Goal: Task Accomplishment & Management: Use online tool/utility

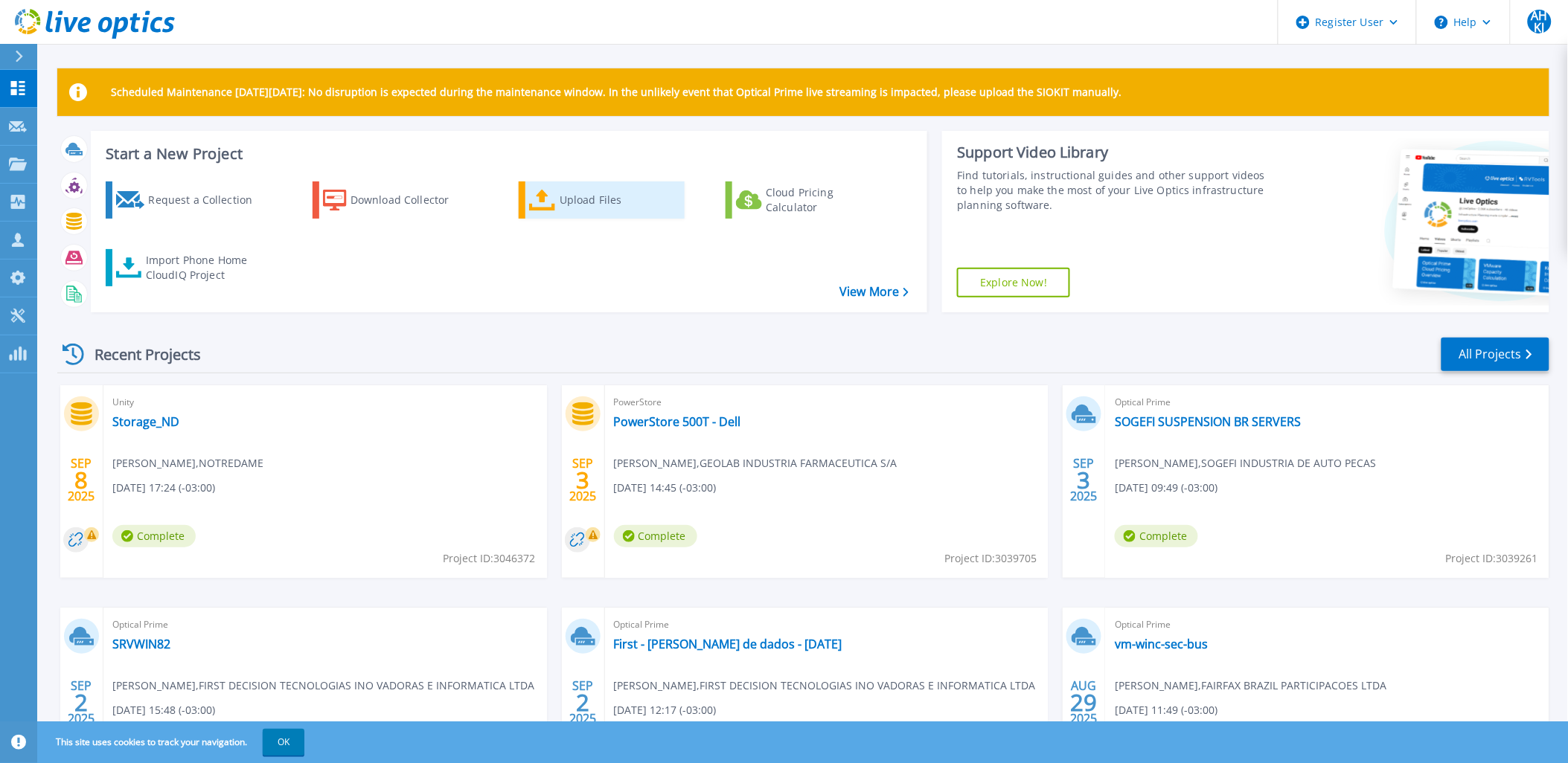
click at [571, 205] on div "Upload Files" at bounding box center [619, 200] width 119 height 30
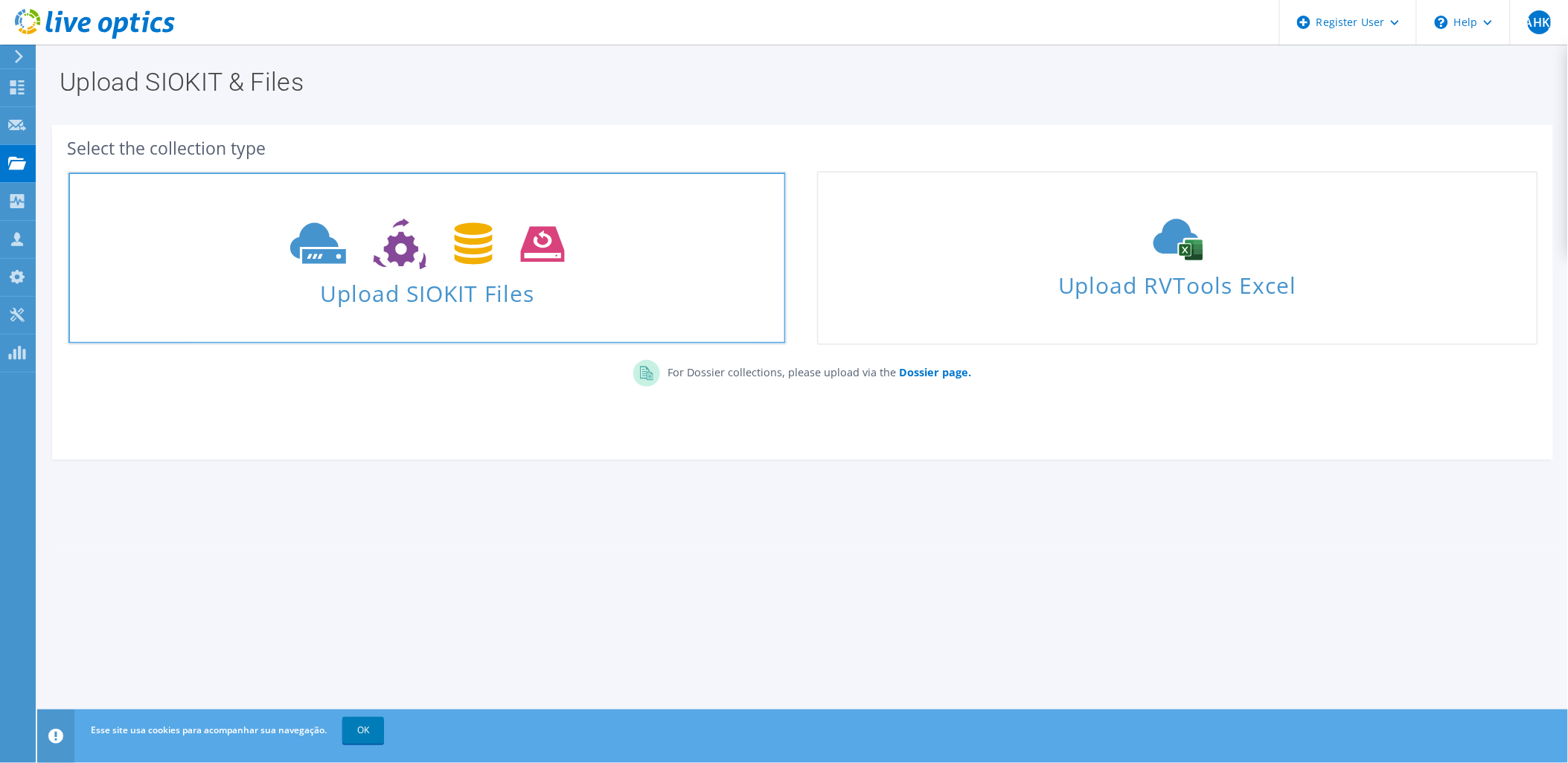
click at [460, 266] on icon at bounding box center [427, 244] width 274 height 52
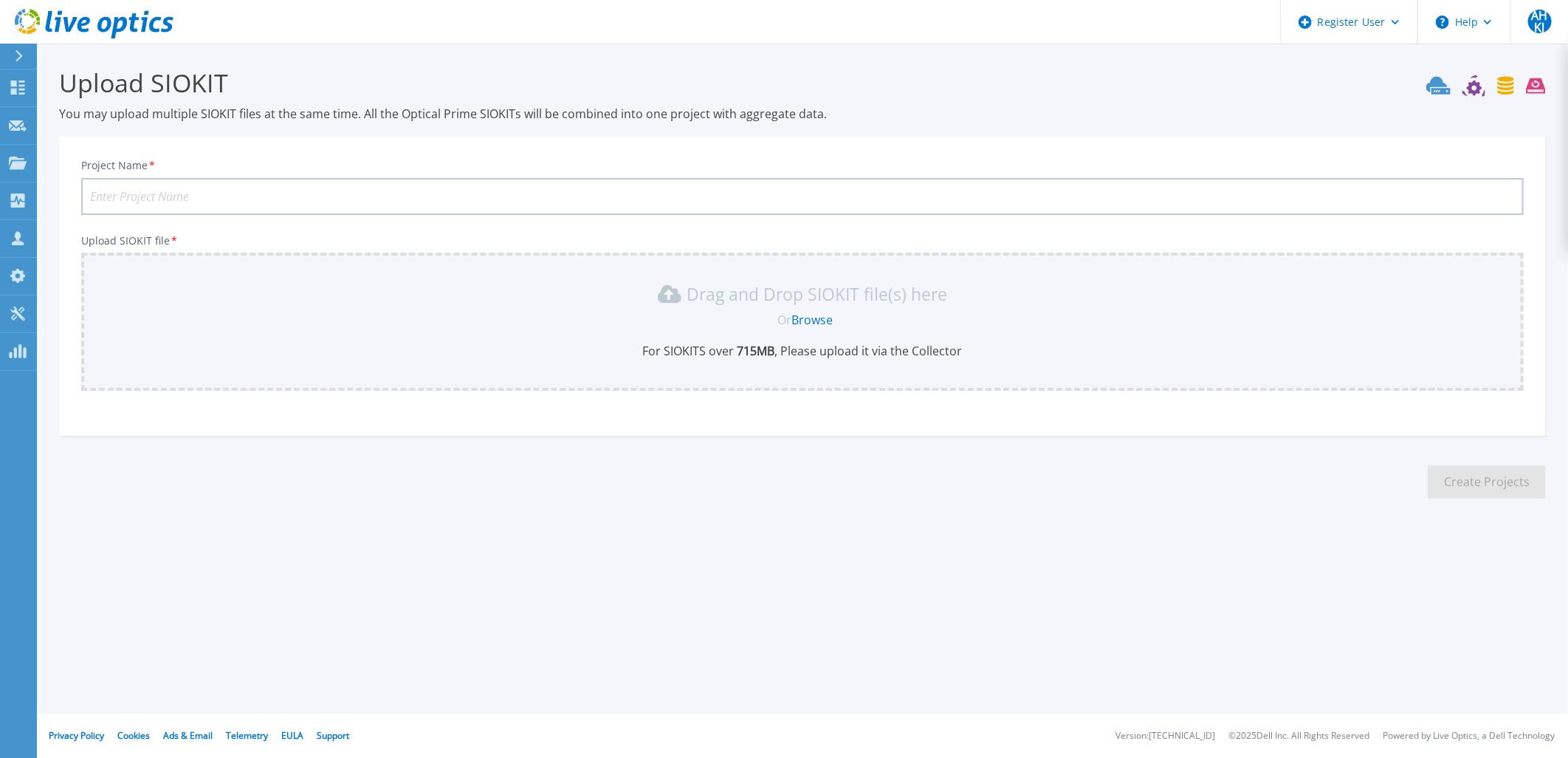
click at [179, 198] on input "Project Name *" at bounding box center [802, 196] width 1443 height 37
type input "FAIRFAX"
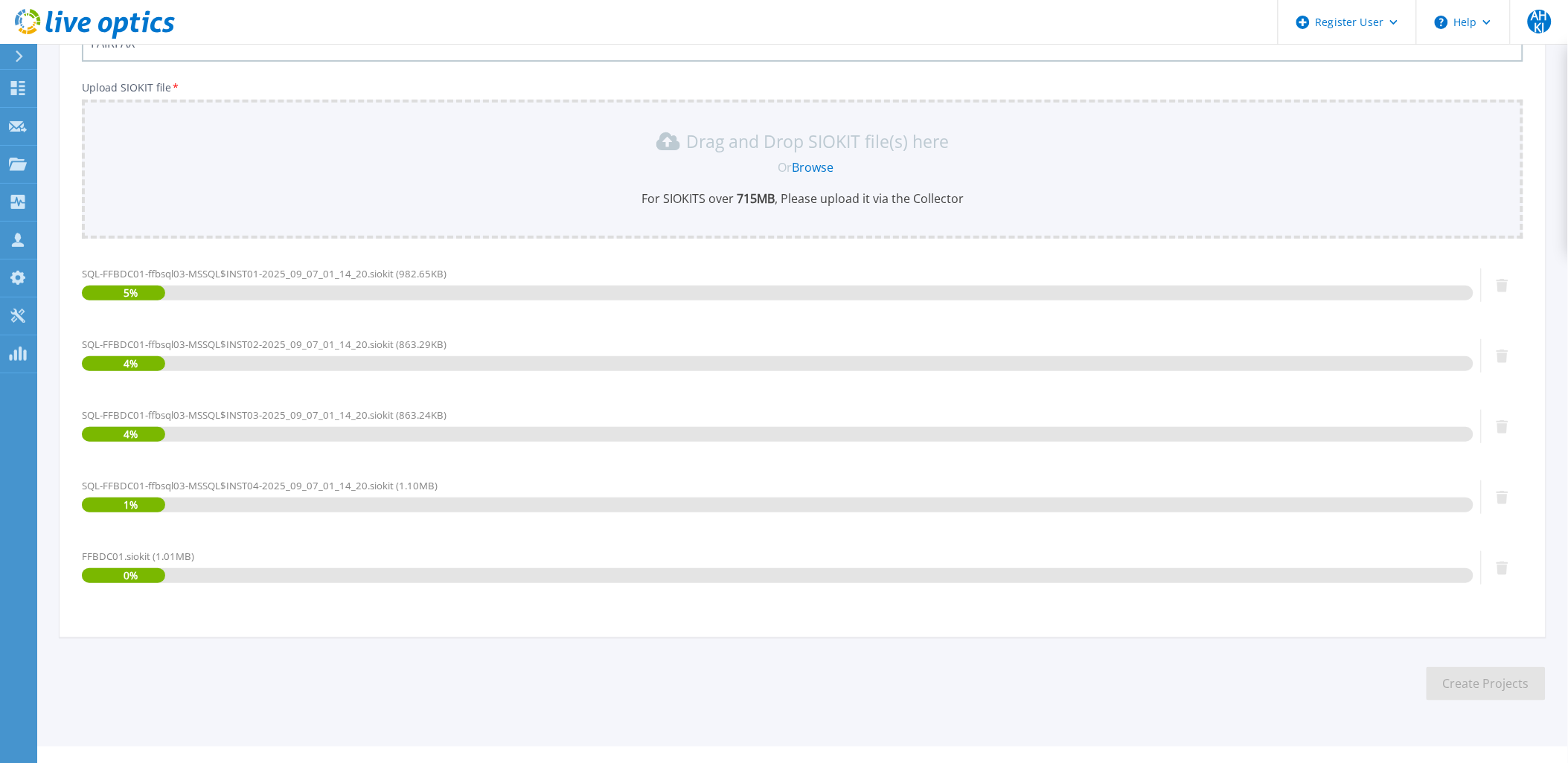
scroll to position [180, 0]
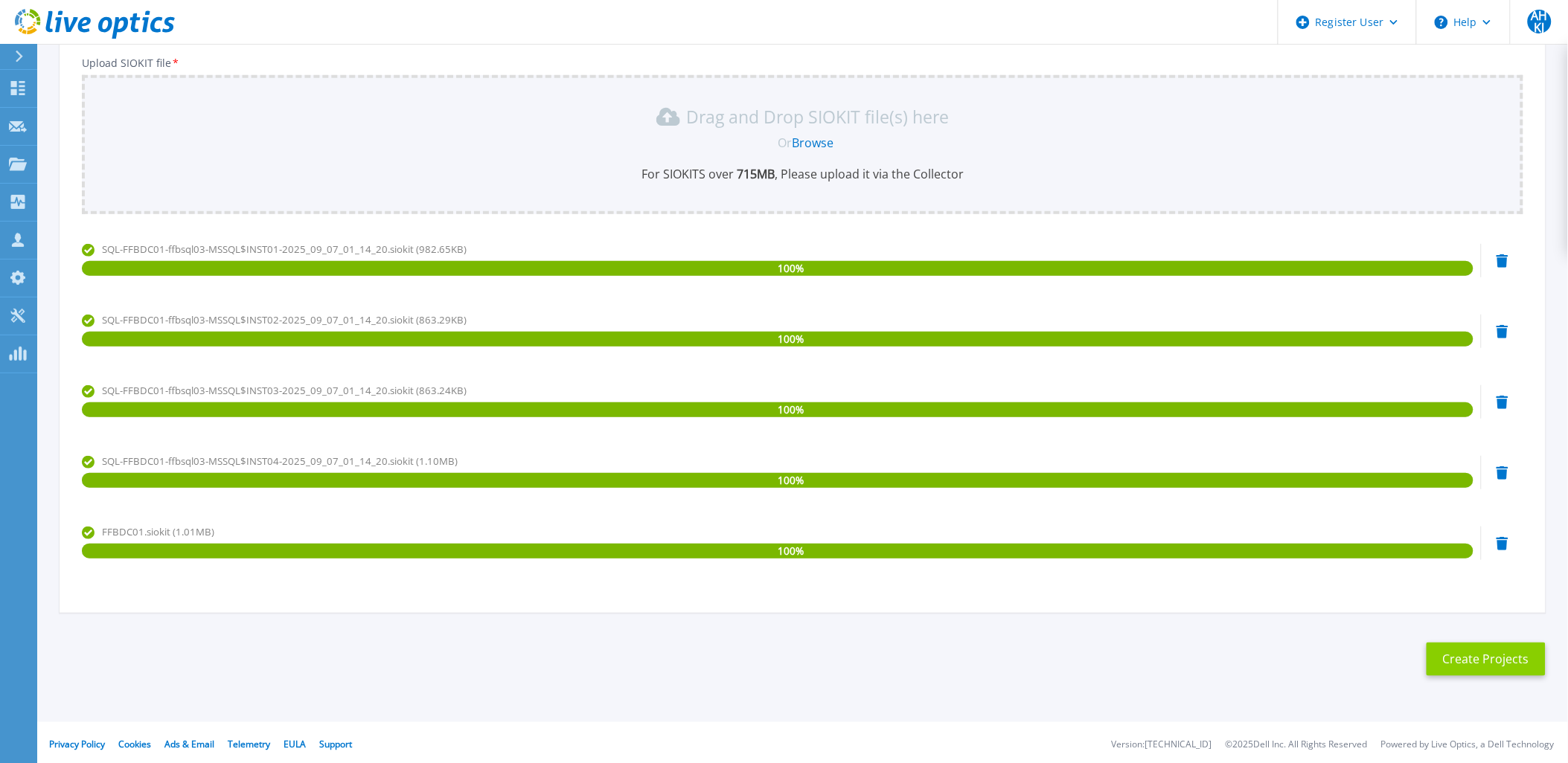
click at [1504, 664] on button "Create Projects" at bounding box center [1485, 659] width 119 height 34
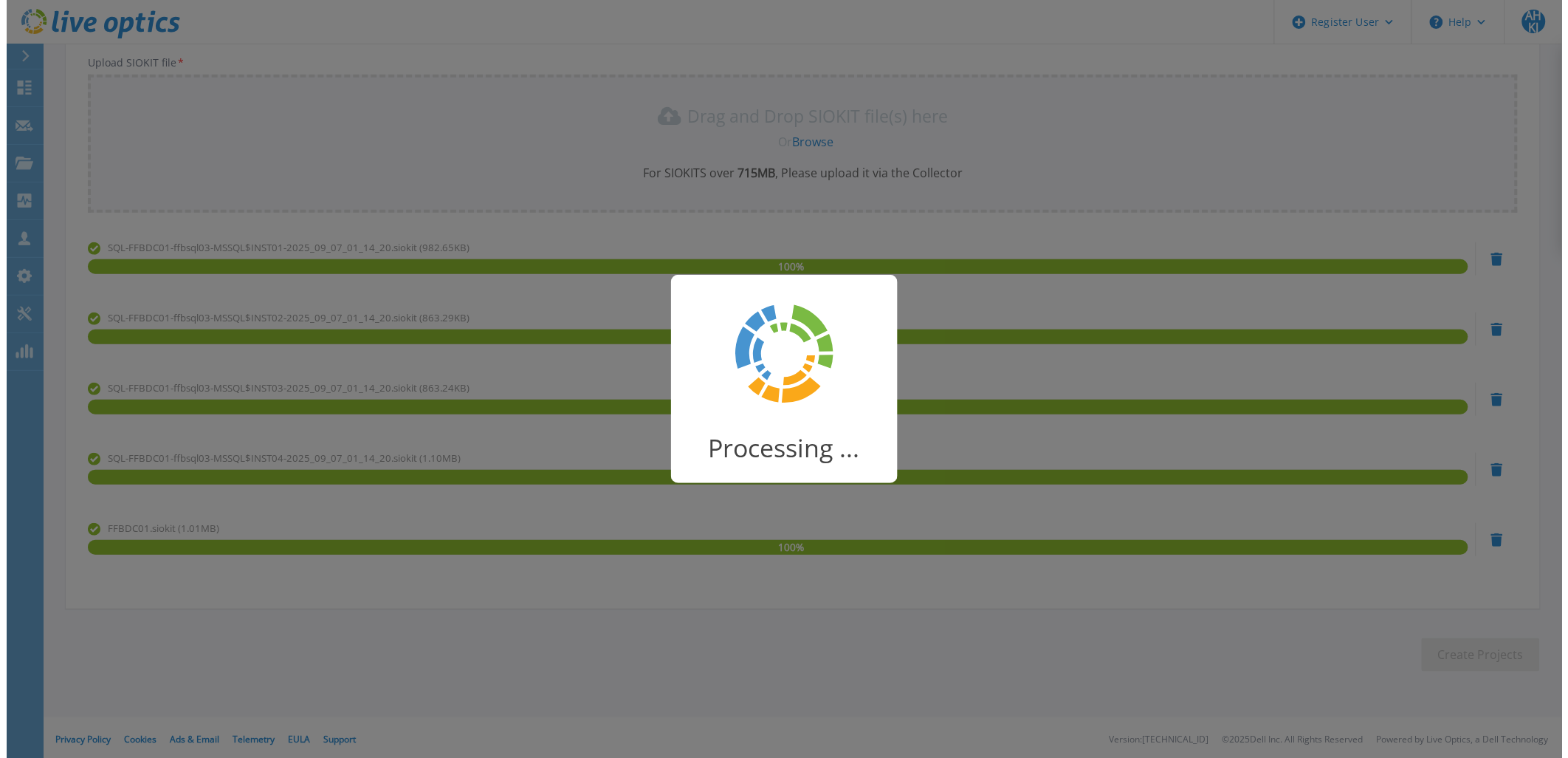
scroll to position [0, 0]
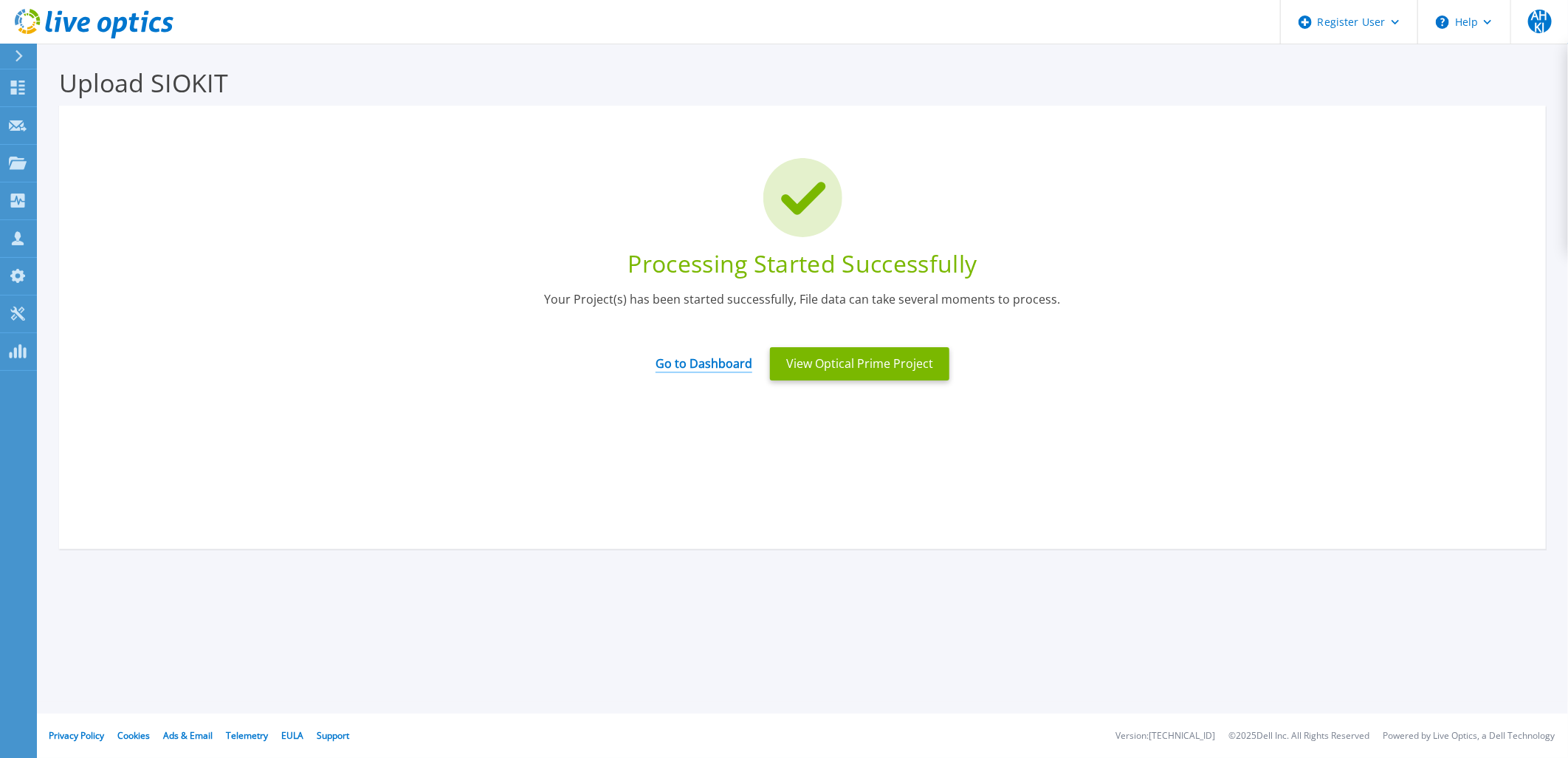
click at [725, 364] on link "Go to Dashboard" at bounding box center [704, 359] width 96 height 29
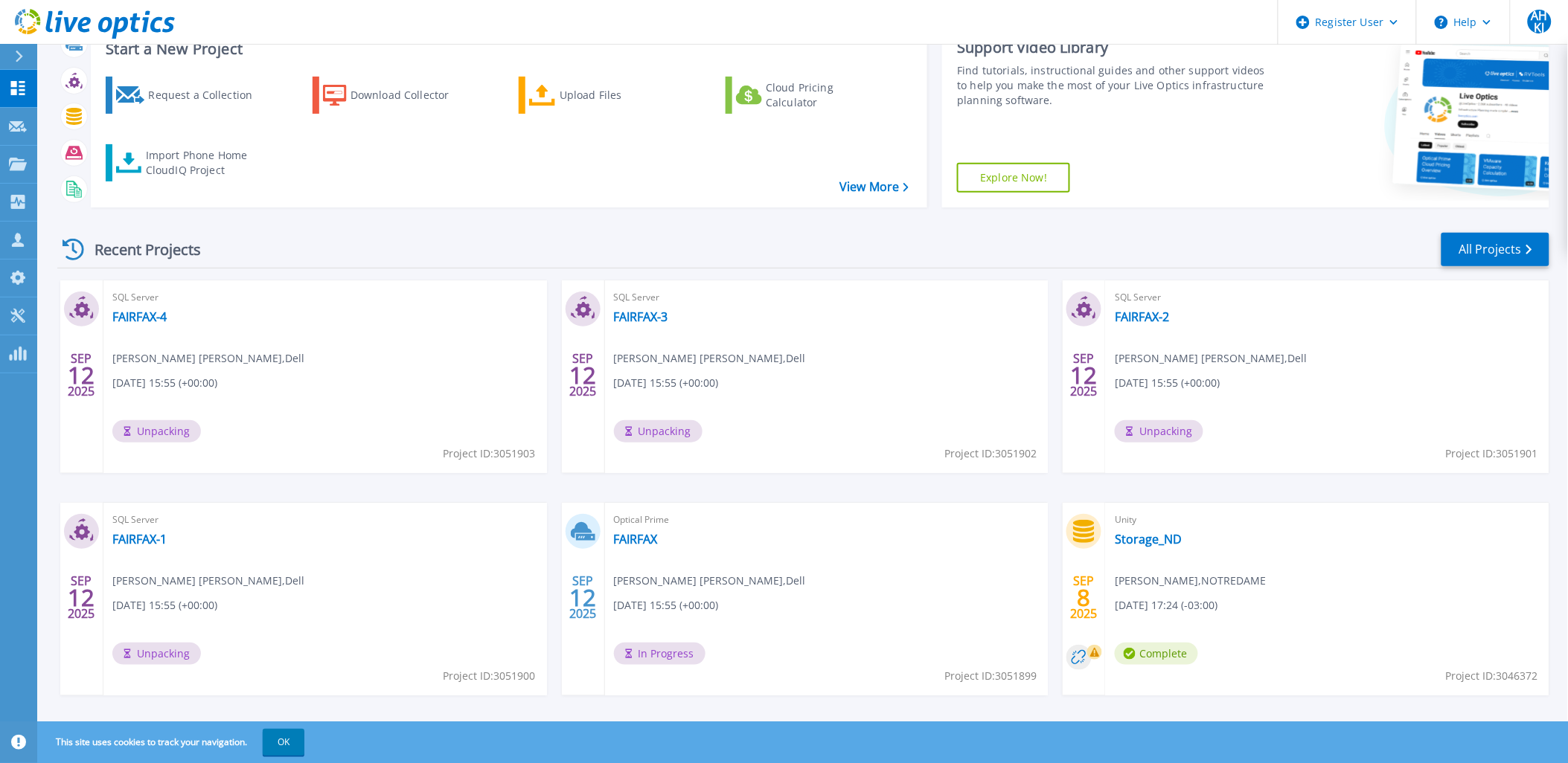
scroll to position [123, 0]
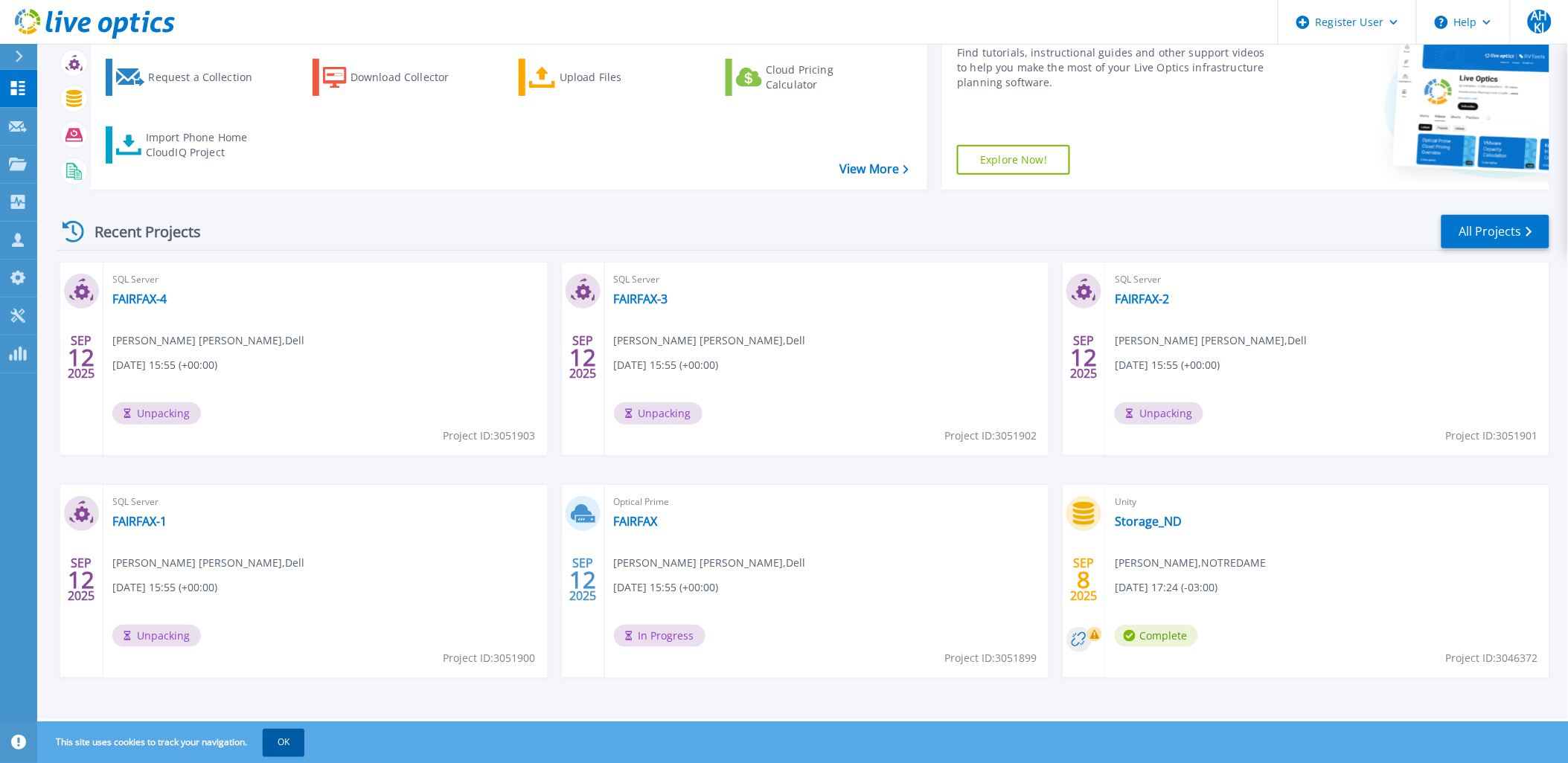
click at [287, 742] on button "OK" at bounding box center [284, 742] width 41 height 27
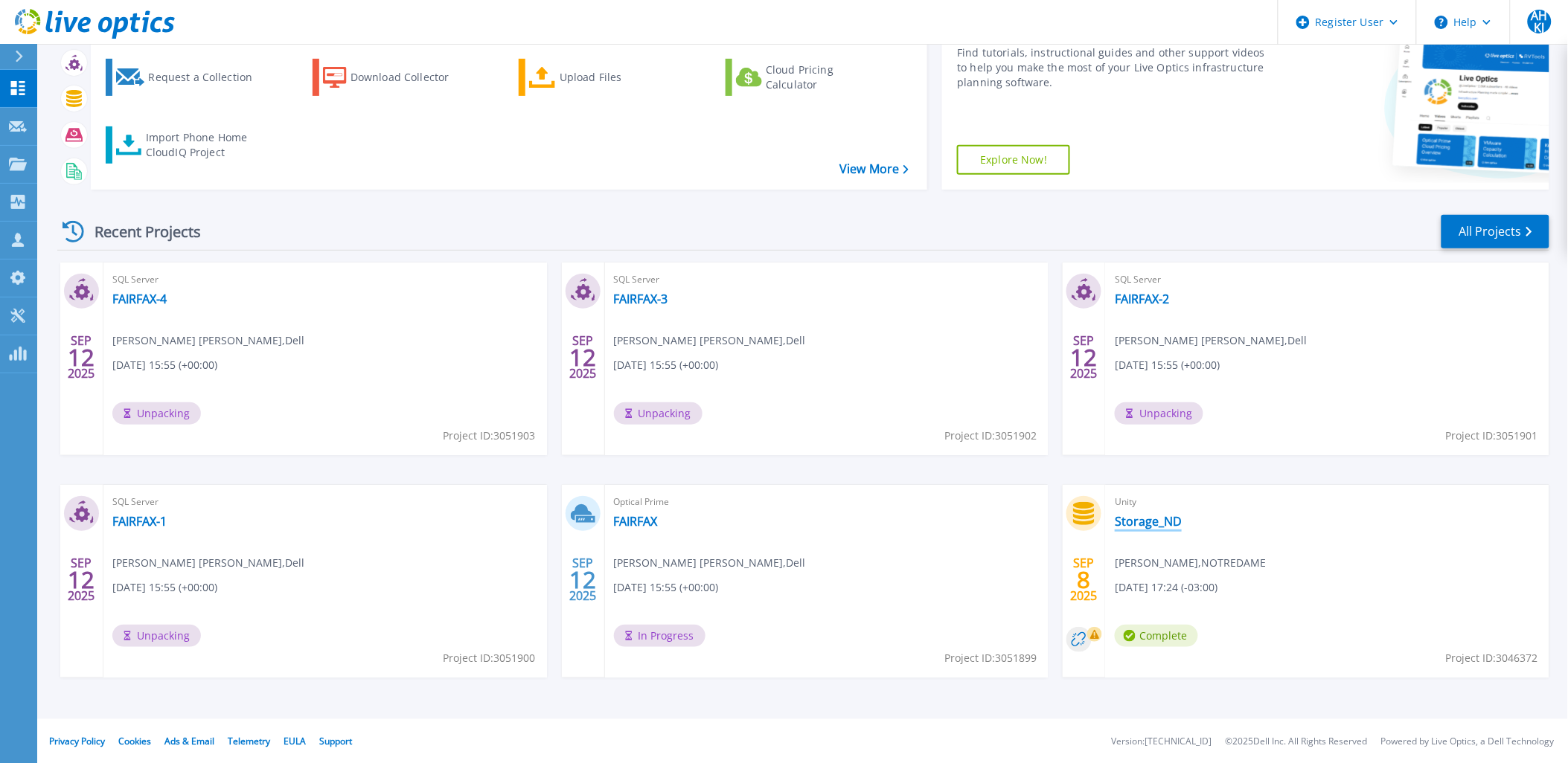
click at [1152, 524] on link "Storage_ND" at bounding box center [1148, 521] width 67 height 15
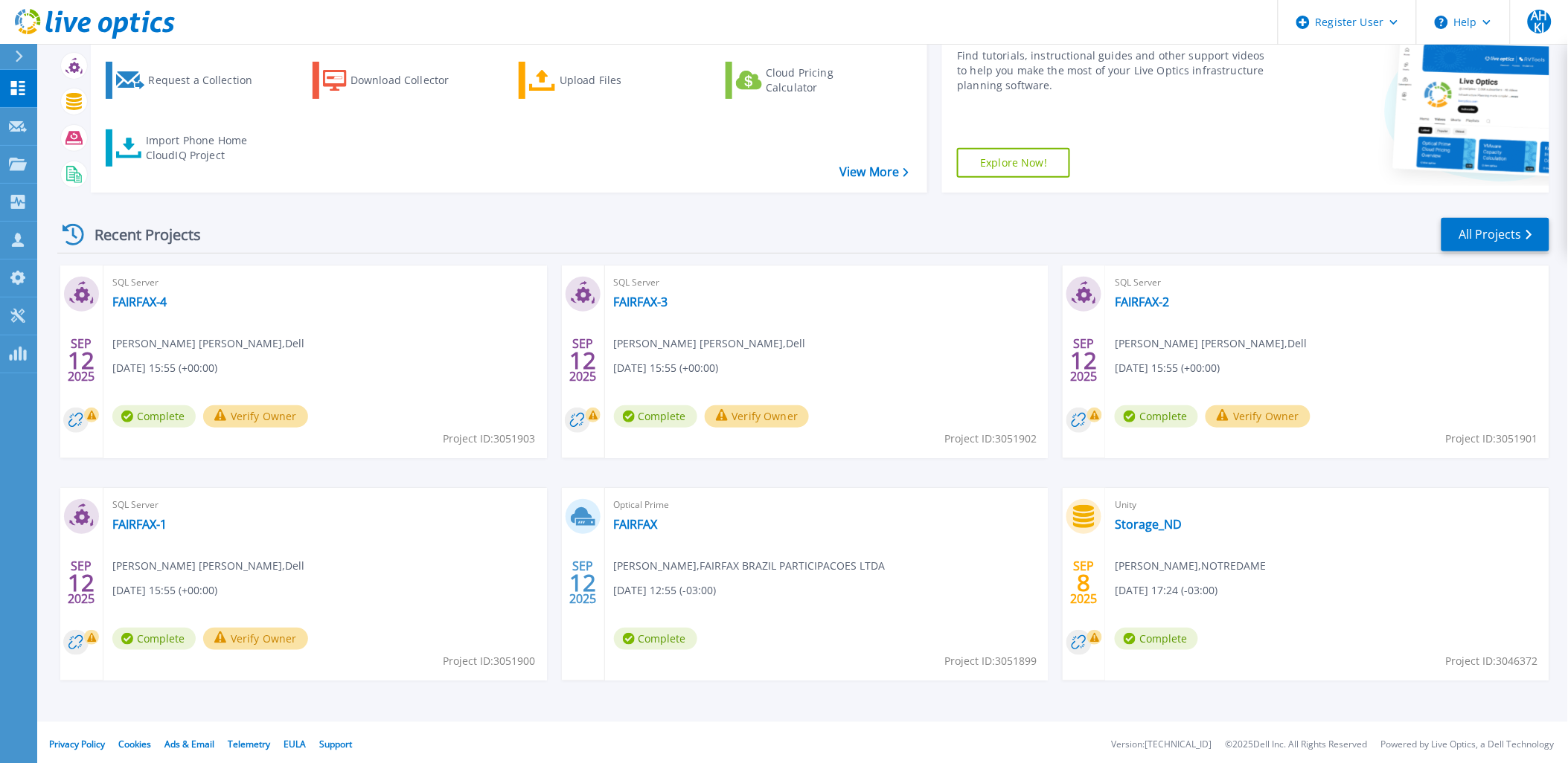
scroll to position [123, 0]
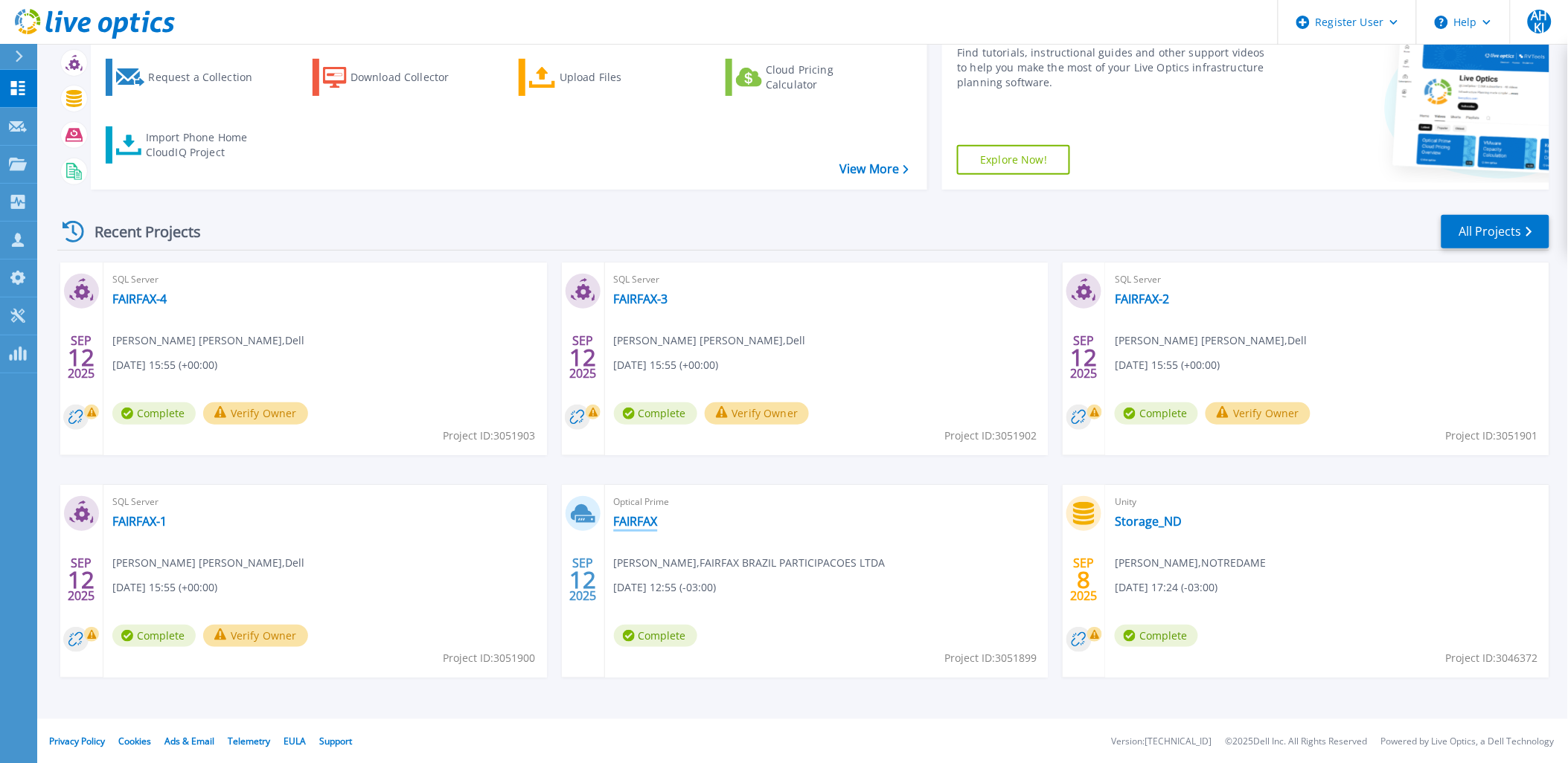
click at [637, 518] on link "FAIRFAX" at bounding box center [635, 521] width 44 height 15
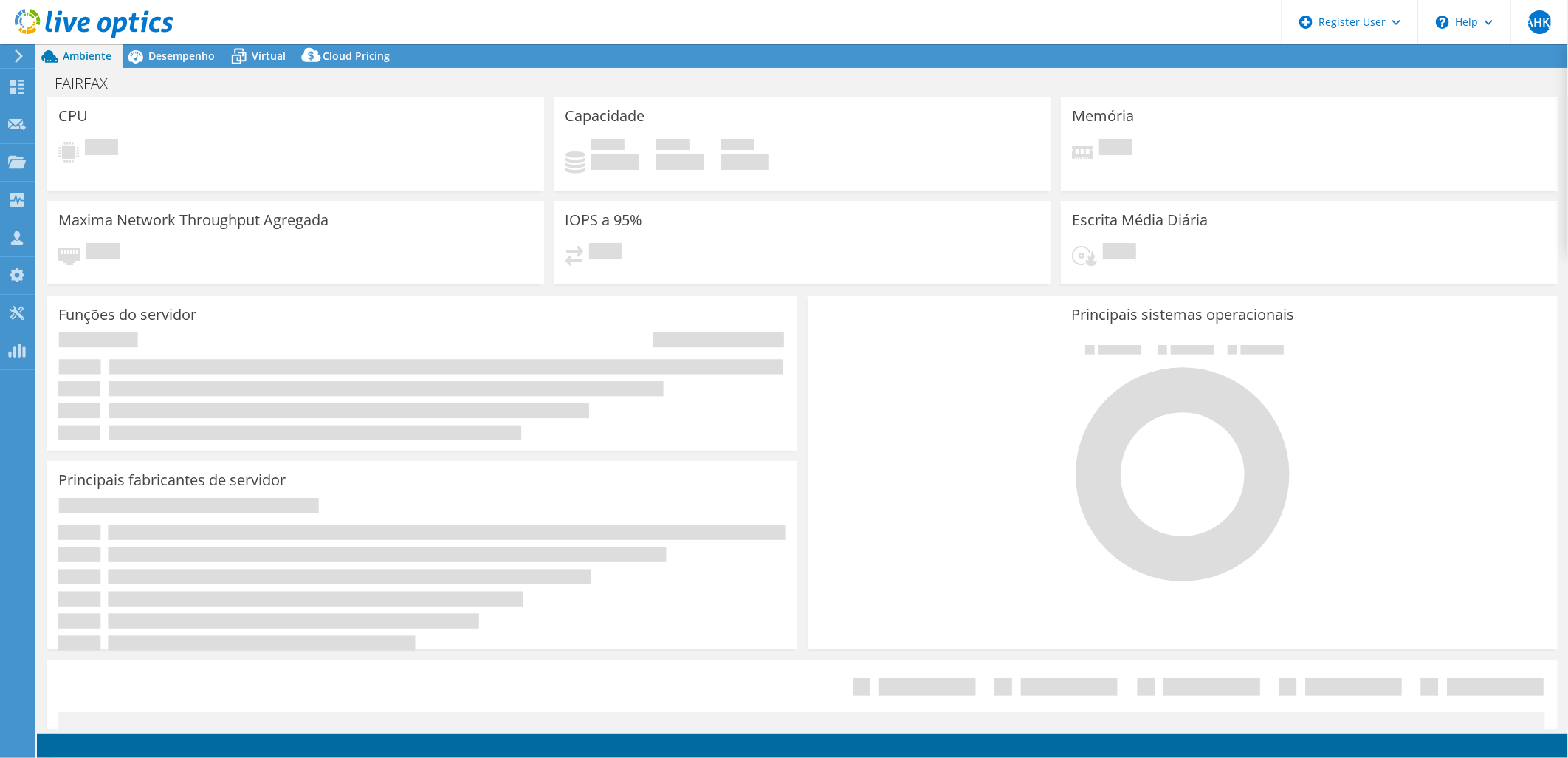
select select "USD"
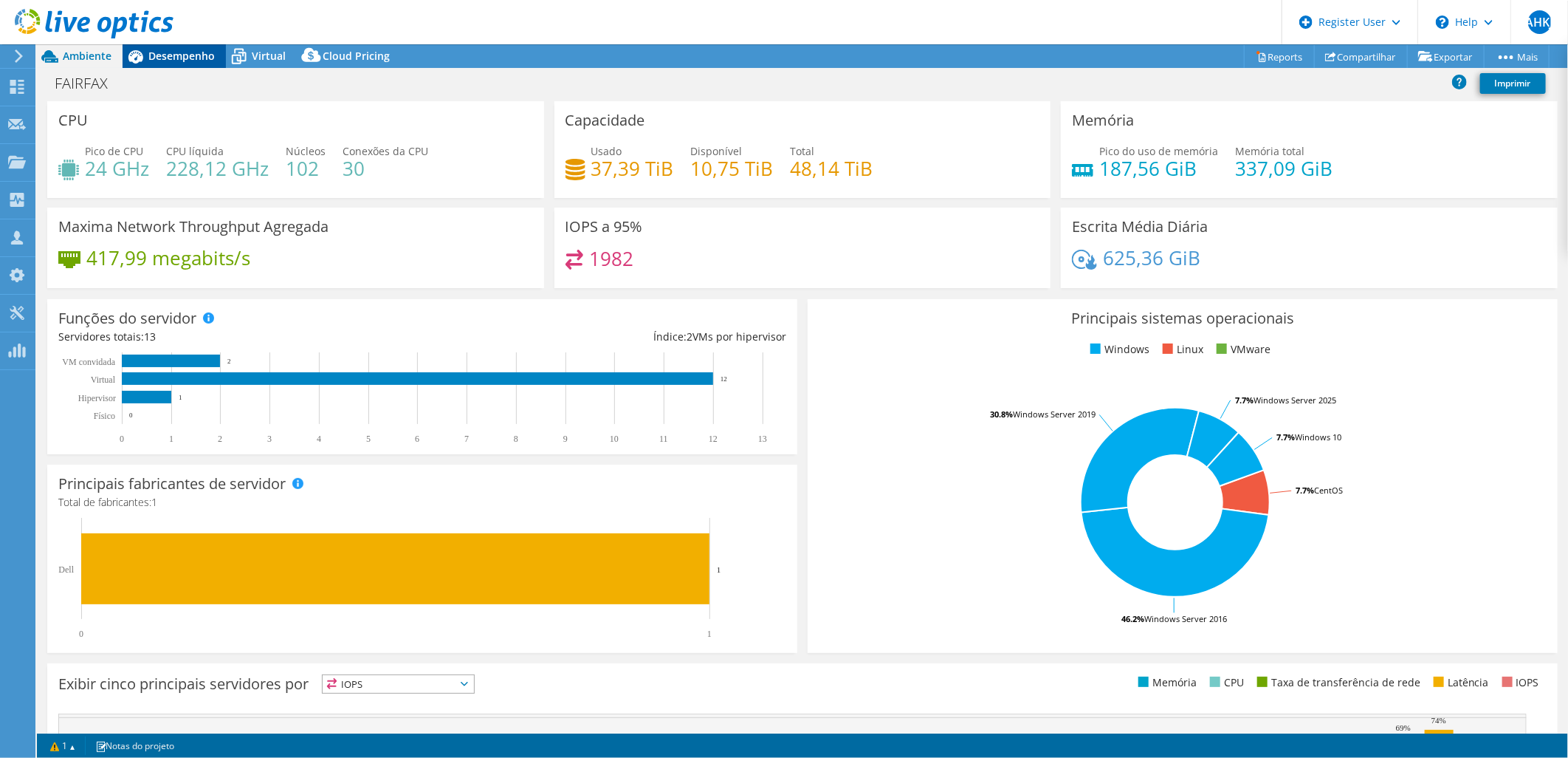
click at [178, 54] on span "Desempenho" at bounding box center [182, 55] width 67 height 14
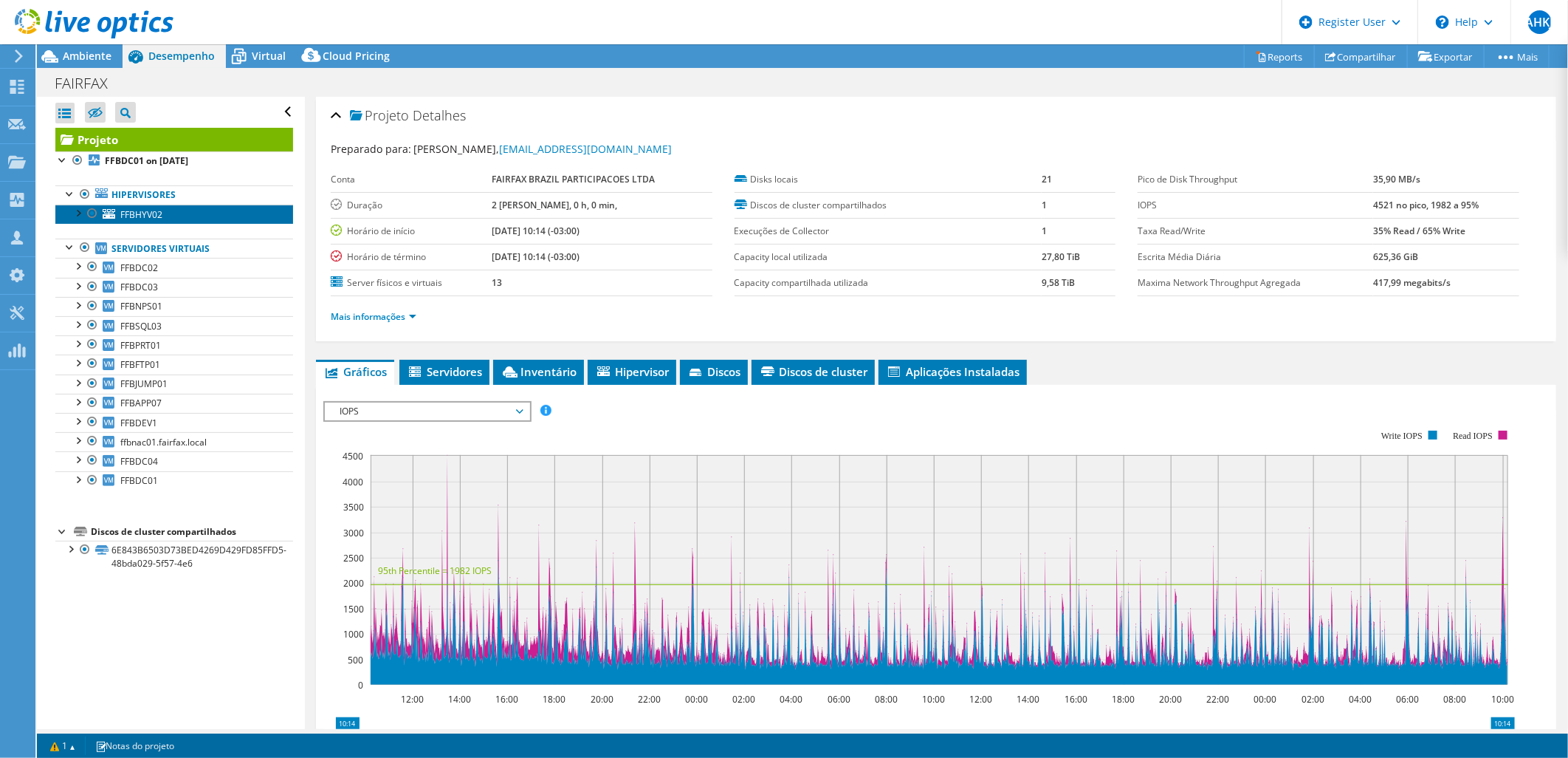
click at [171, 209] on link "FFBHYV02" at bounding box center [174, 214] width 238 height 20
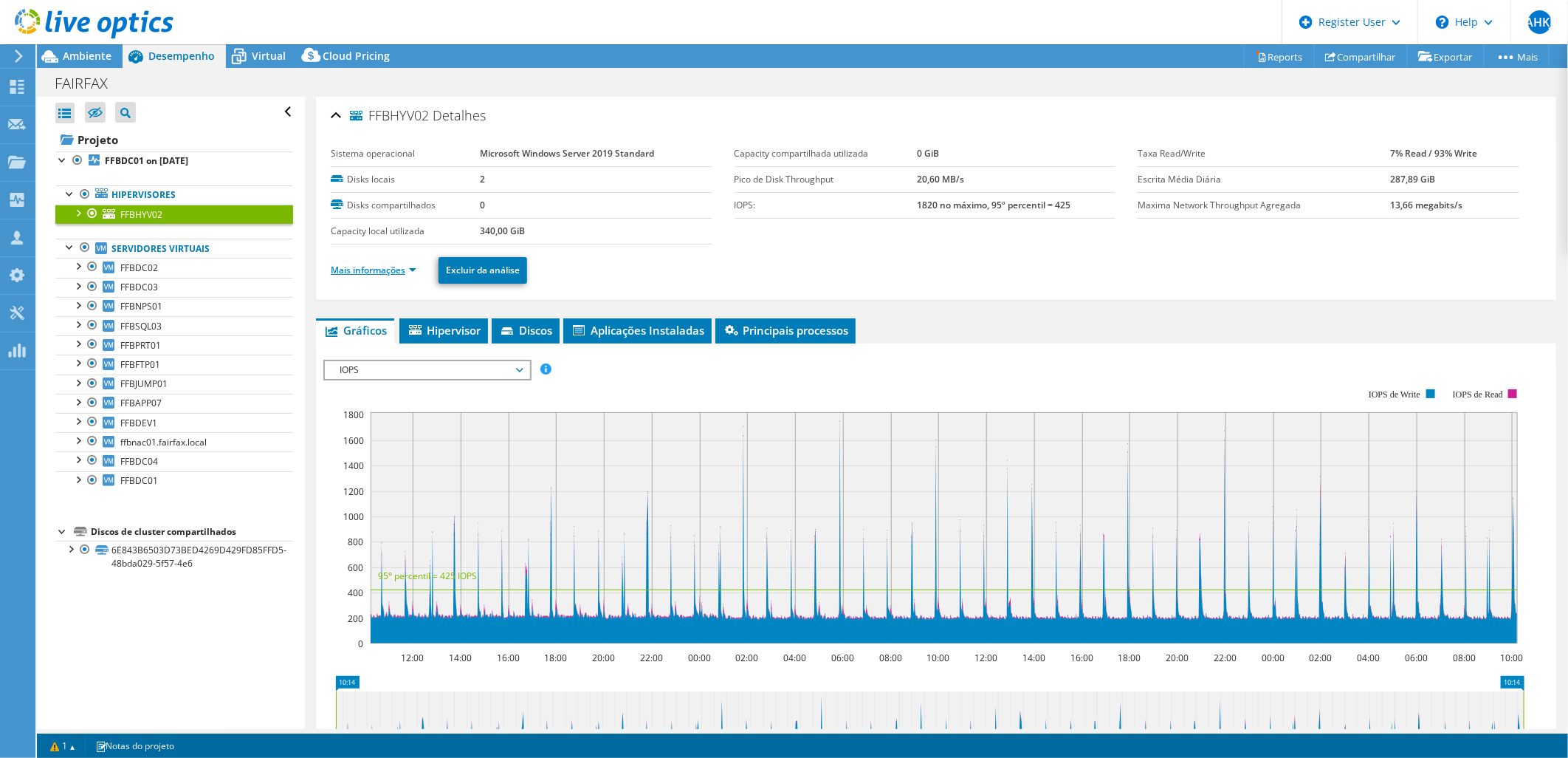
click at [385, 273] on link "Mais informações" at bounding box center [374, 270] width 85 height 13
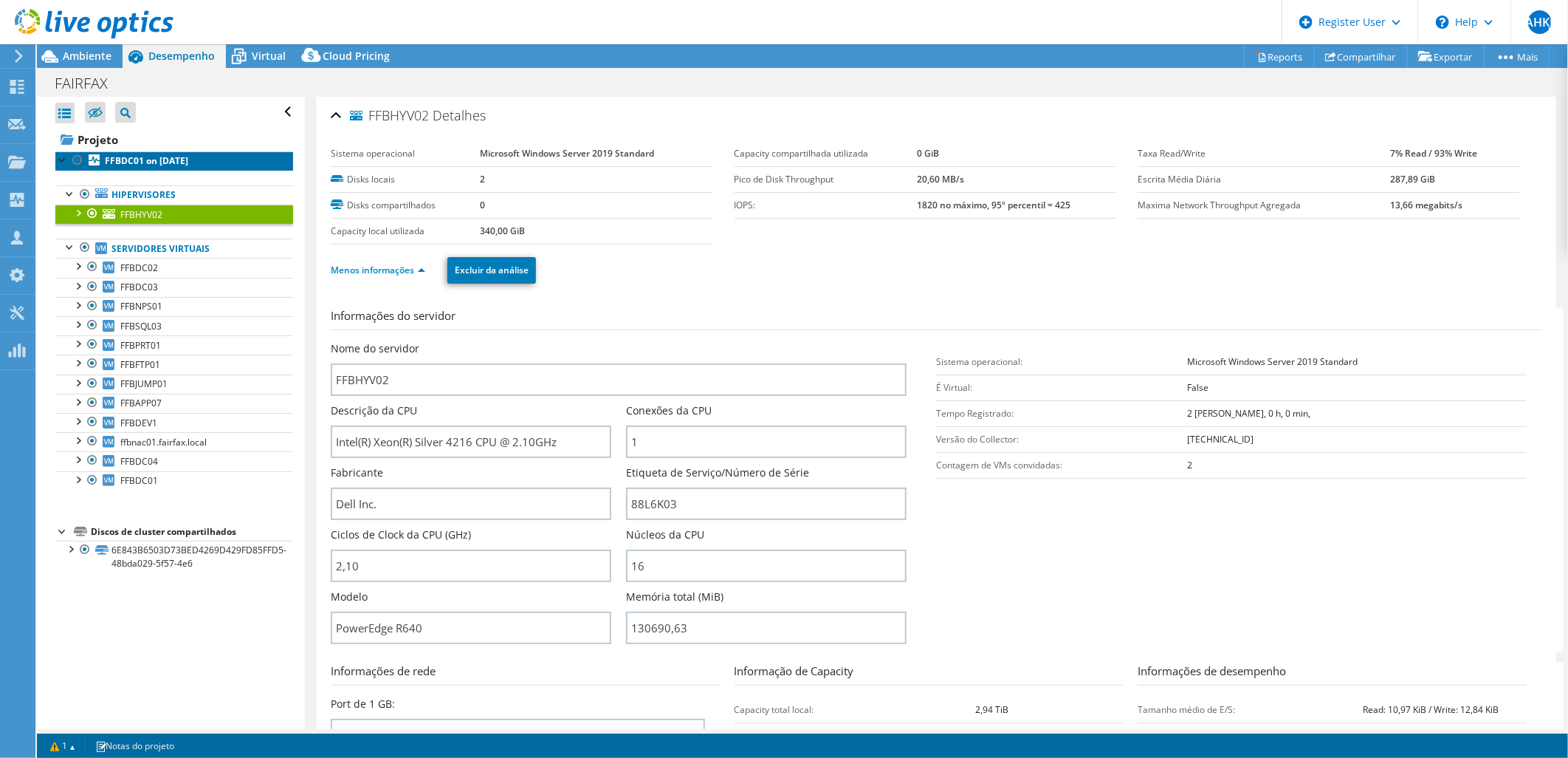
click at [189, 166] on b "FFBDC01 on 9/12/2025" at bounding box center [147, 160] width 84 height 13
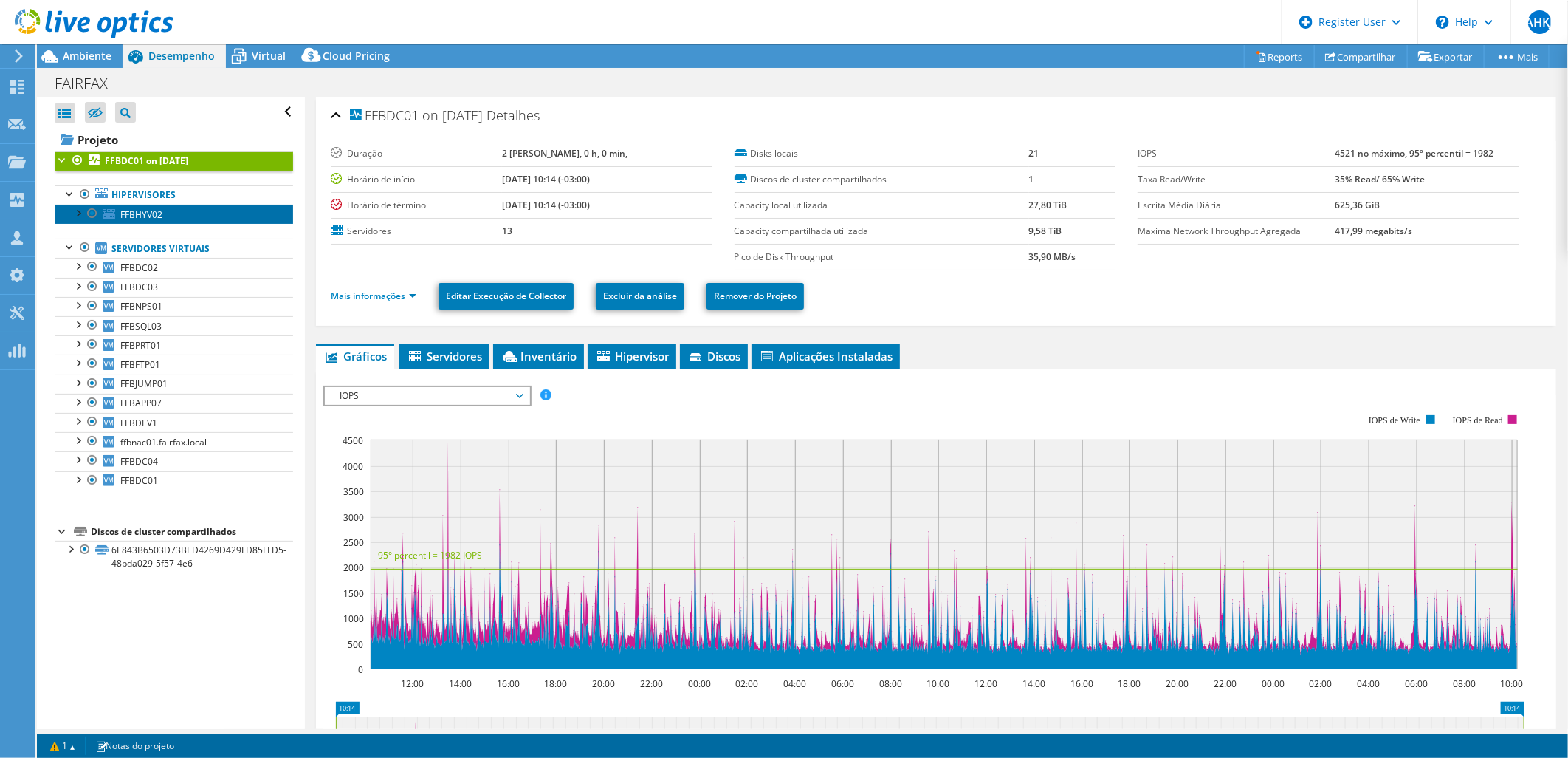
click at [200, 216] on link "FFBHYV02" at bounding box center [174, 214] width 238 height 20
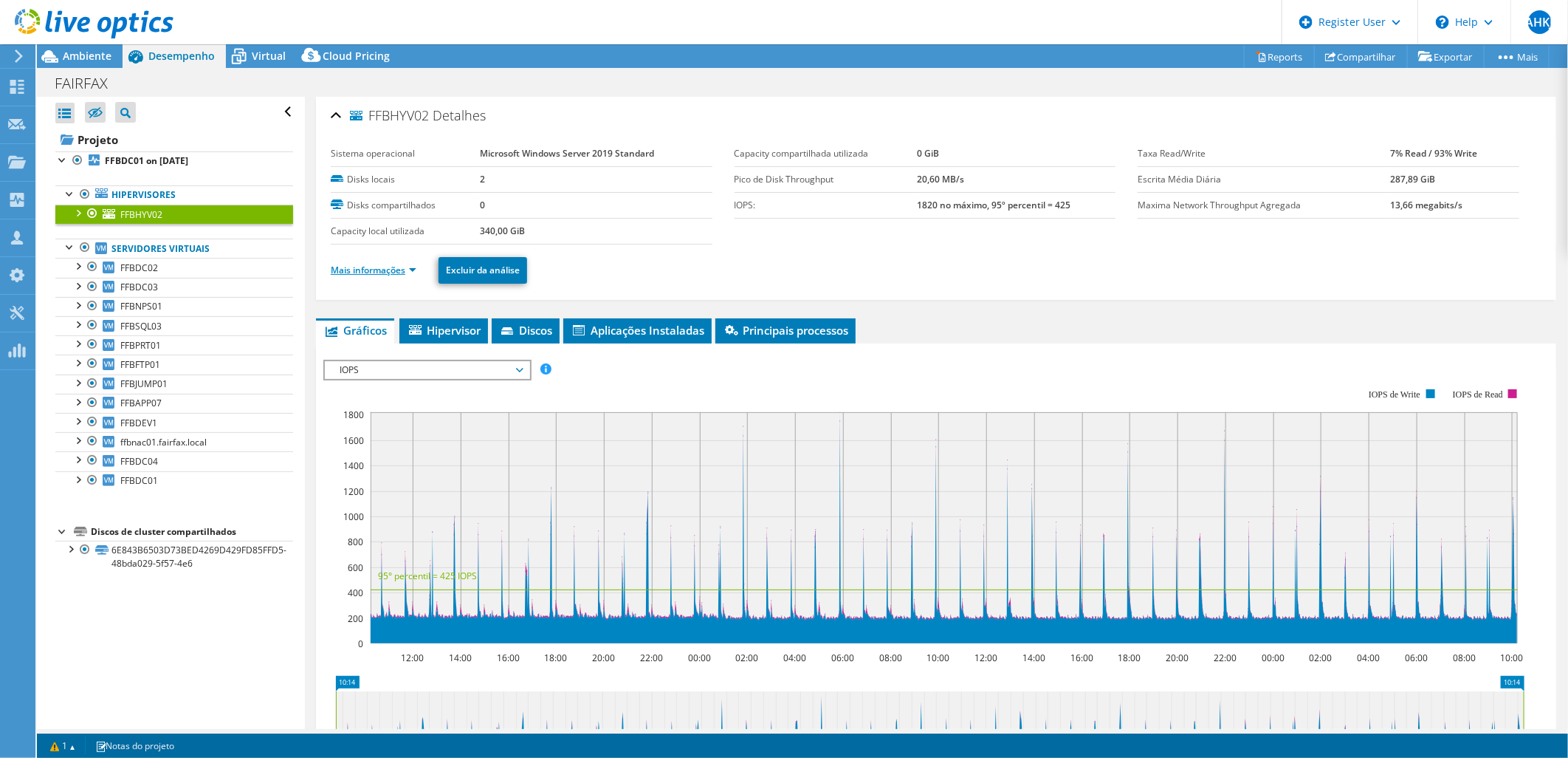
click at [404, 269] on link "Mais informações" at bounding box center [374, 270] width 85 height 13
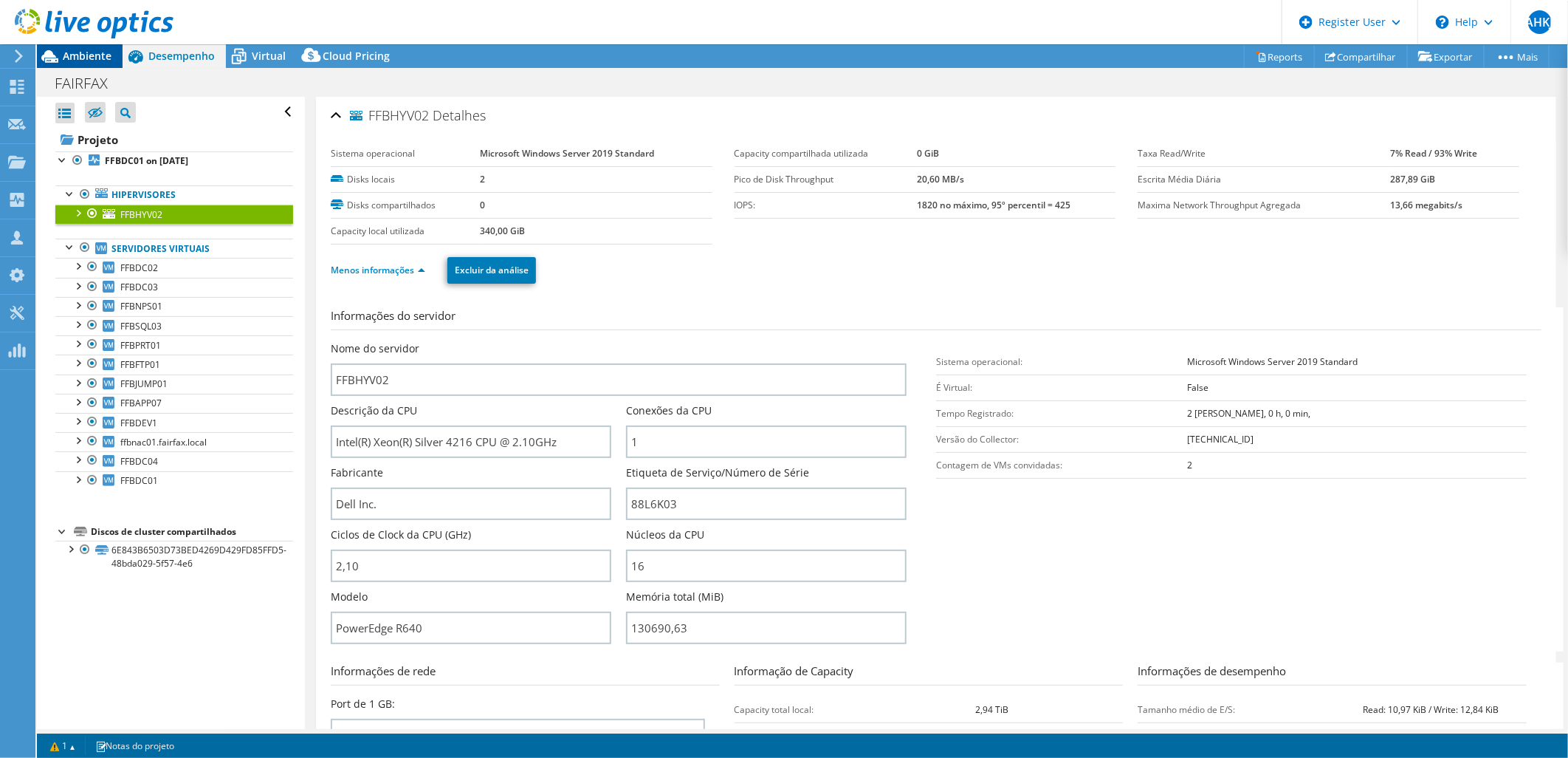
click at [96, 59] on span "Ambiente" at bounding box center [87, 55] width 49 height 14
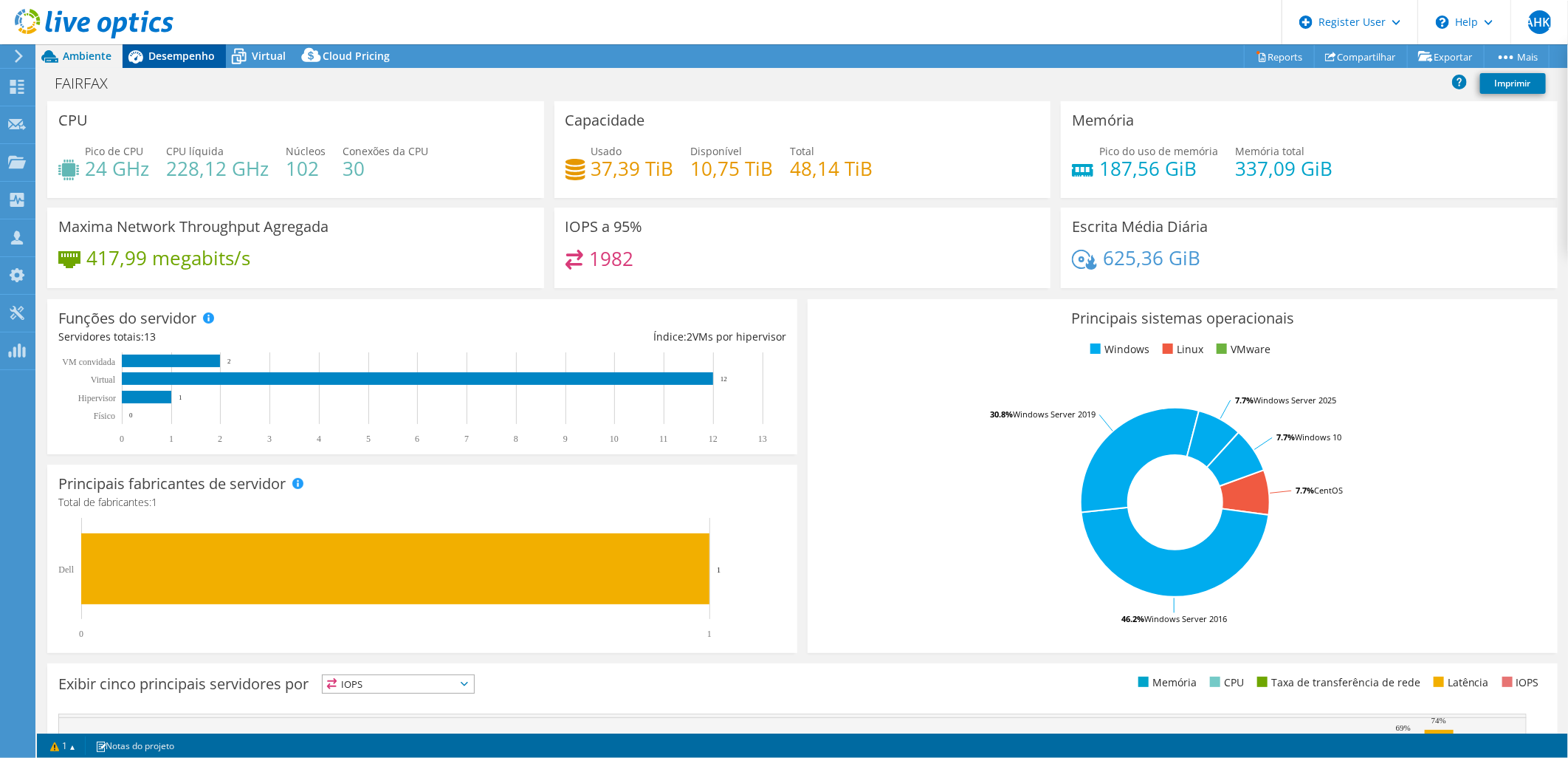
click at [174, 55] on span "Desempenho" at bounding box center [182, 55] width 67 height 14
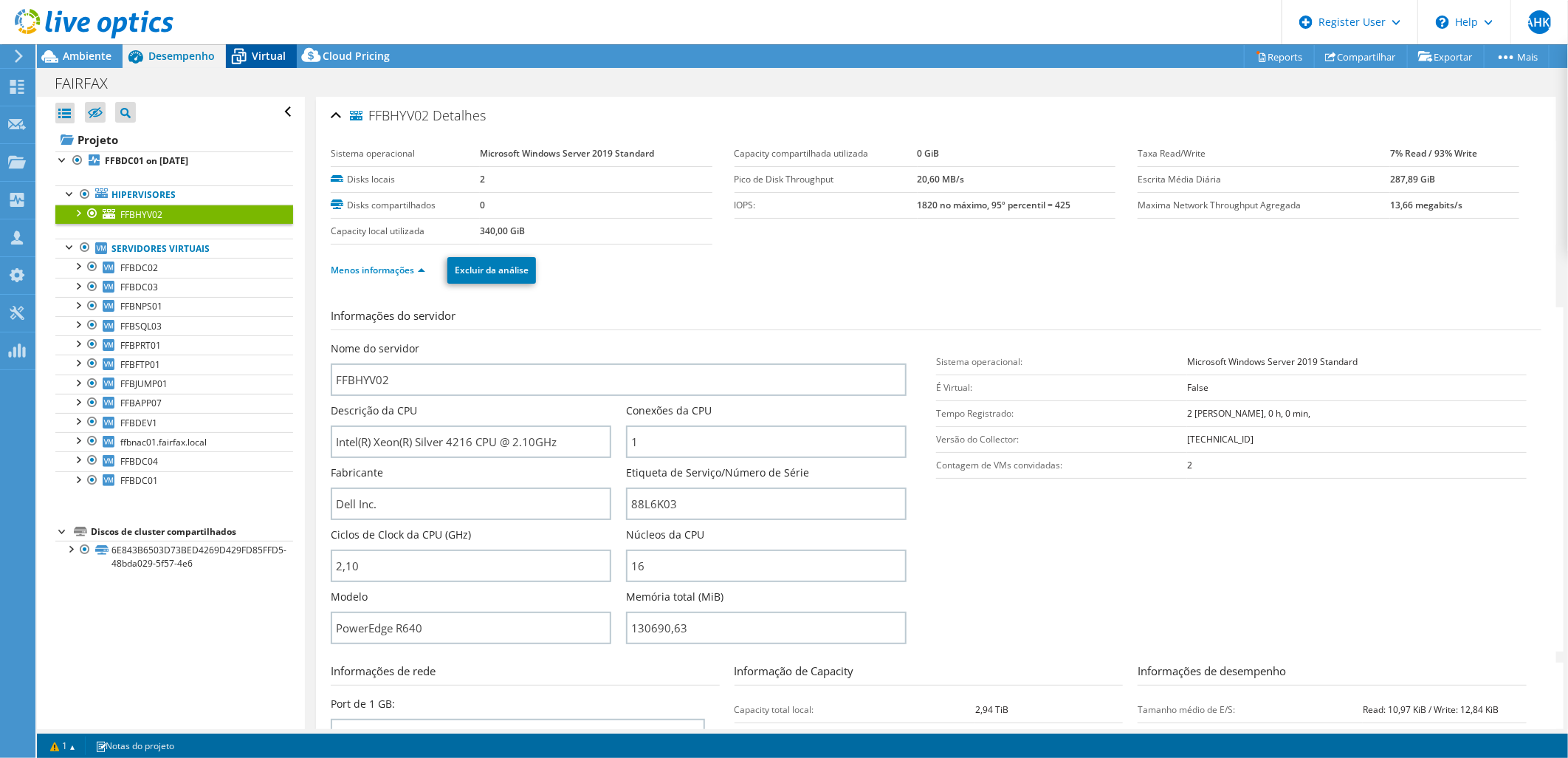
click at [282, 55] on span "Virtual" at bounding box center [269, 55] width 34 height 14
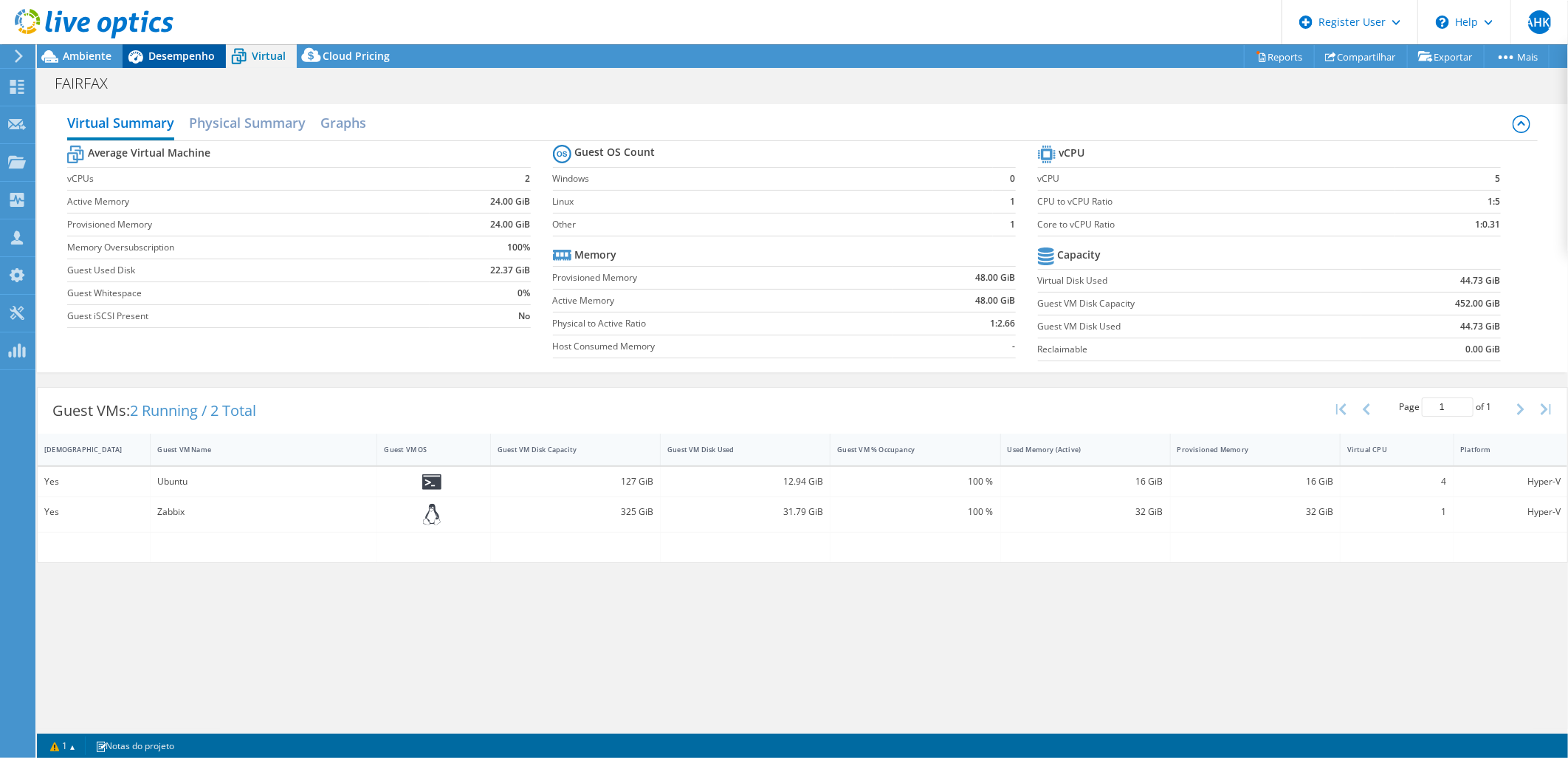
click at [183, 56] on span "Desempenho" at bounding box center [182, 55] width 67 height 14
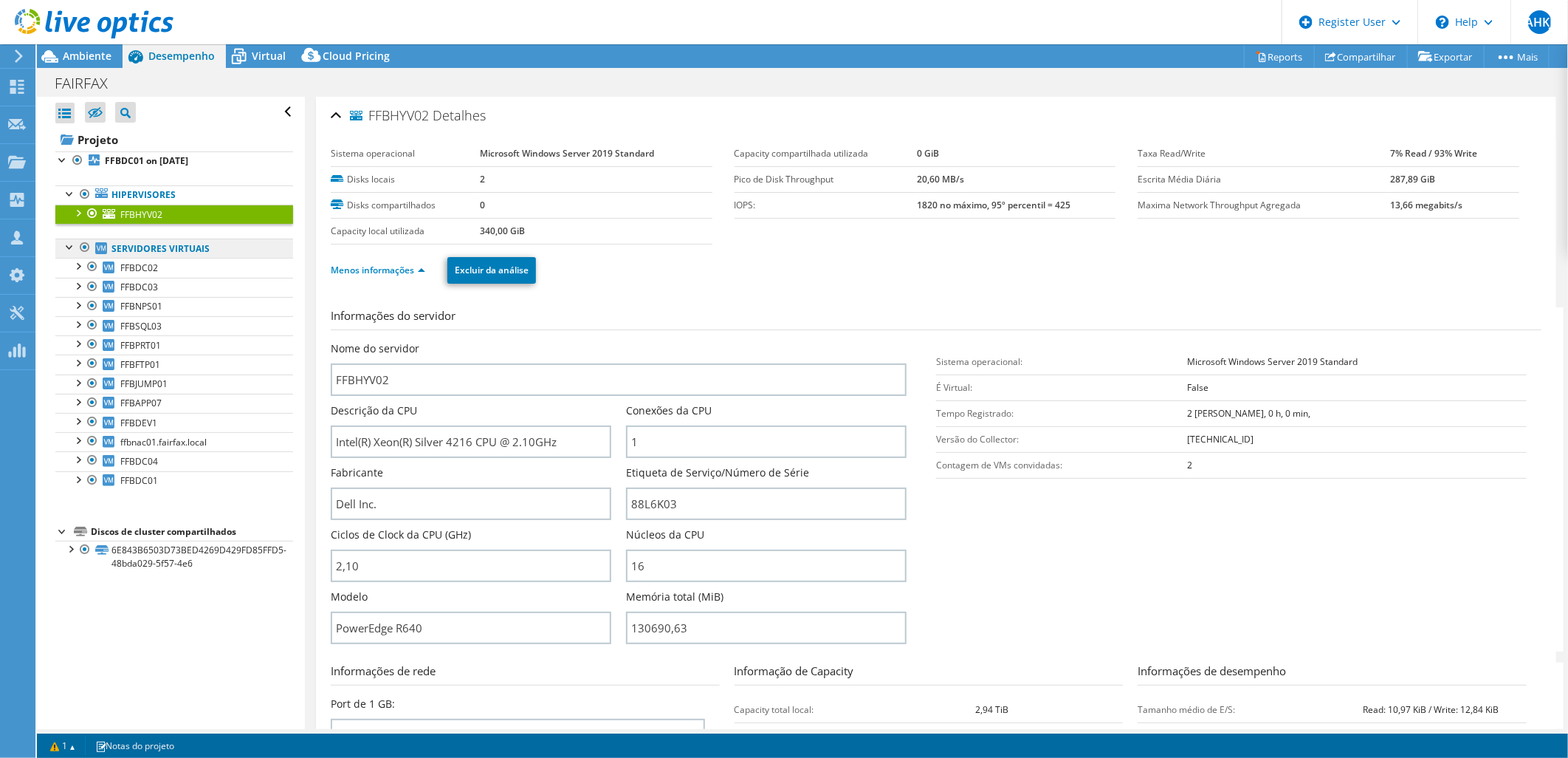
click at [200, 249] on link "Servidores virtuais" at bounding box center [174, 248] width 238 height 20
click at [162, 266] on link "FFBDC02" at bounding box center [174, 267] width 238 height 20
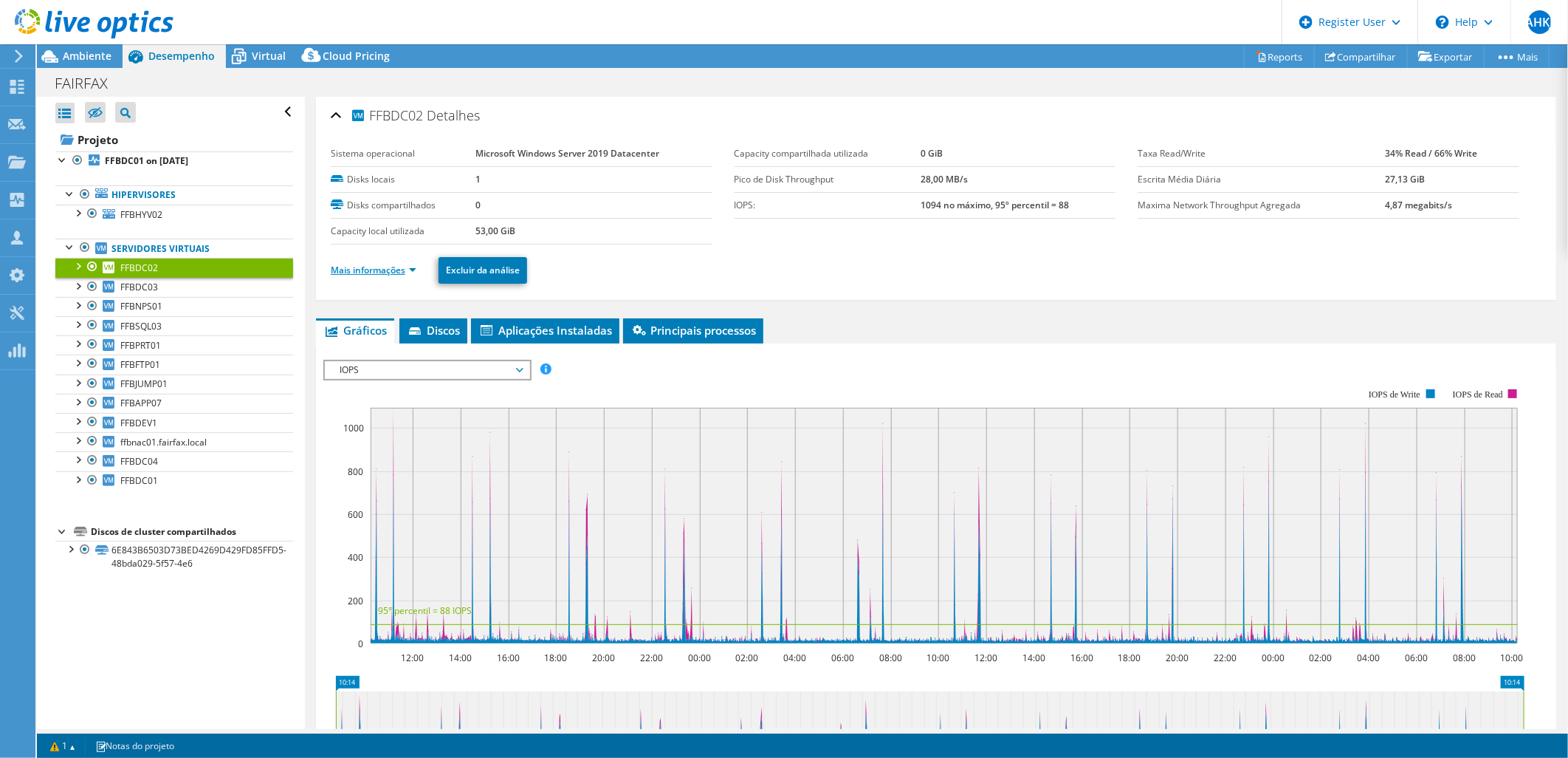
click at [381, 271] on link "Mais informações" at bounding box center [374, 270] width 85 height 13
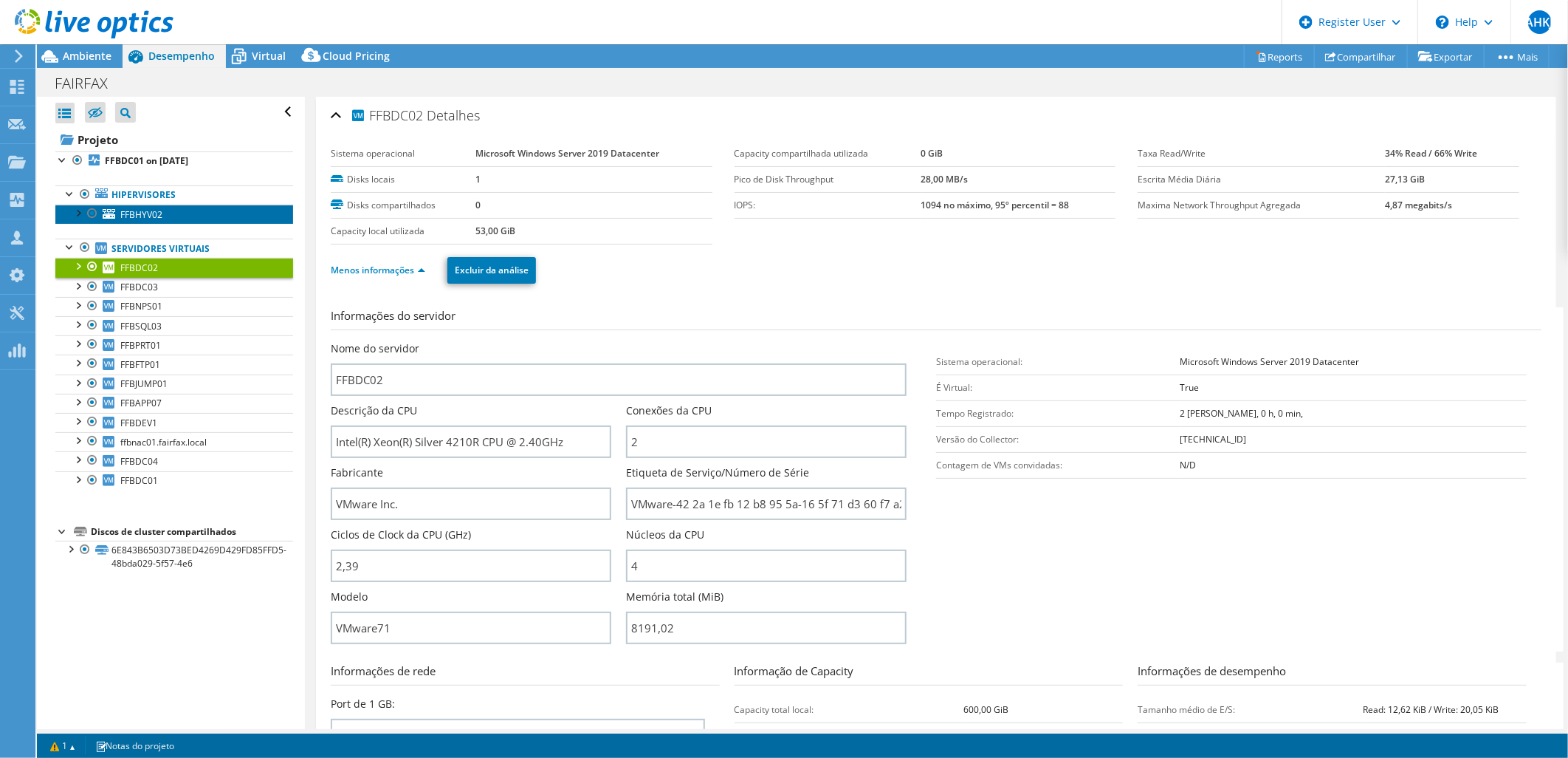
click at [163, 222] on link "FFBHYV02" at bounding box center [174, 214] width 238 height 20
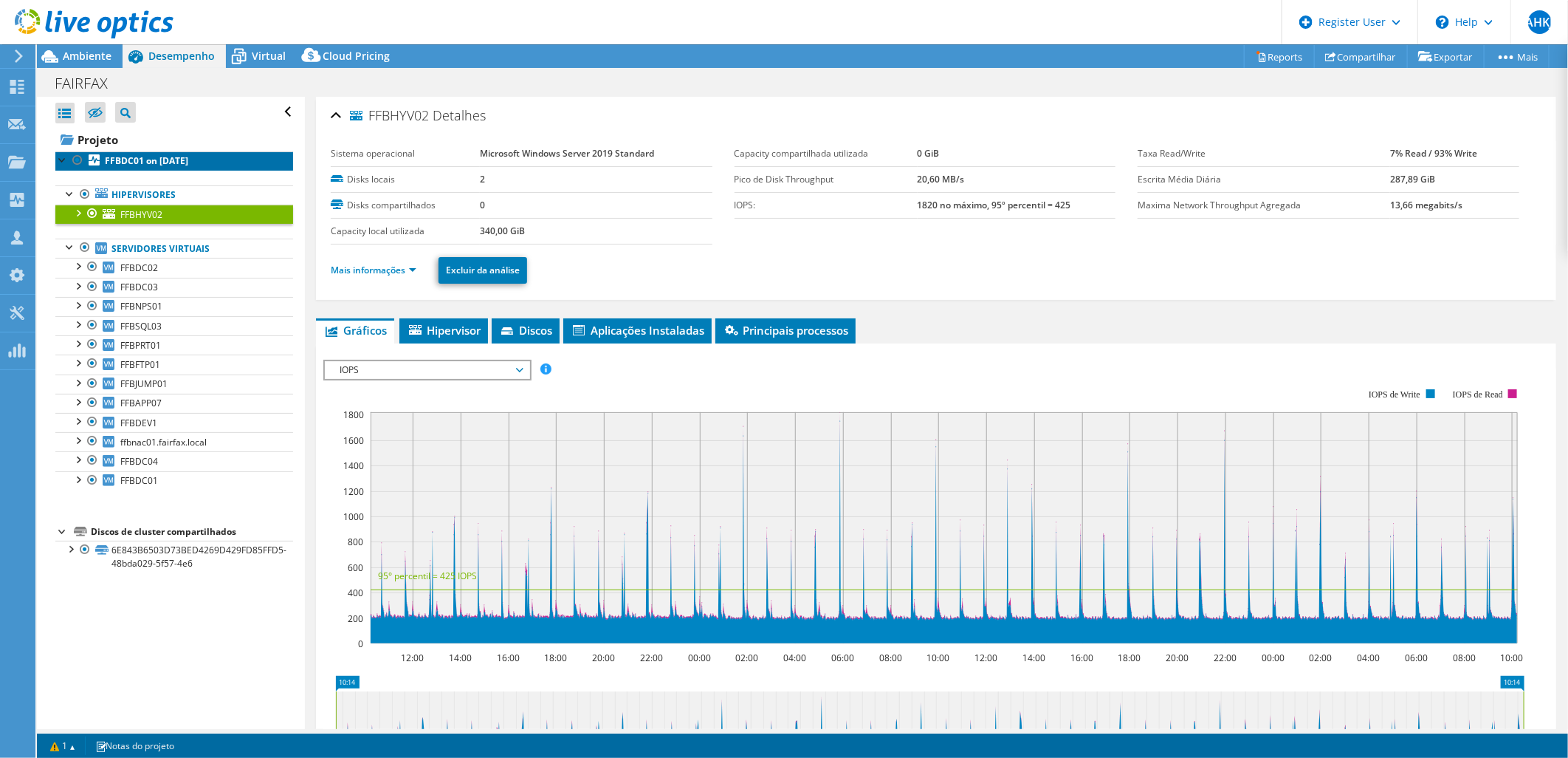
click at [189, 161] on b "FFBDC01 on 9/12/2025" at bounding box center [147, 160] width 84 height 13
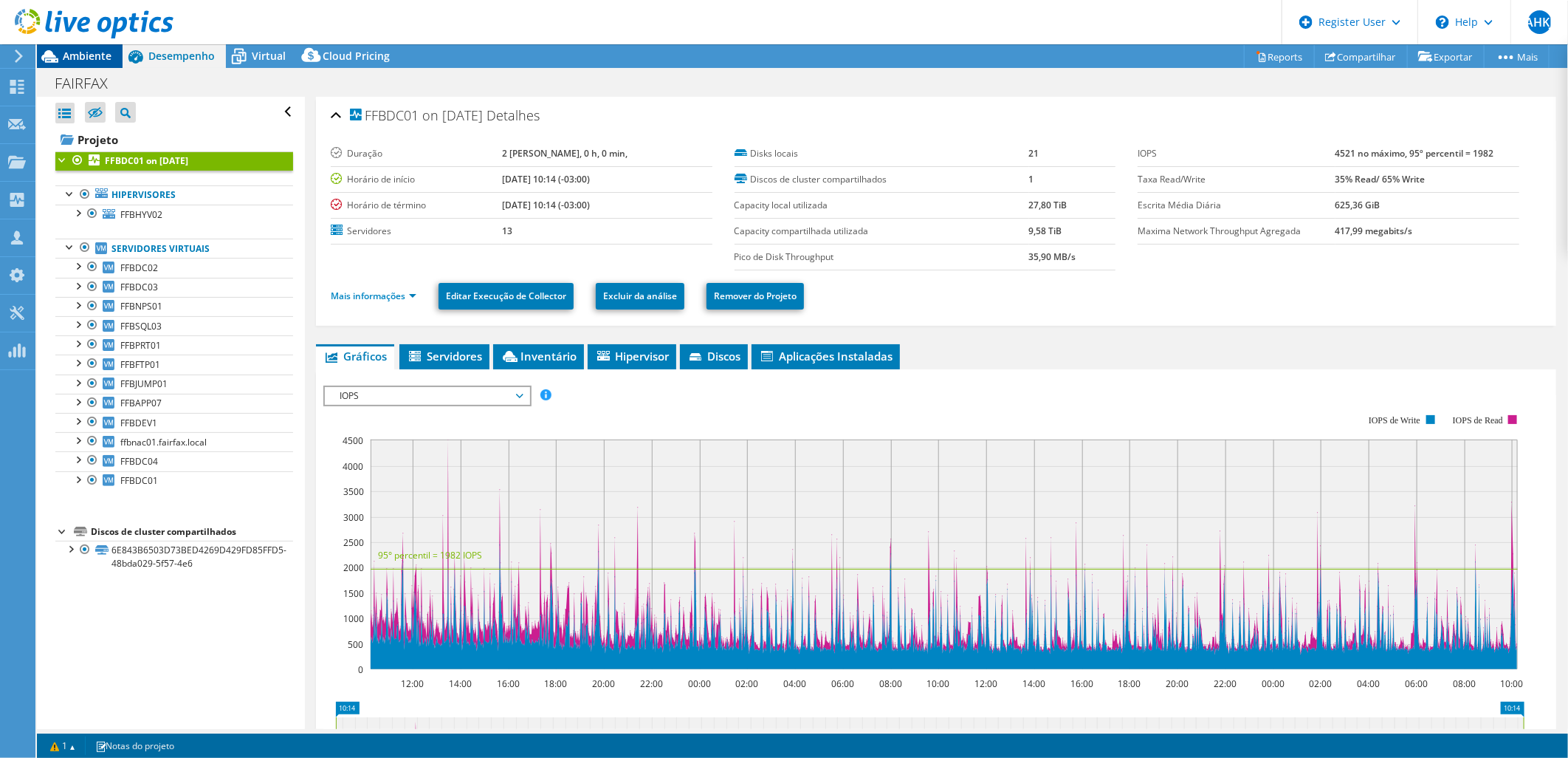
click at [79, 55] on span "Ambiente" at bounding box center [87, 55] width 49 height 14
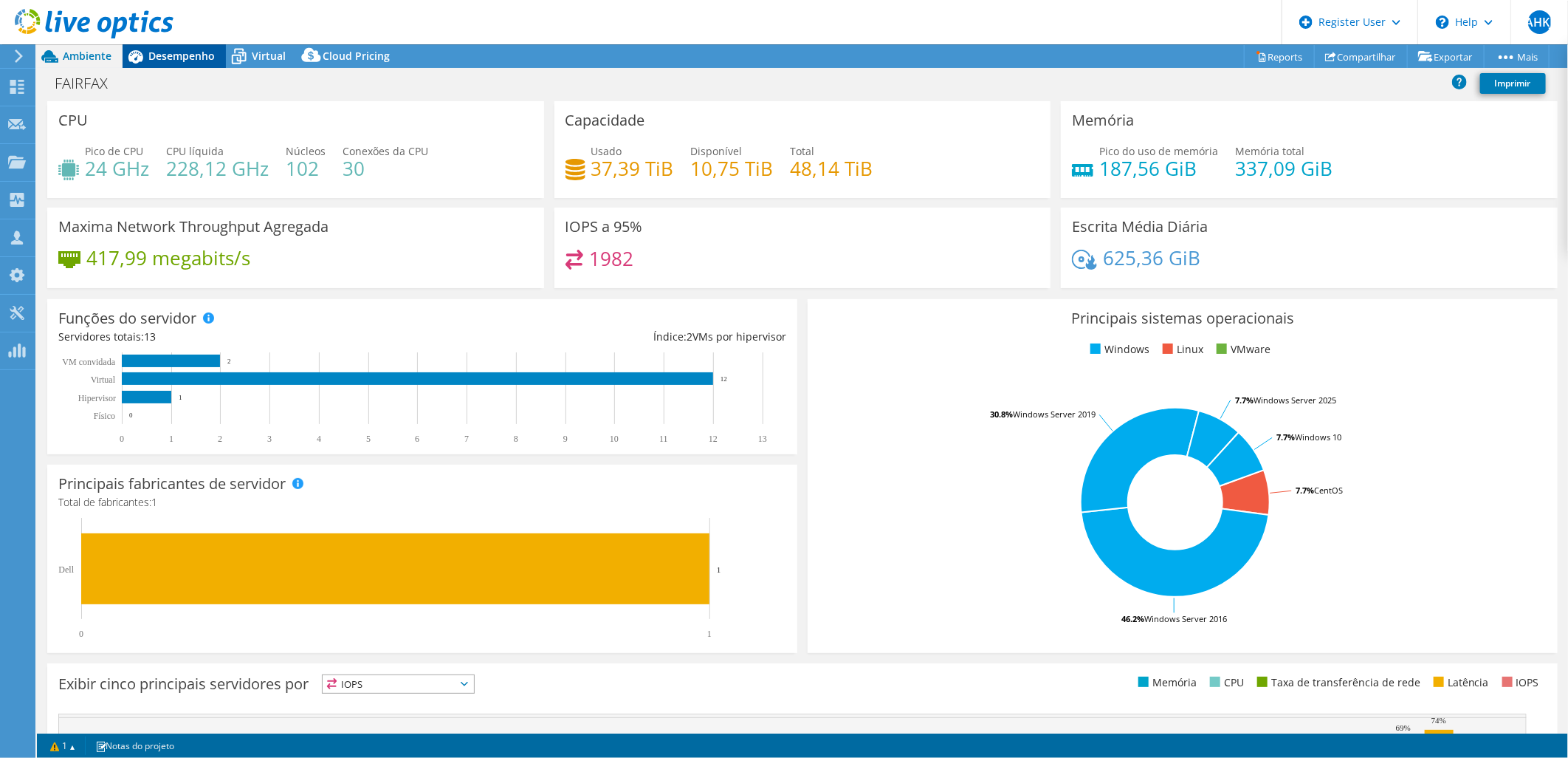
click at [183, 60] on span "Desempenho" at bounding box center [182, 55] width 67 height 14
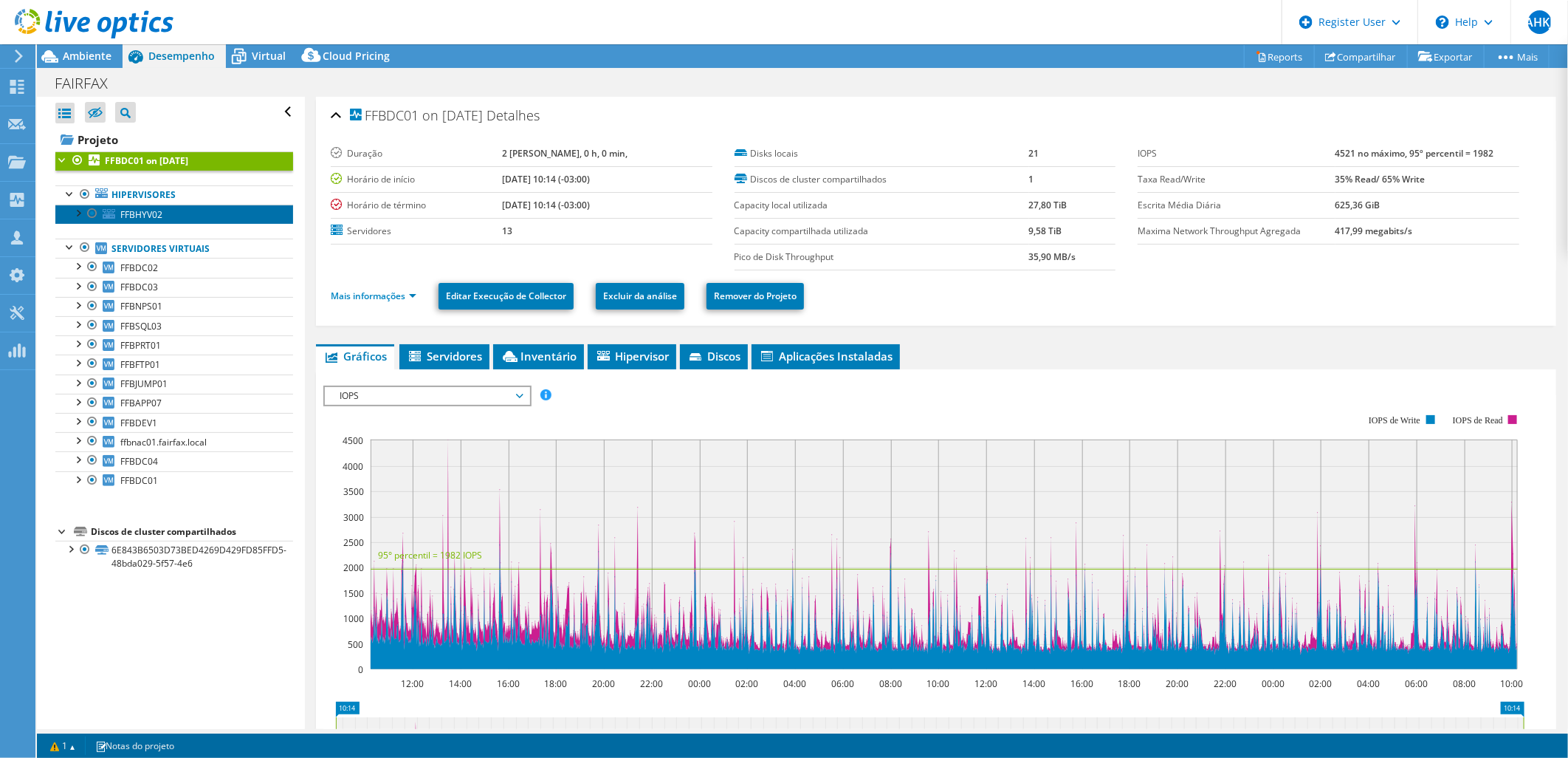
click at [166, 215] on link "FFBHYV02" at bounding box center [174, 214] width 238 height 20
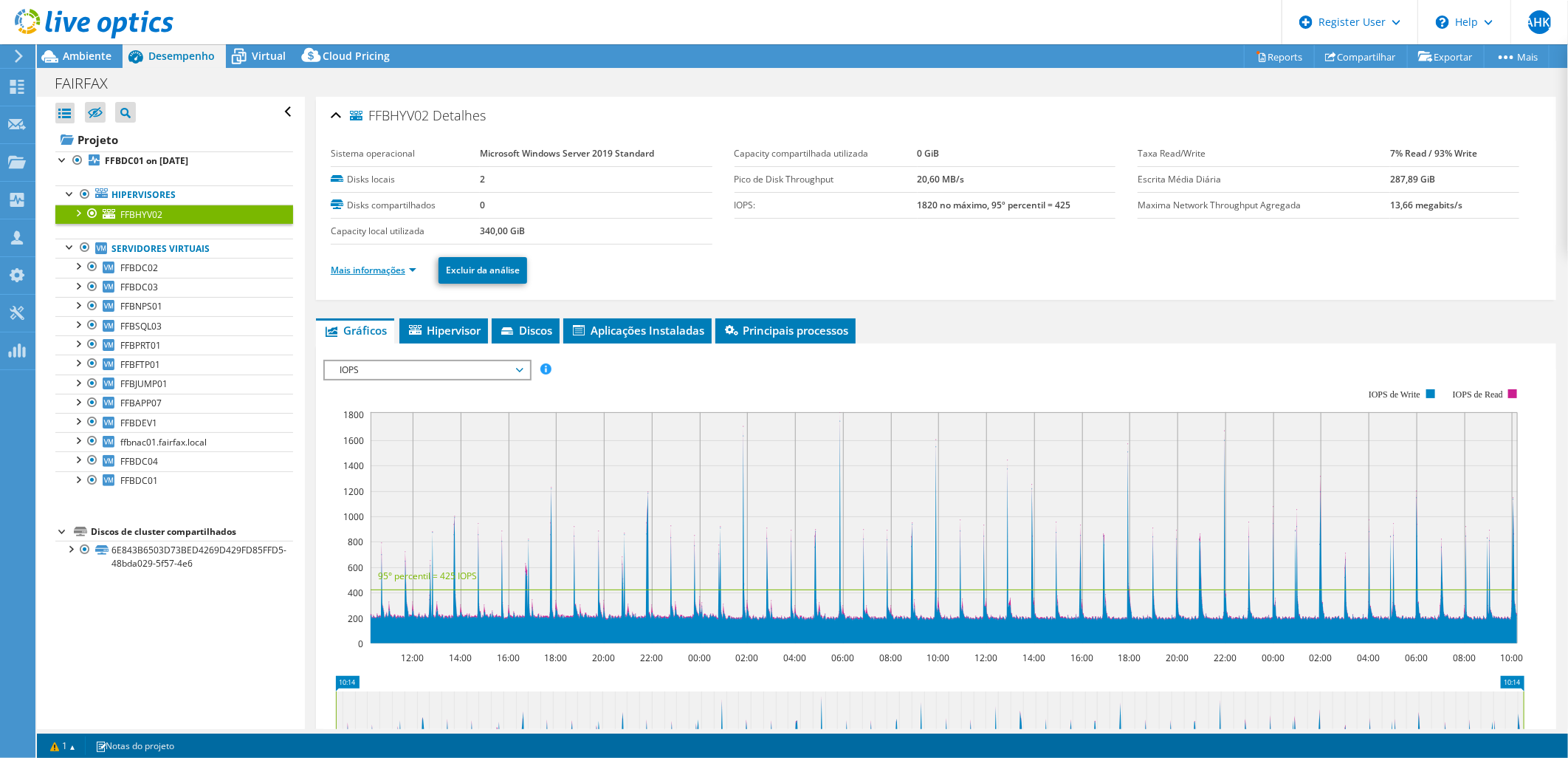
click at [384, 269] on link "Mais informações" at bounding box center [374, 270] width 85 height 13
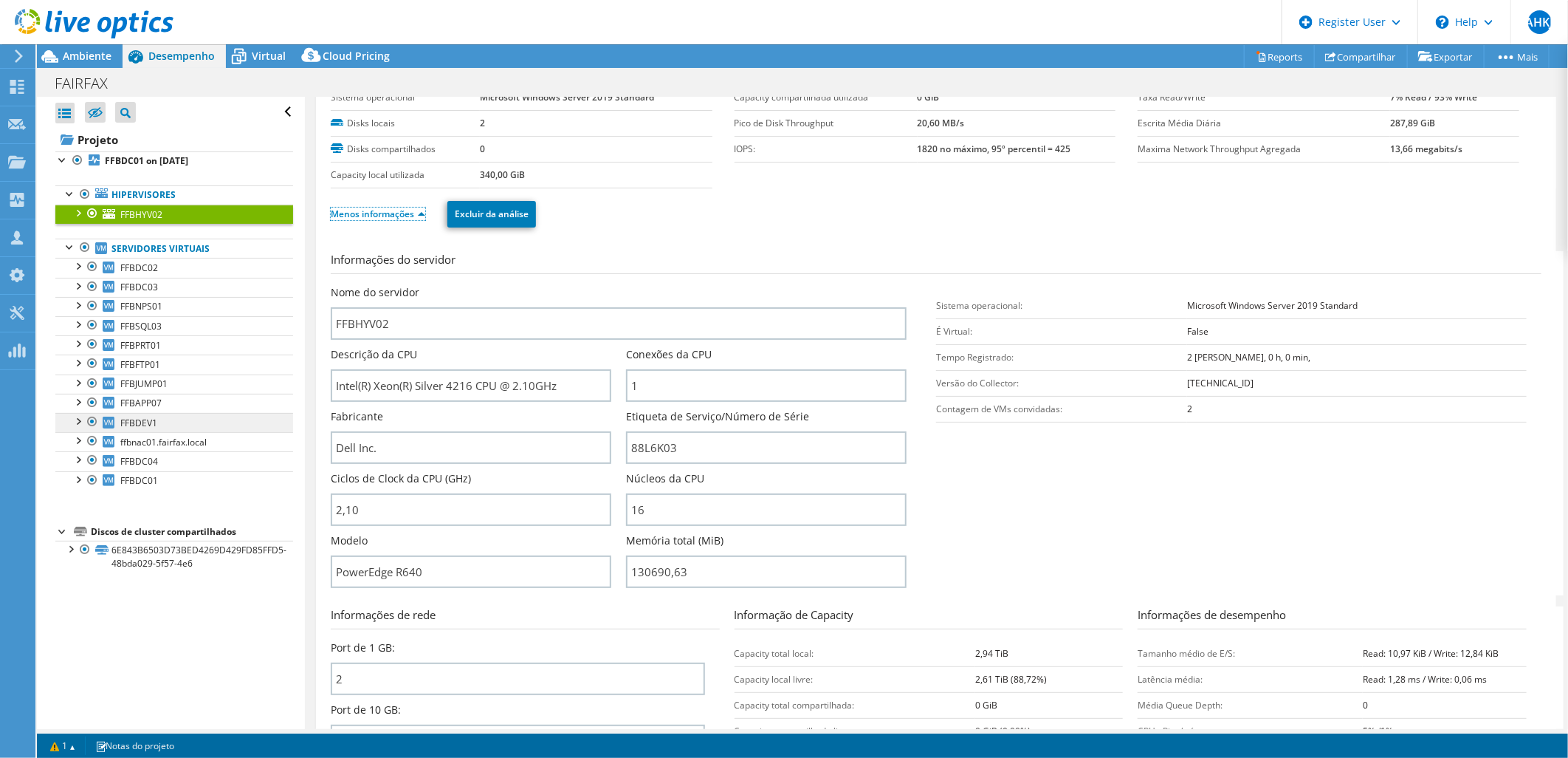
scroll to position [82, 0]
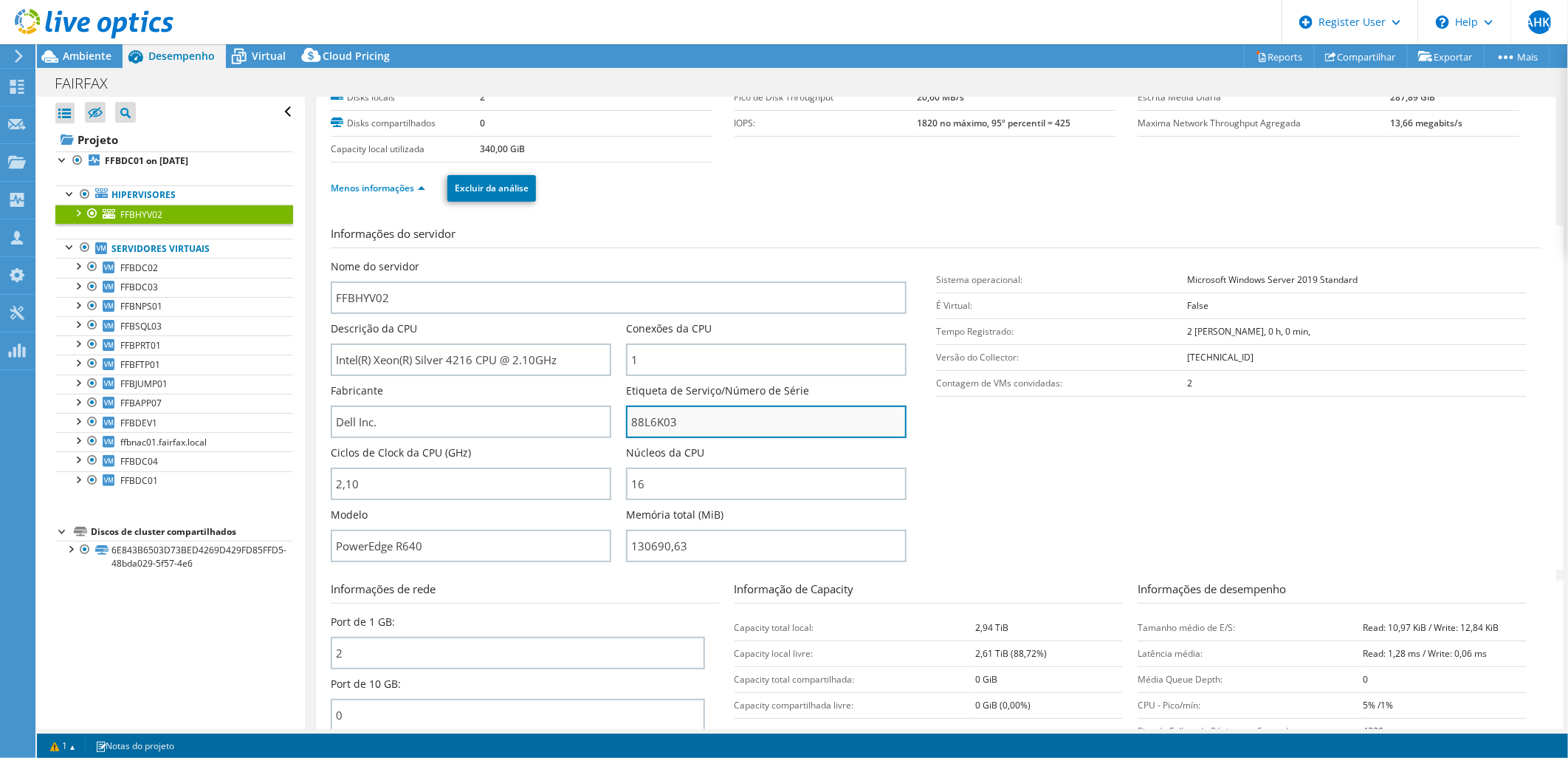
click at [659, 421] on input "88L6K03" at bounding box center [766, 422] width 281 height 32
click at [84, 193] on div at bounding box center [84, 194] width 15 height 18
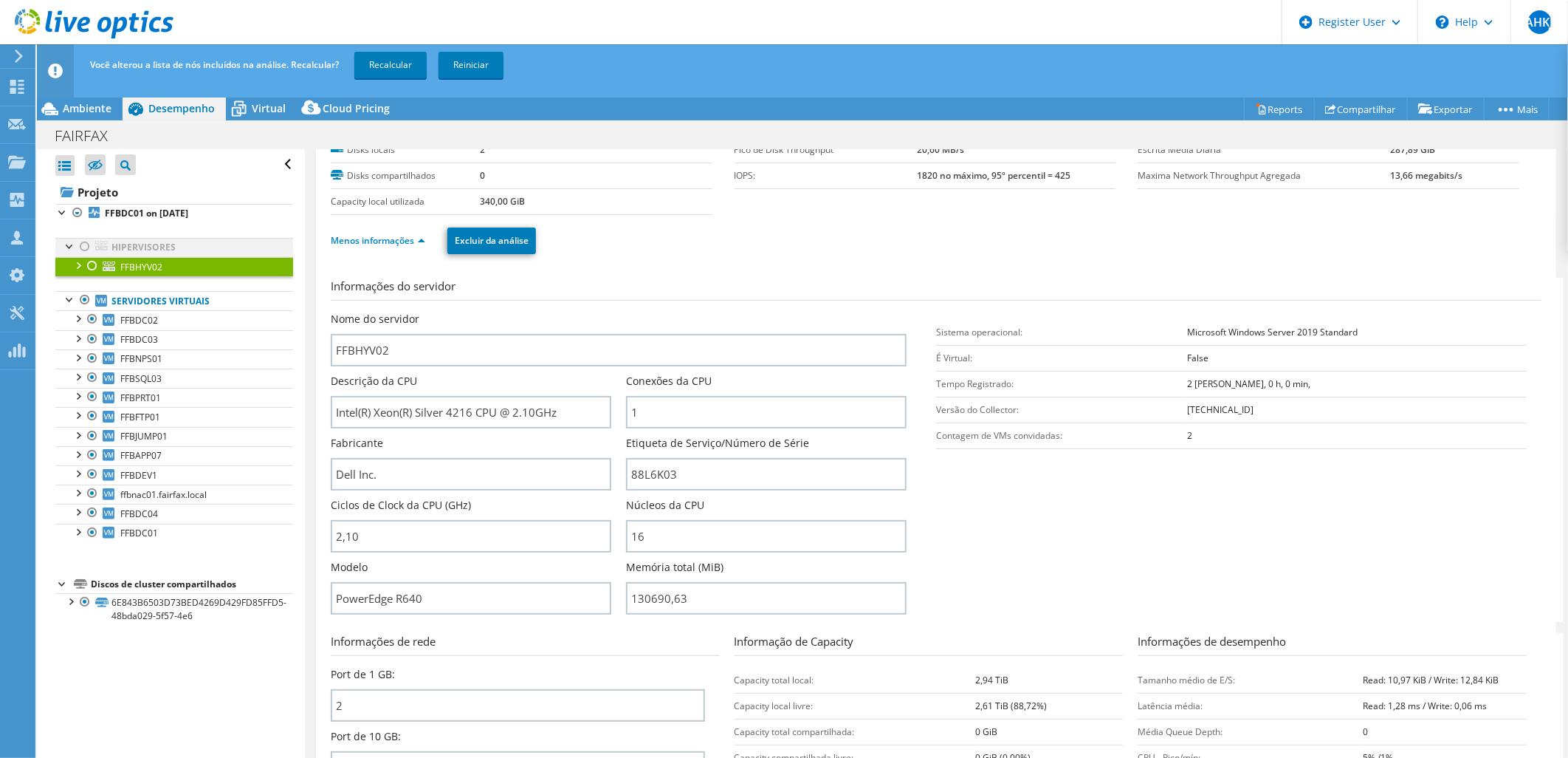
click at [86, 244] on div at bounding box center [84, 247] width 15 height 18
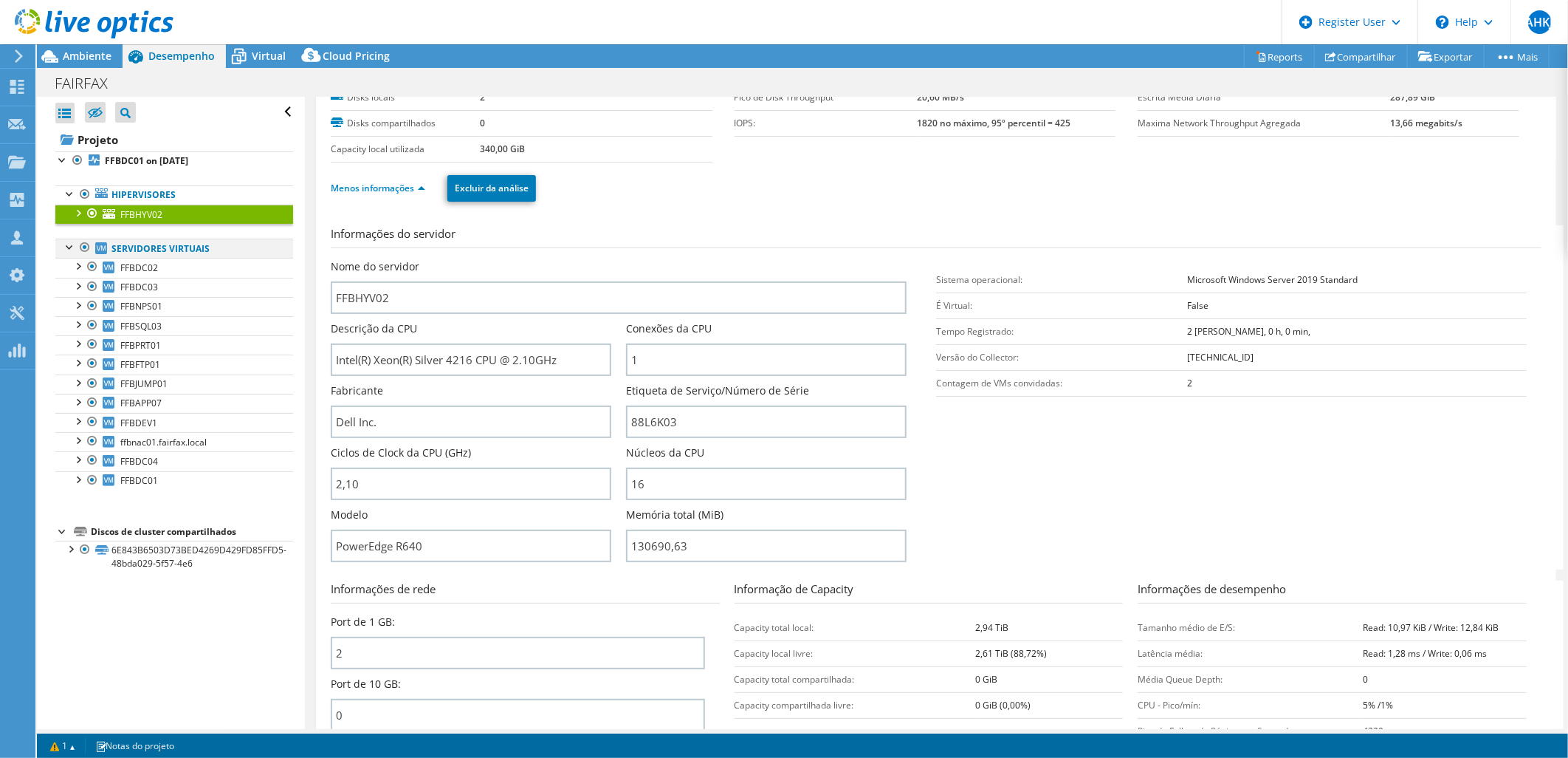
click at [86, 246] on div at bounding box center [84, 248] width 15 height 18
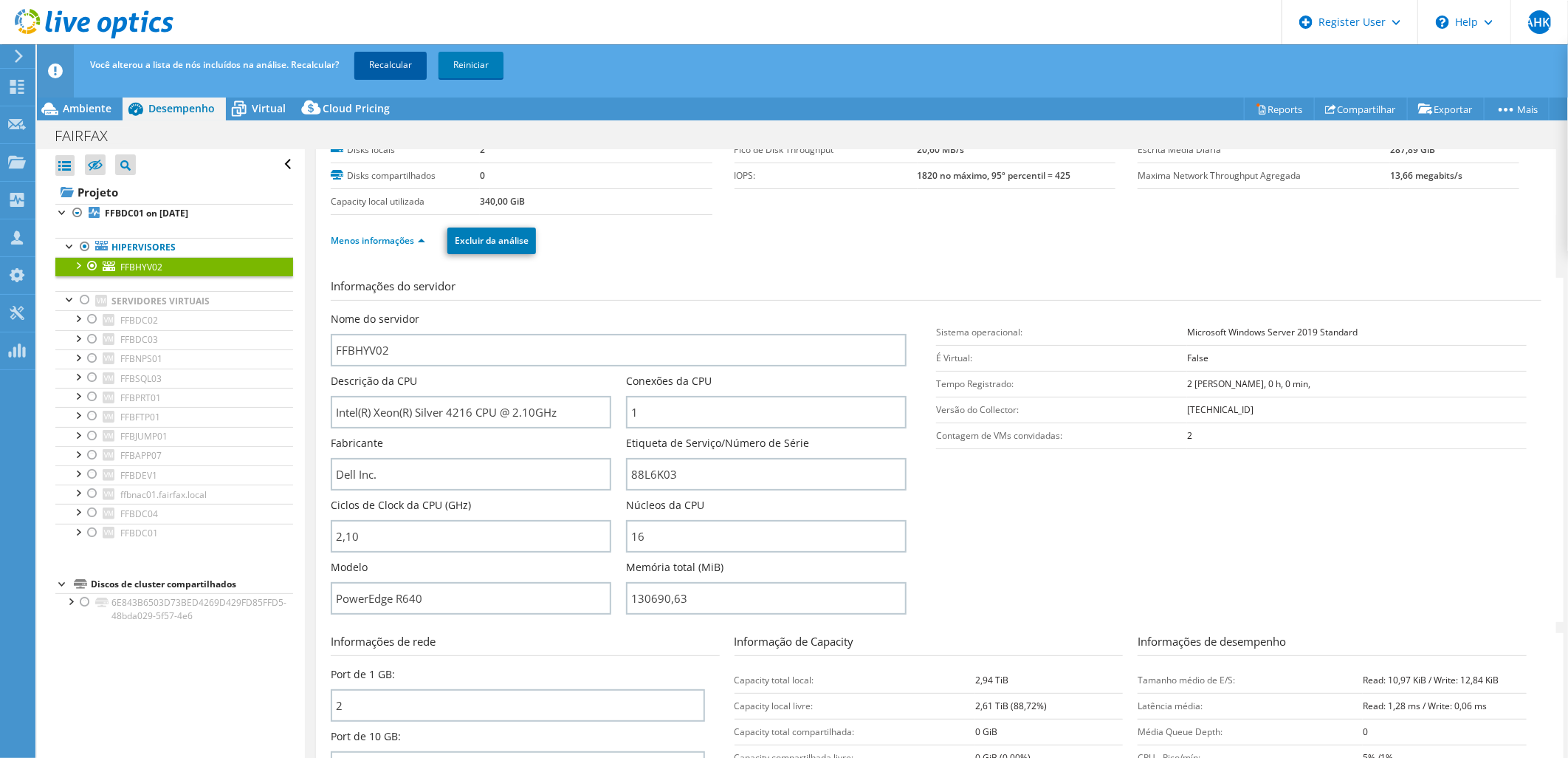
click at [395, 64] on link "Recalcular" at bounding box center [390, 65] width 73 height 26
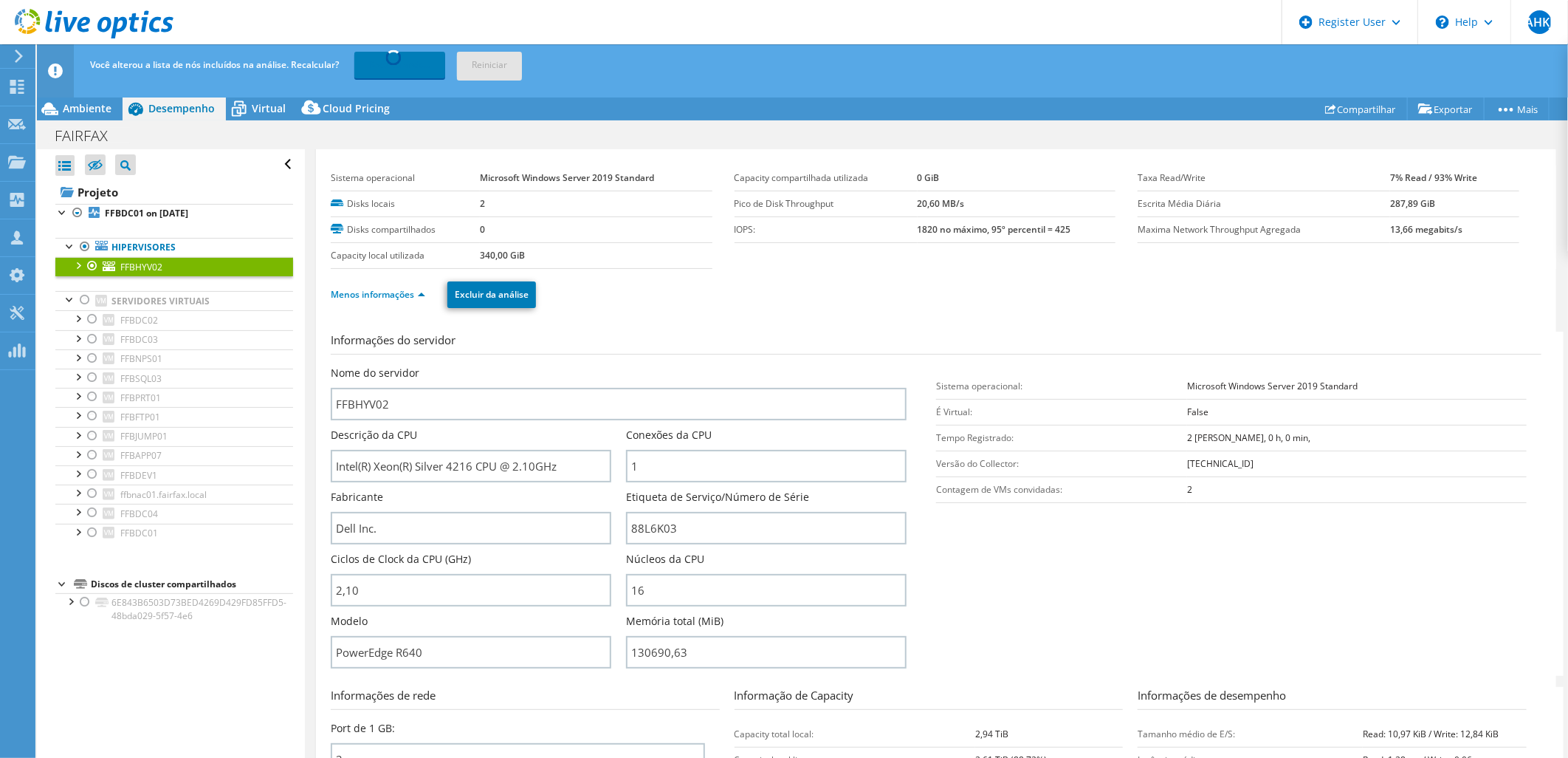
scroll to position [0, 0]
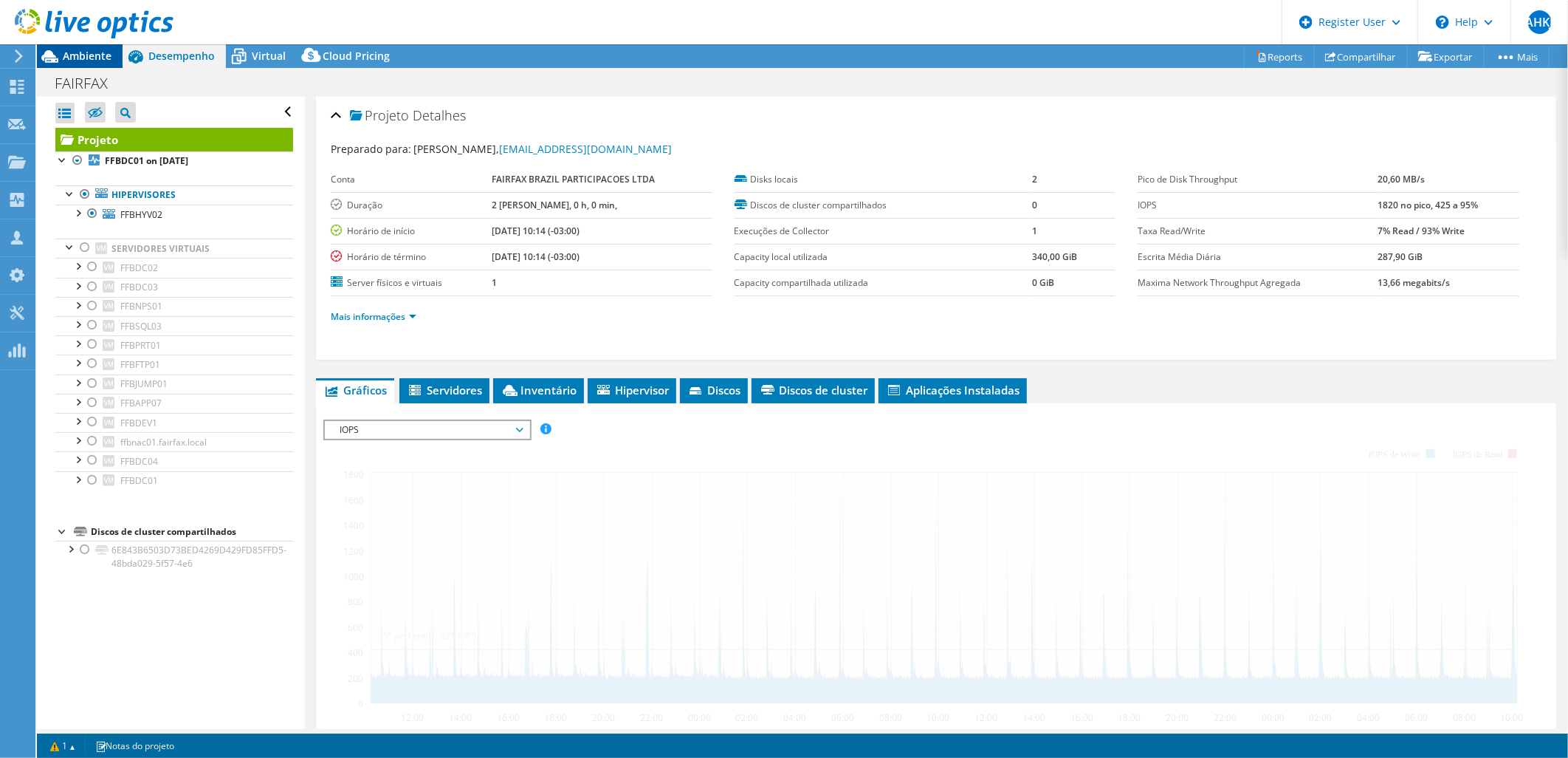
click at [79, 61] on span "Ambiente" at bounding box center [87, 55] width 49 height 14
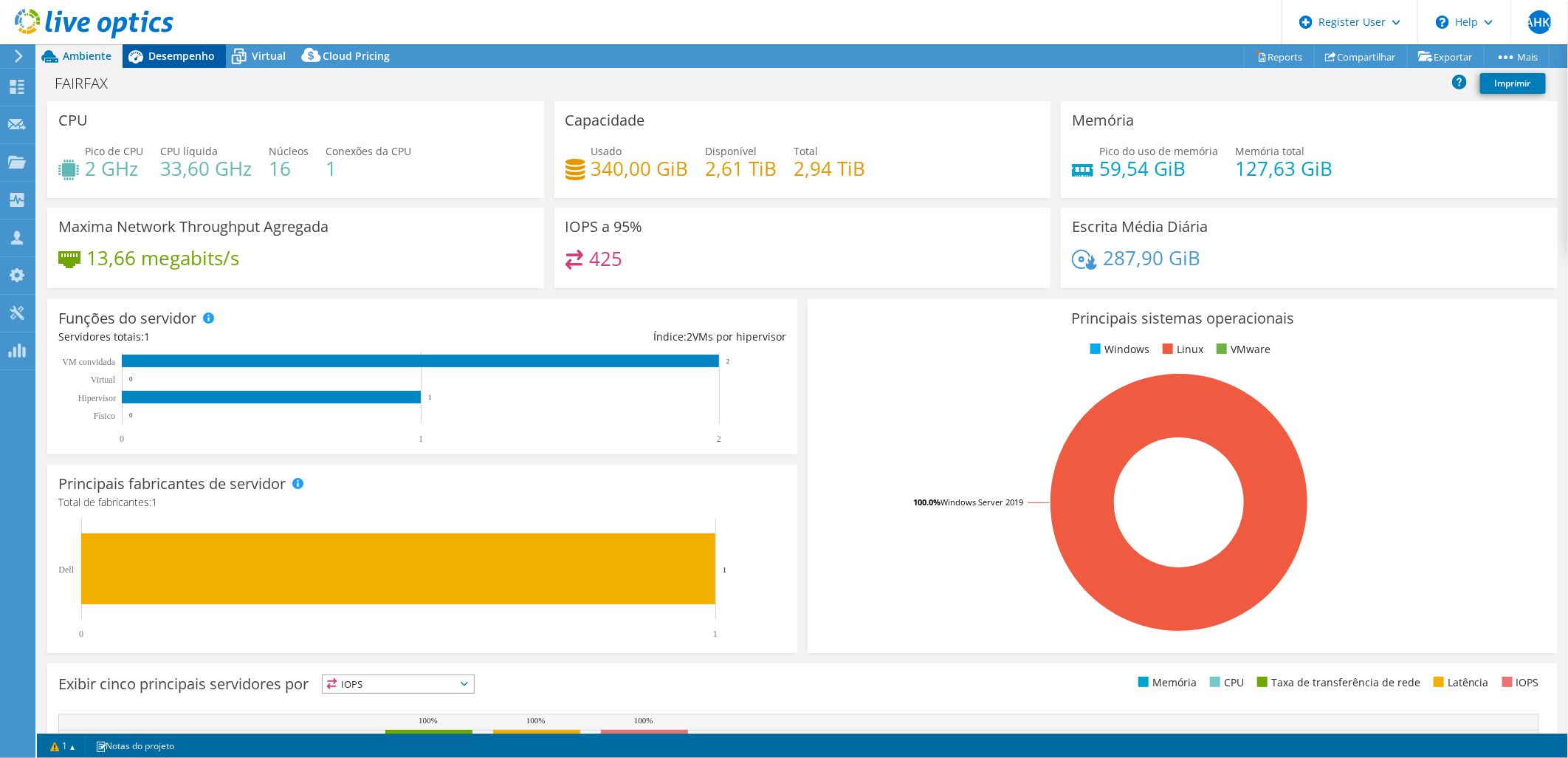
click at [170, 53] on span "Desempenho" at bounding box center [182, 55] width 67 height 14
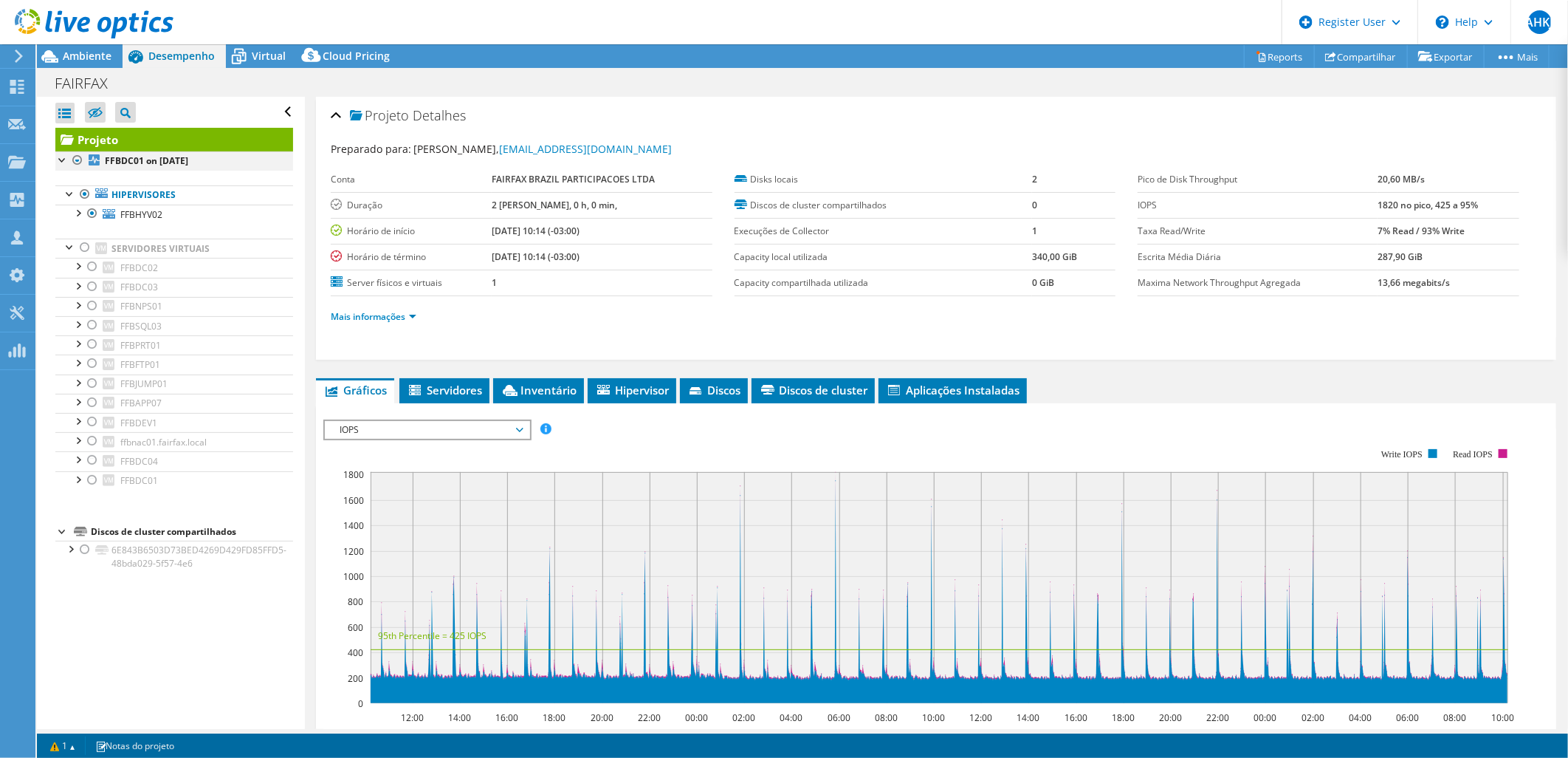
click at [78, 163] on div at bounding box center [77, 160] width 15 height 18
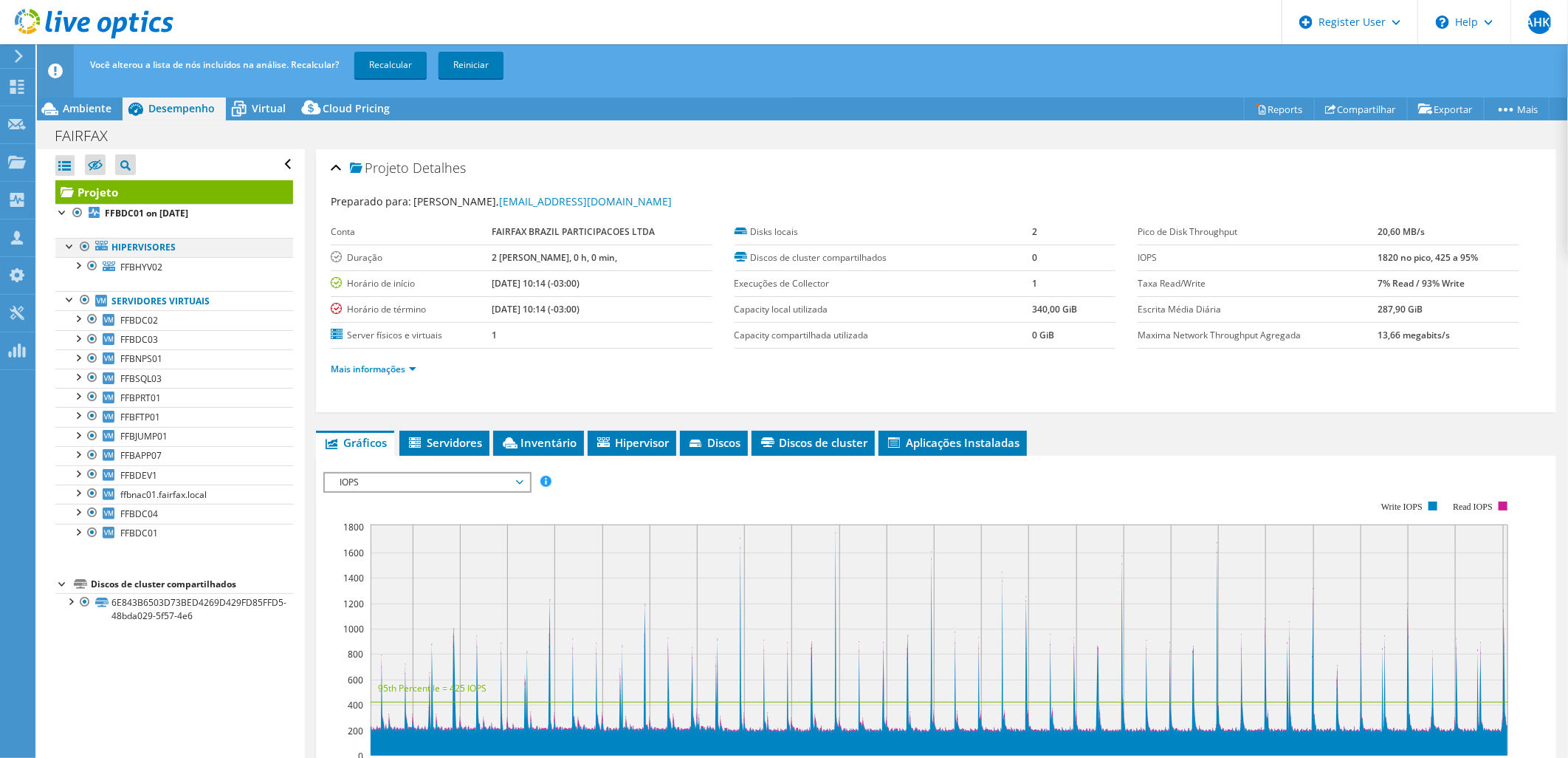
click at [85, 245] on div at bounding box center [84, 247] width 15 height 18
click at [398, 58] on link "Recalcular" at bounding box center [390, 65] width 73 height 26
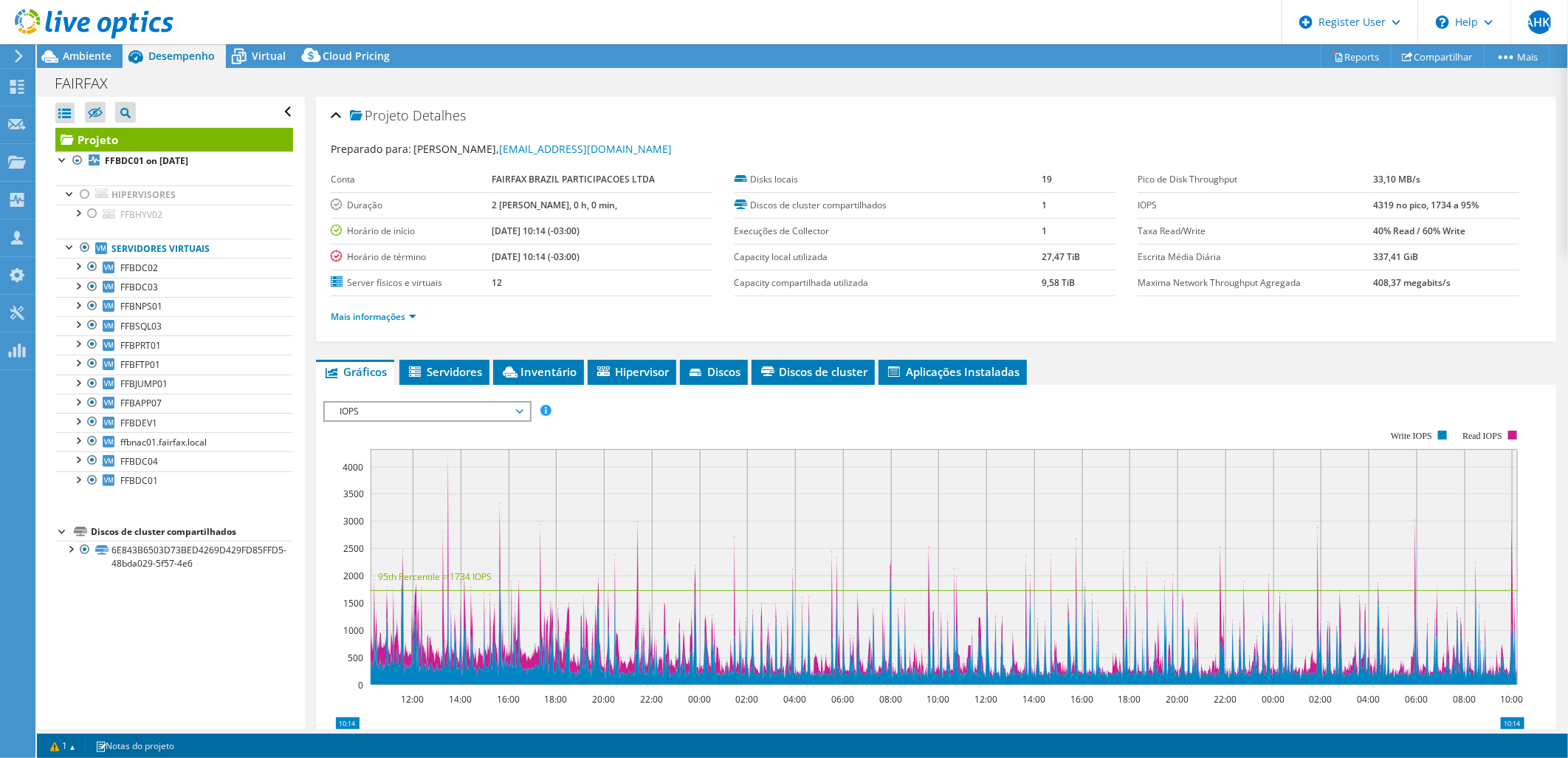
click at [86, 45] on div at bounding box center [86, 25] width 173 height 50
click at [86, 61] on span "Ambiente" at bounding box center [87, 55] width 49 height 14
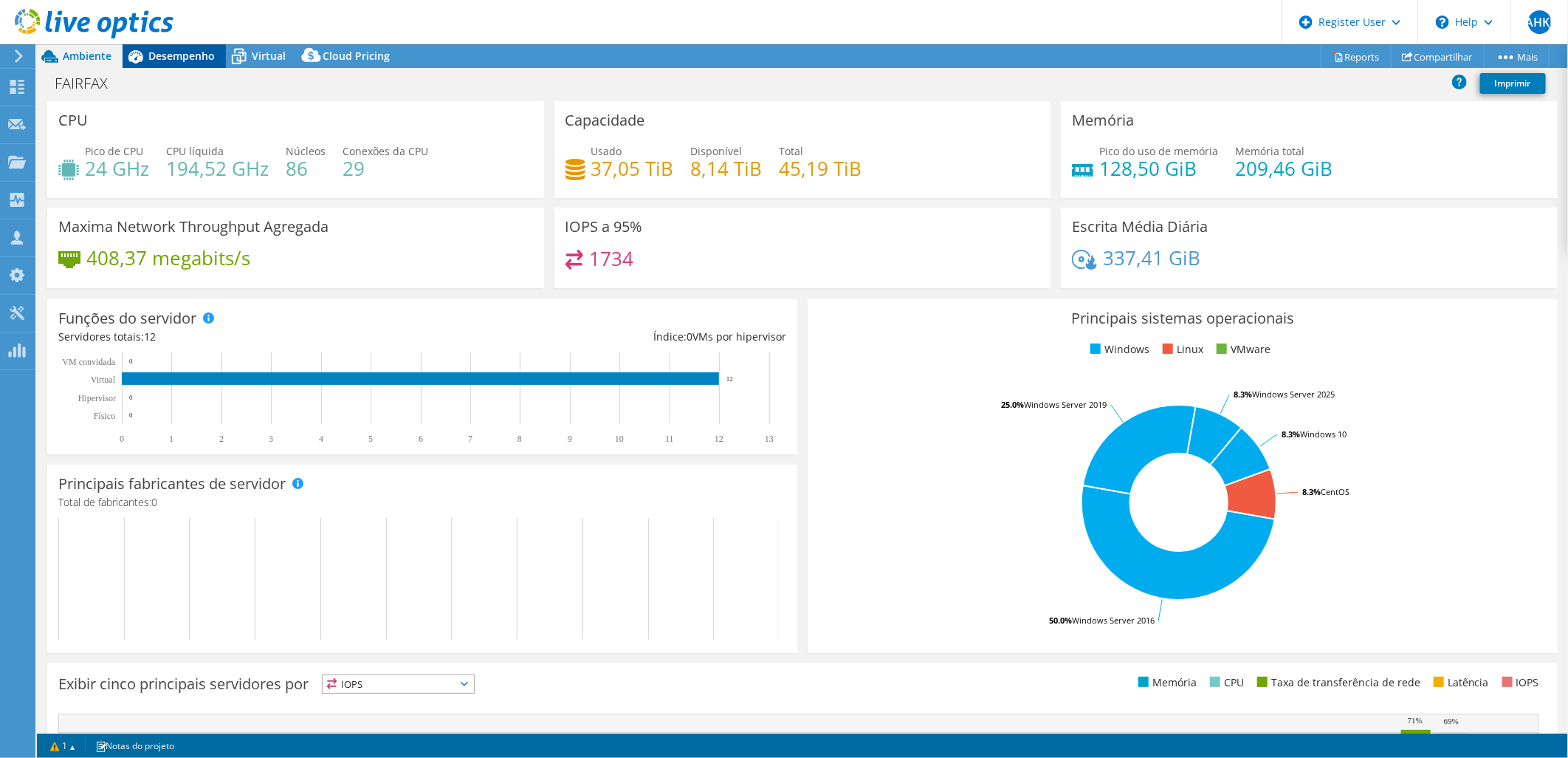
click at [179, 54] on span "Desempenho" at bounding box center [182, 55] width 67 height 14
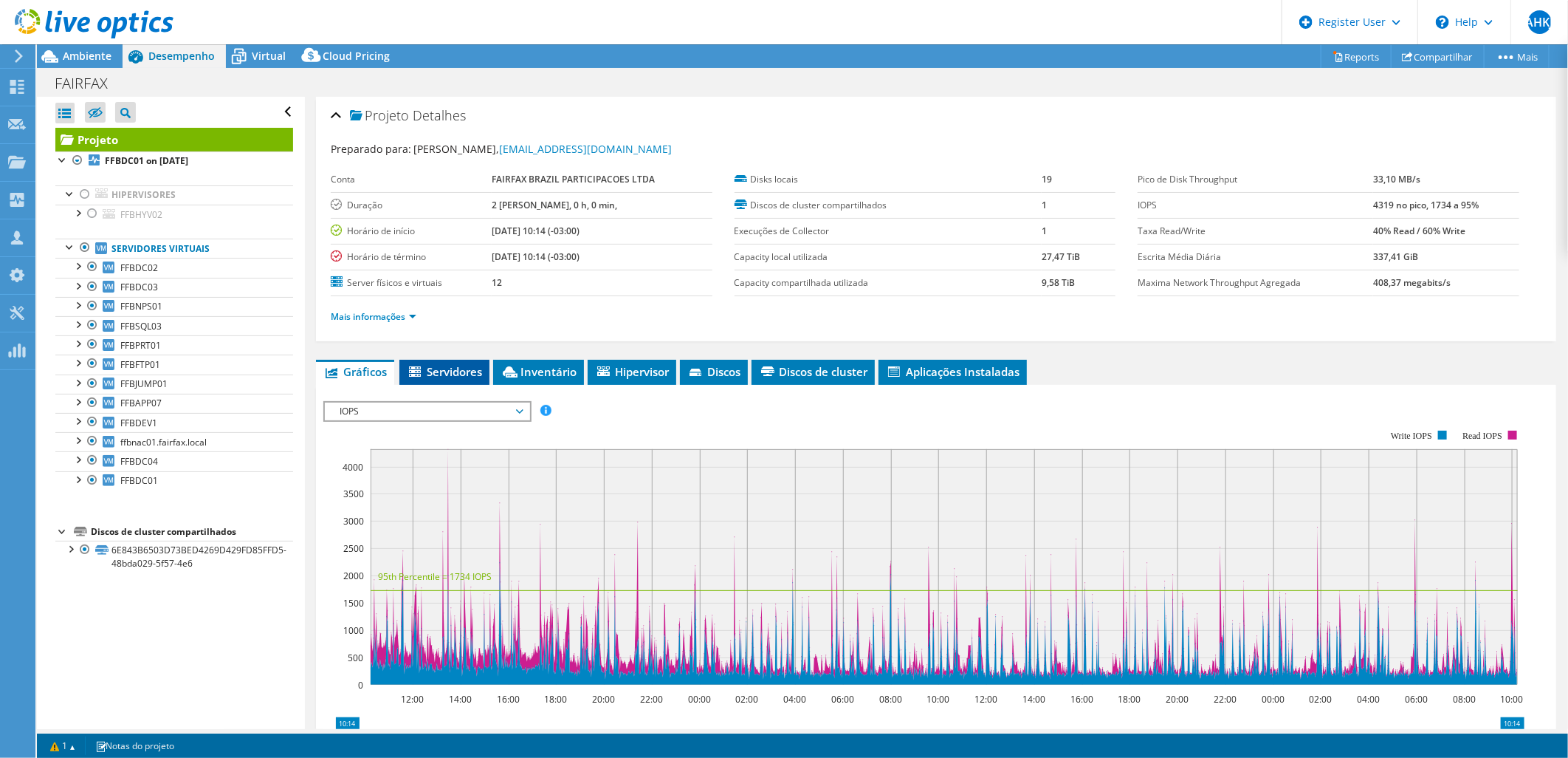
click at [434, 371] on span "Servidores" at bounding box center [444, 371] width 75 height 15
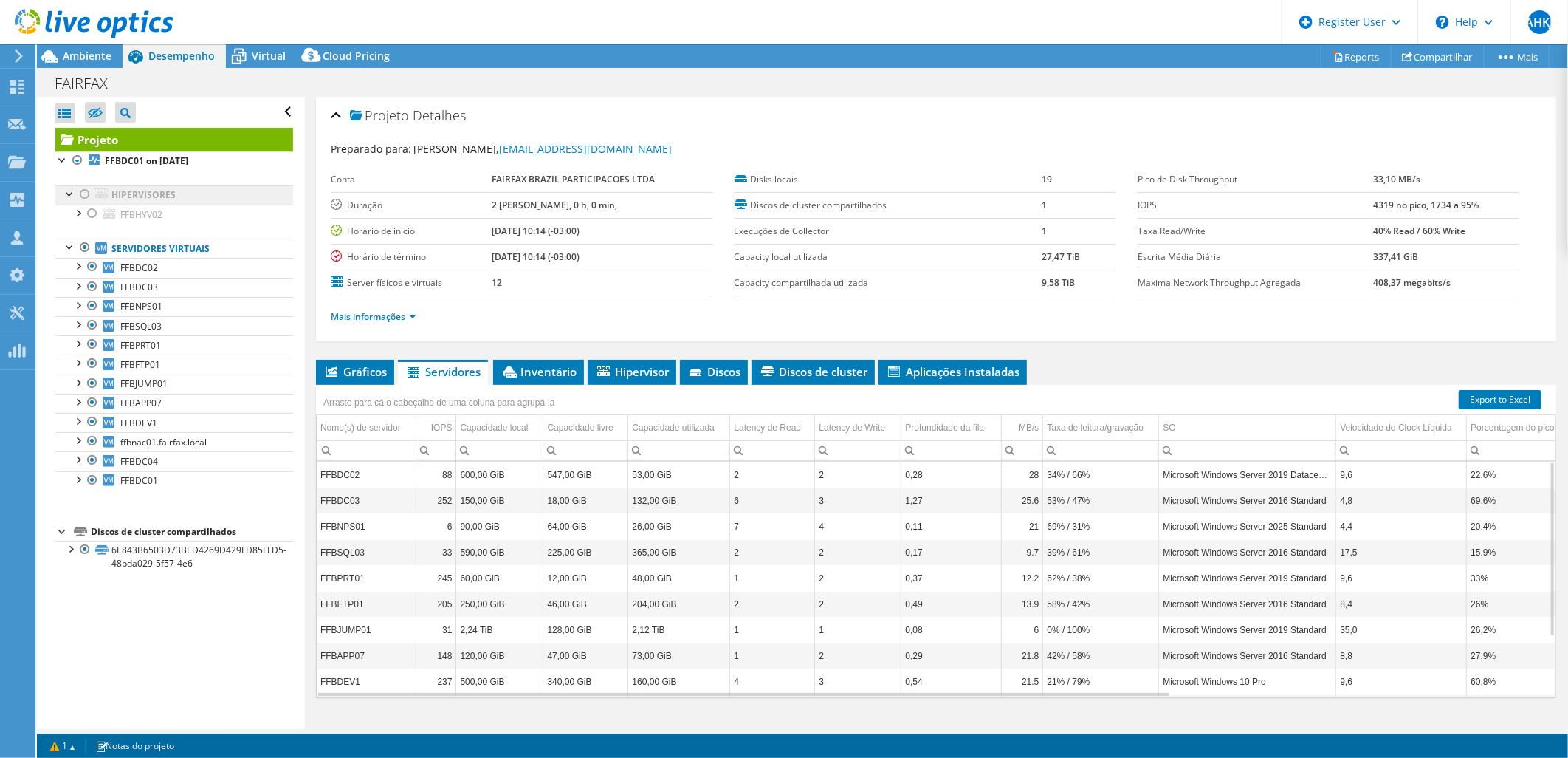
click at [130, 195] on link "Hipervisores" at bounding box center [174, 195] width 238 height 20
click at [85, 195] on div at bounding box center [84, 194] width 15 height 18
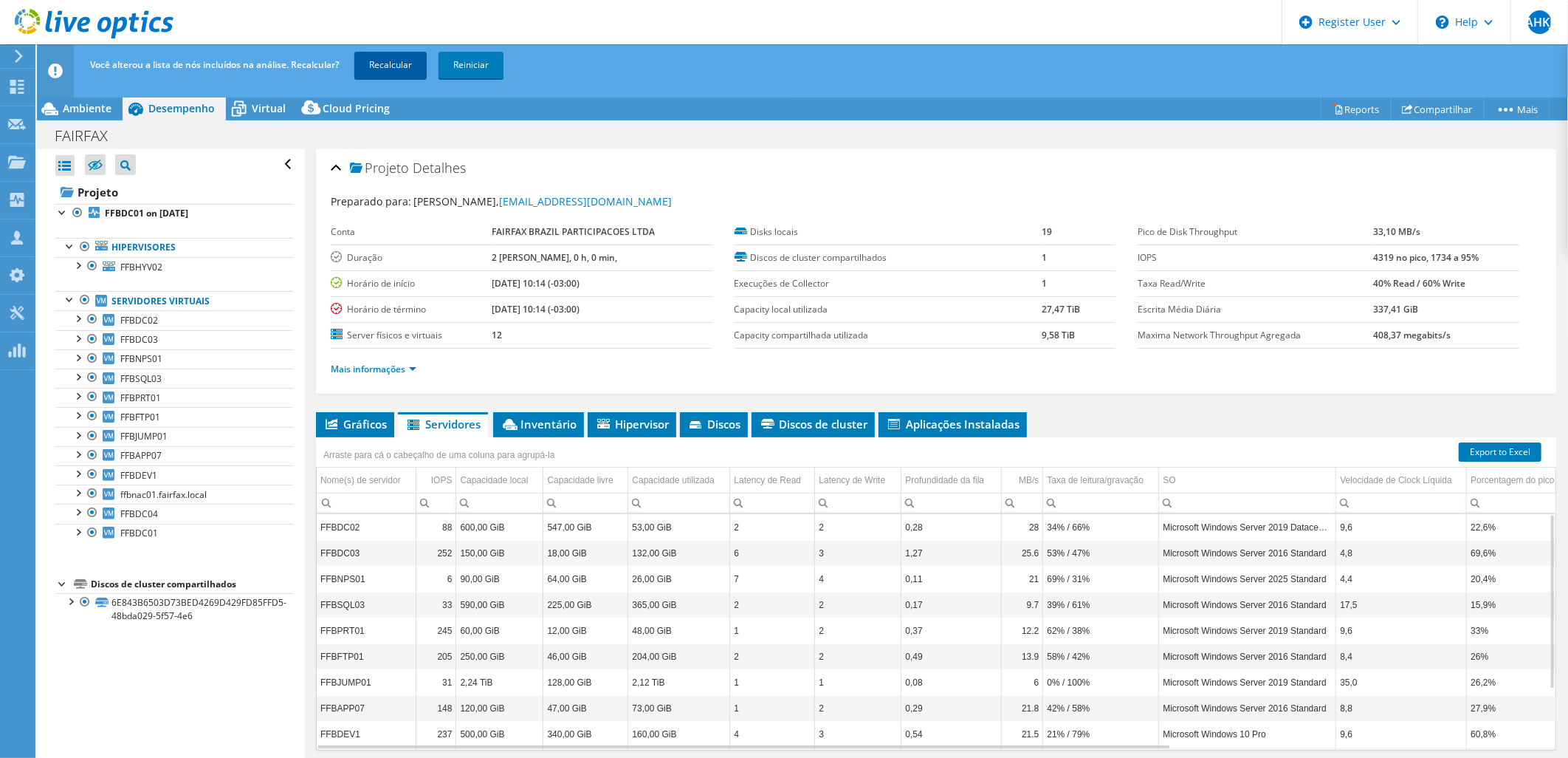
click at [385, 60] on link "Recalcular" at bounding box center [390, 65] width 73 height 26
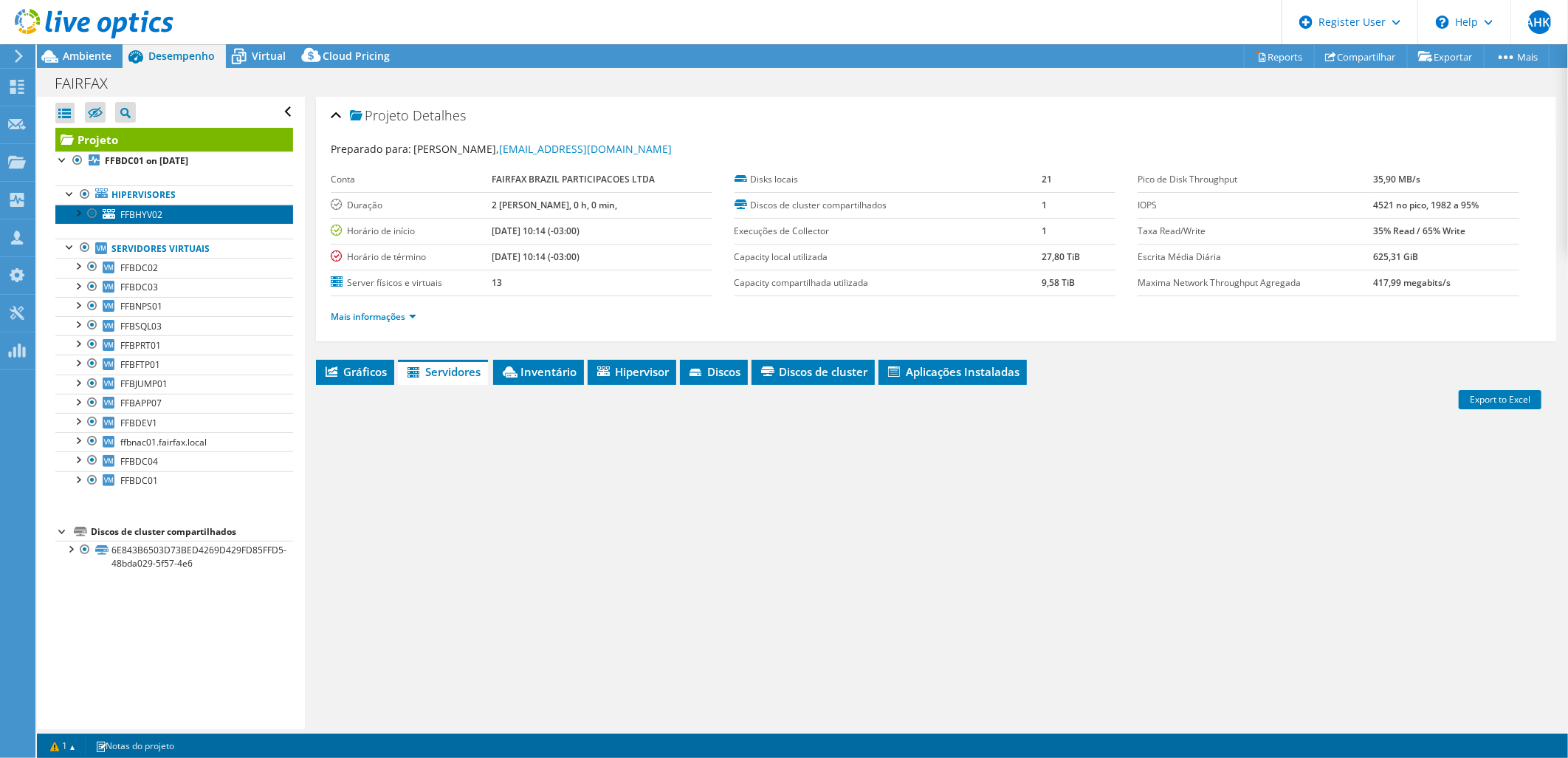
click at [157, 217] on span "FFBHYV02" at bounding box center [141, 214] width 42 height 13
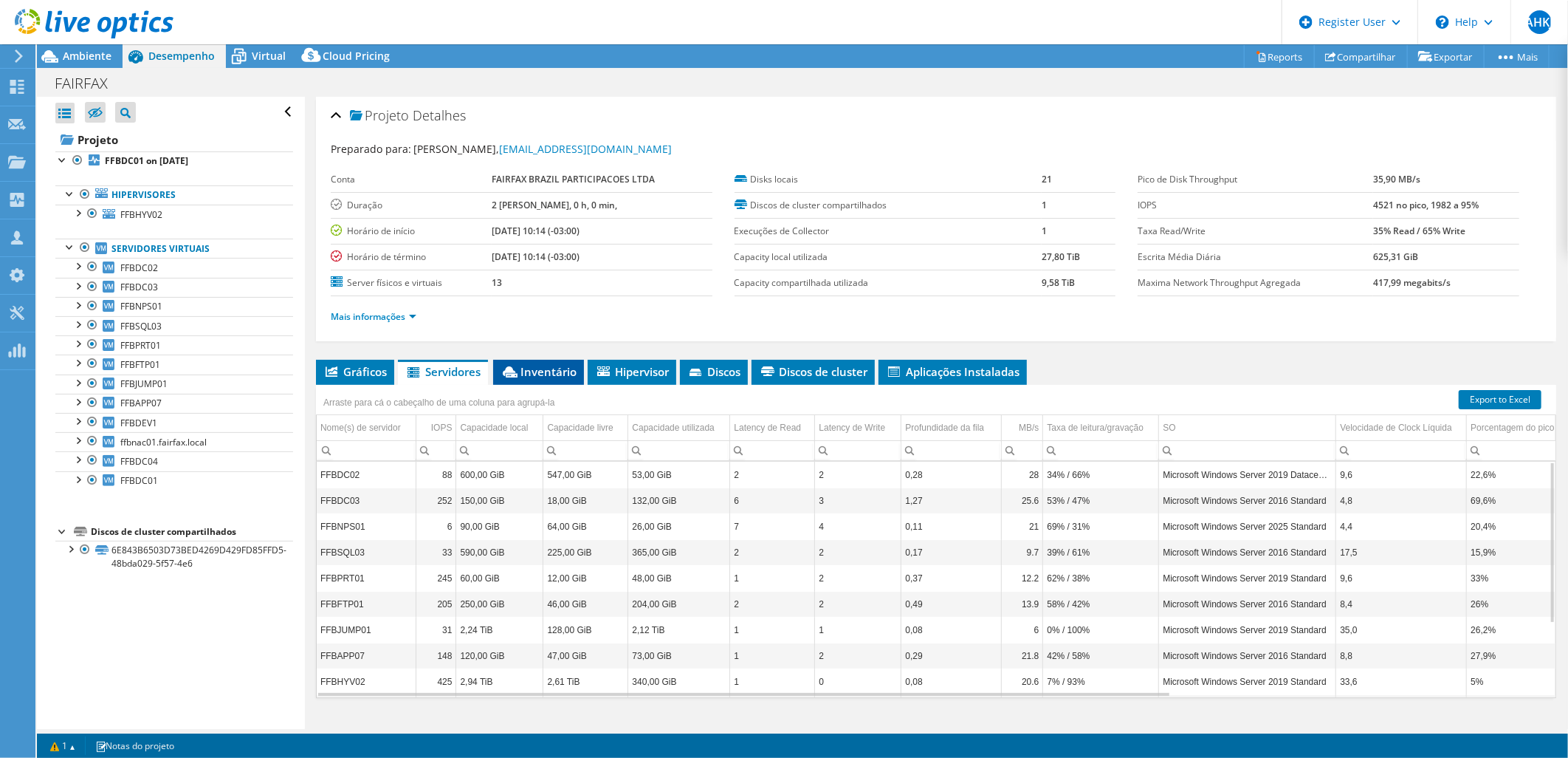
click at [579, 370] on li "Inventário" at bounding box center [538, 372] width 90 height 25
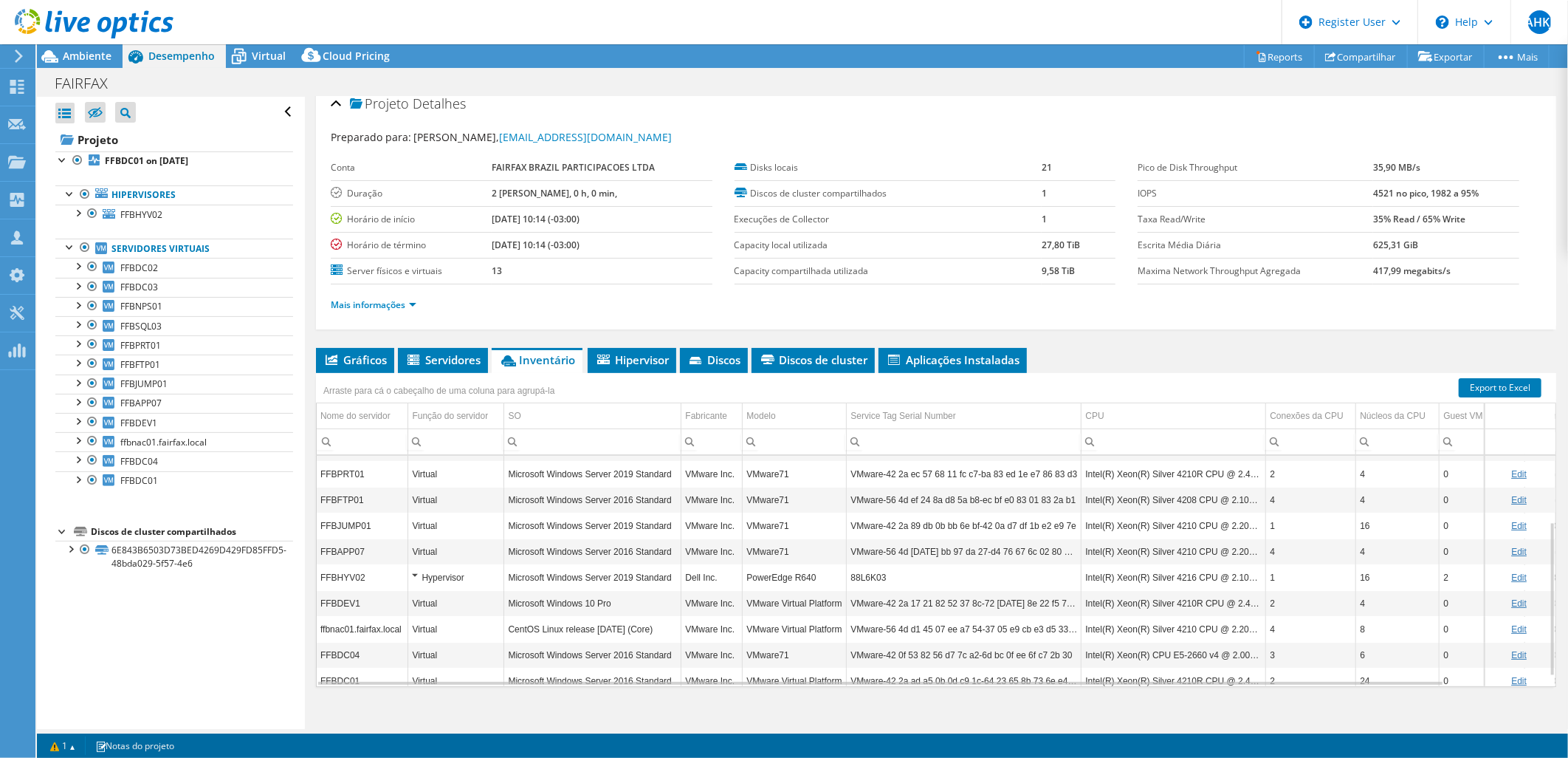
scroll to position [113, 0]
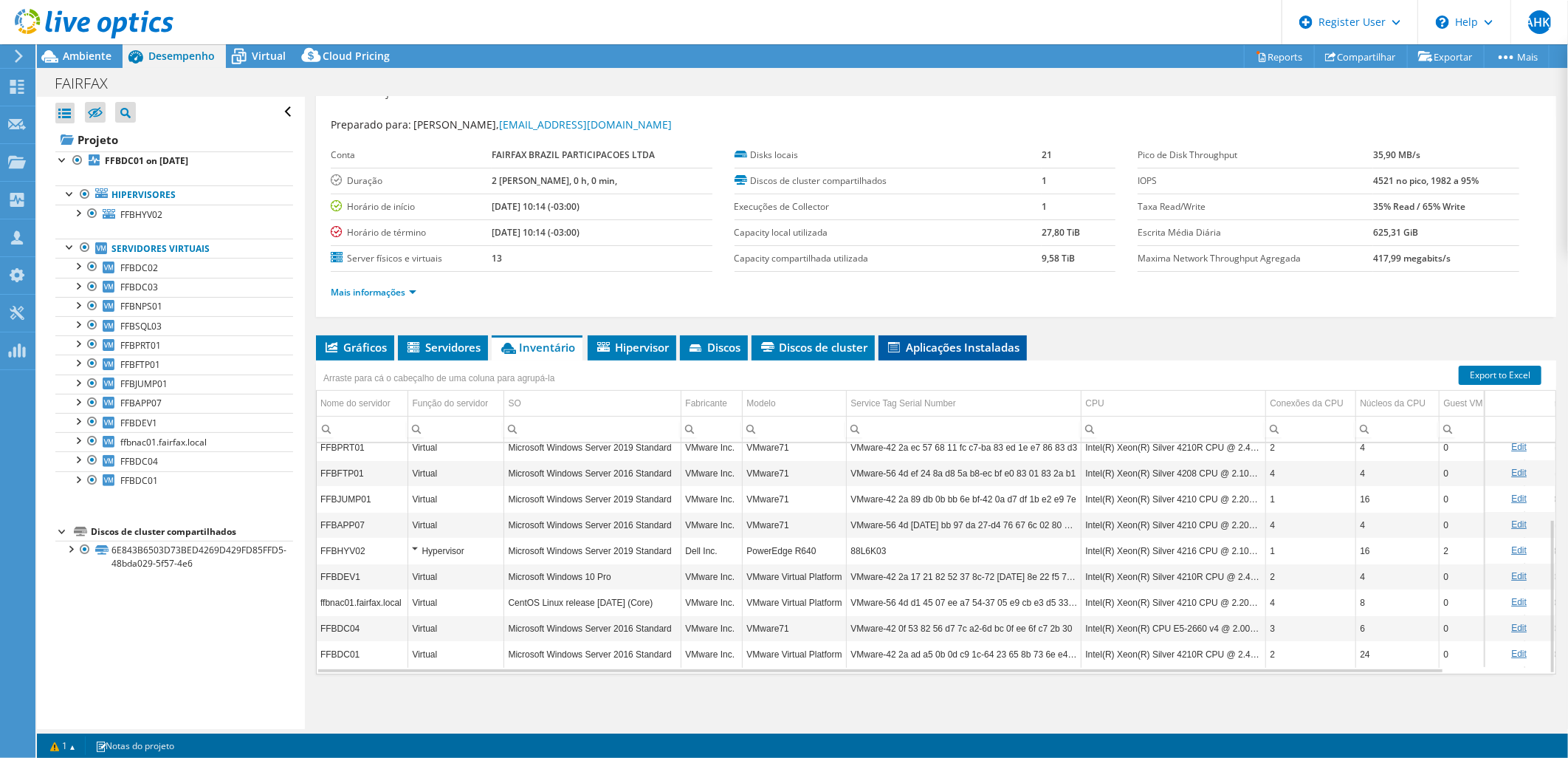
click at [907, 353] on li "Aplicações Instaladas" at bounding box center [953, 347] width 148 height 25
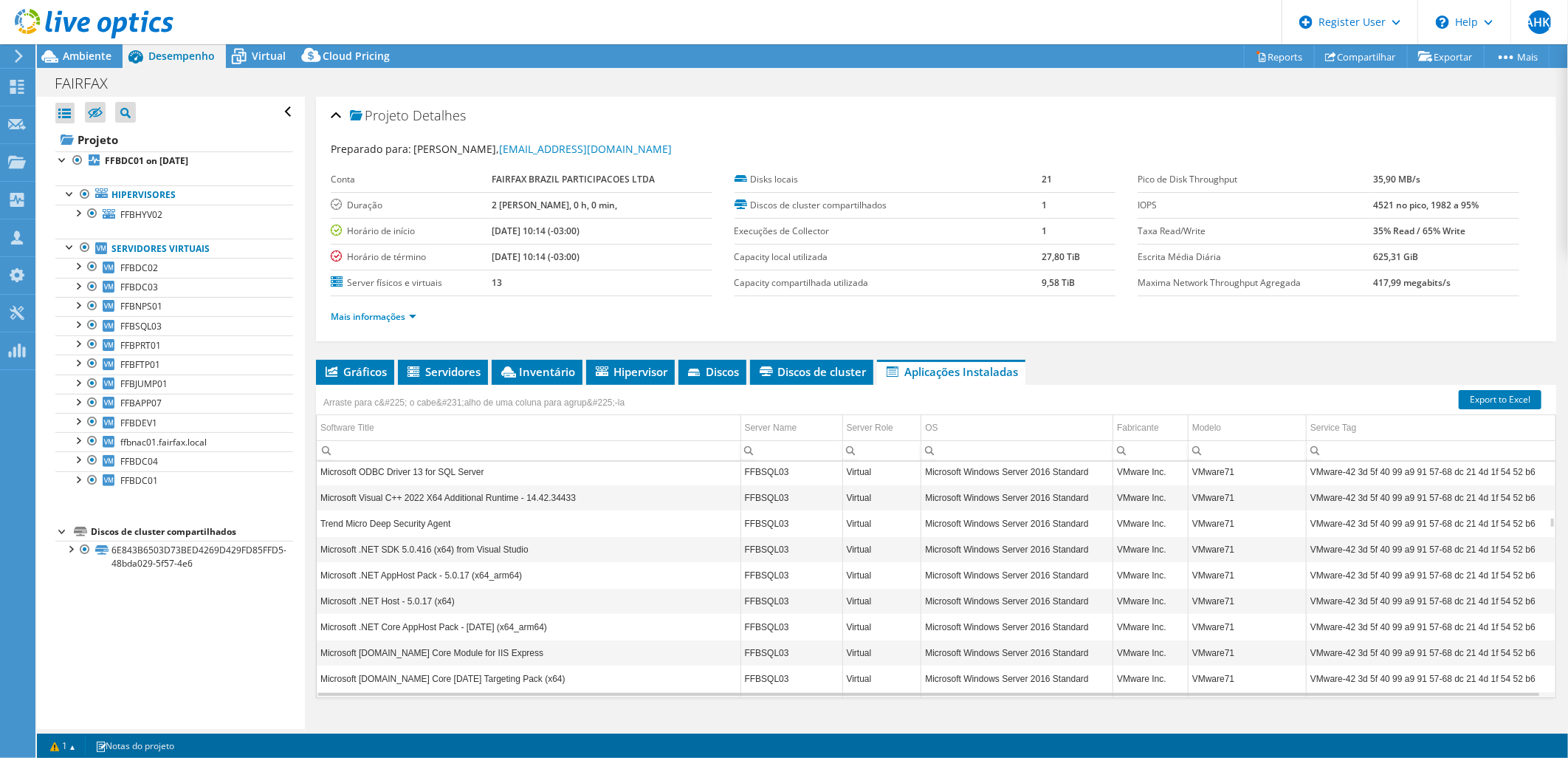
scroll to position [4533, 0]
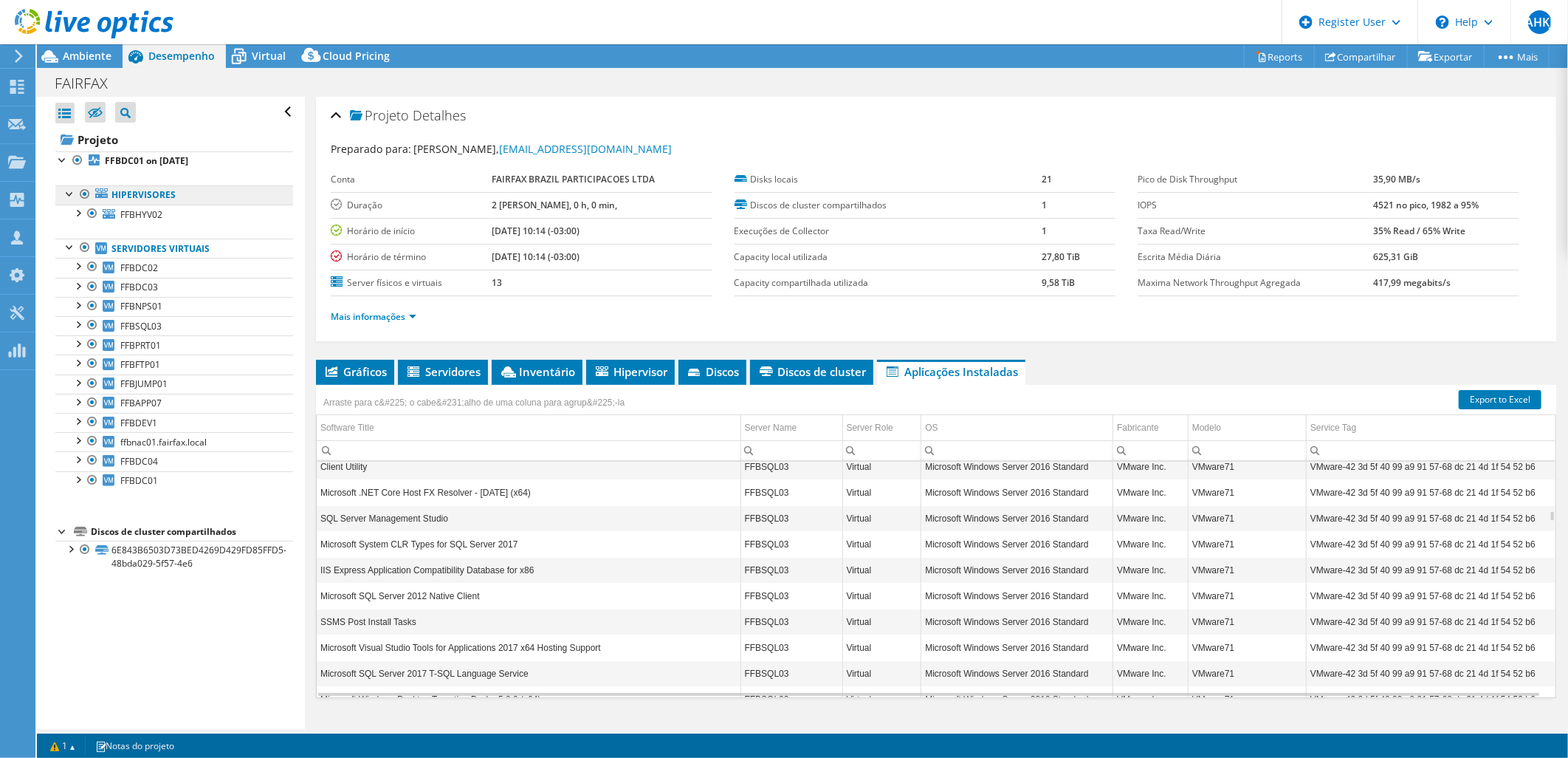
click at [153, 195] on link "Hipervisores" at bounding box center [174, 195] width 238 height 20
click at [152, 216] on span "FFBHYV02" at bounding box center [141, 214] width 42 height 13
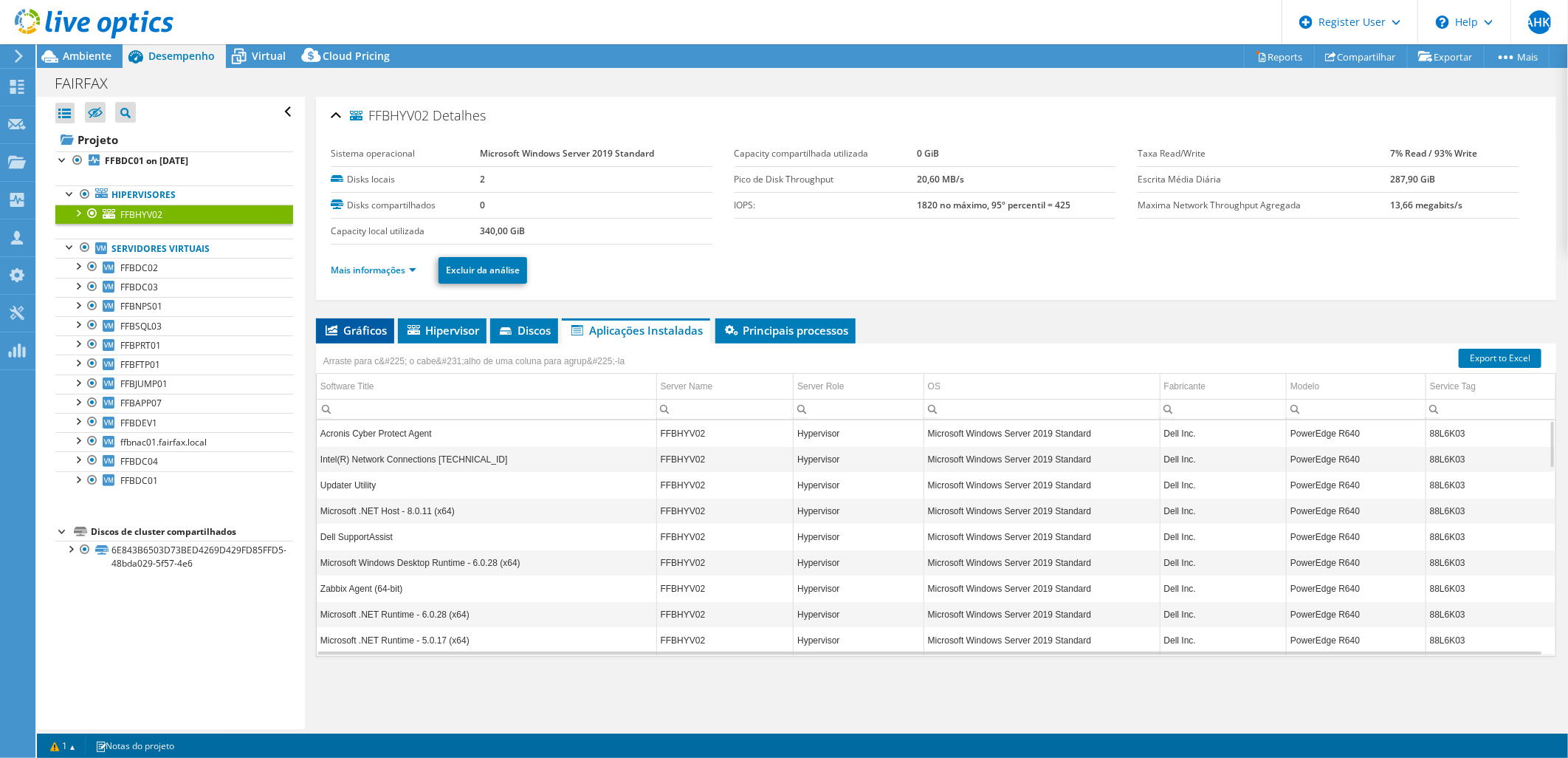
click at [376, 335] on span "Gráficos" at bounding box center [355, 329] width 63 height 15
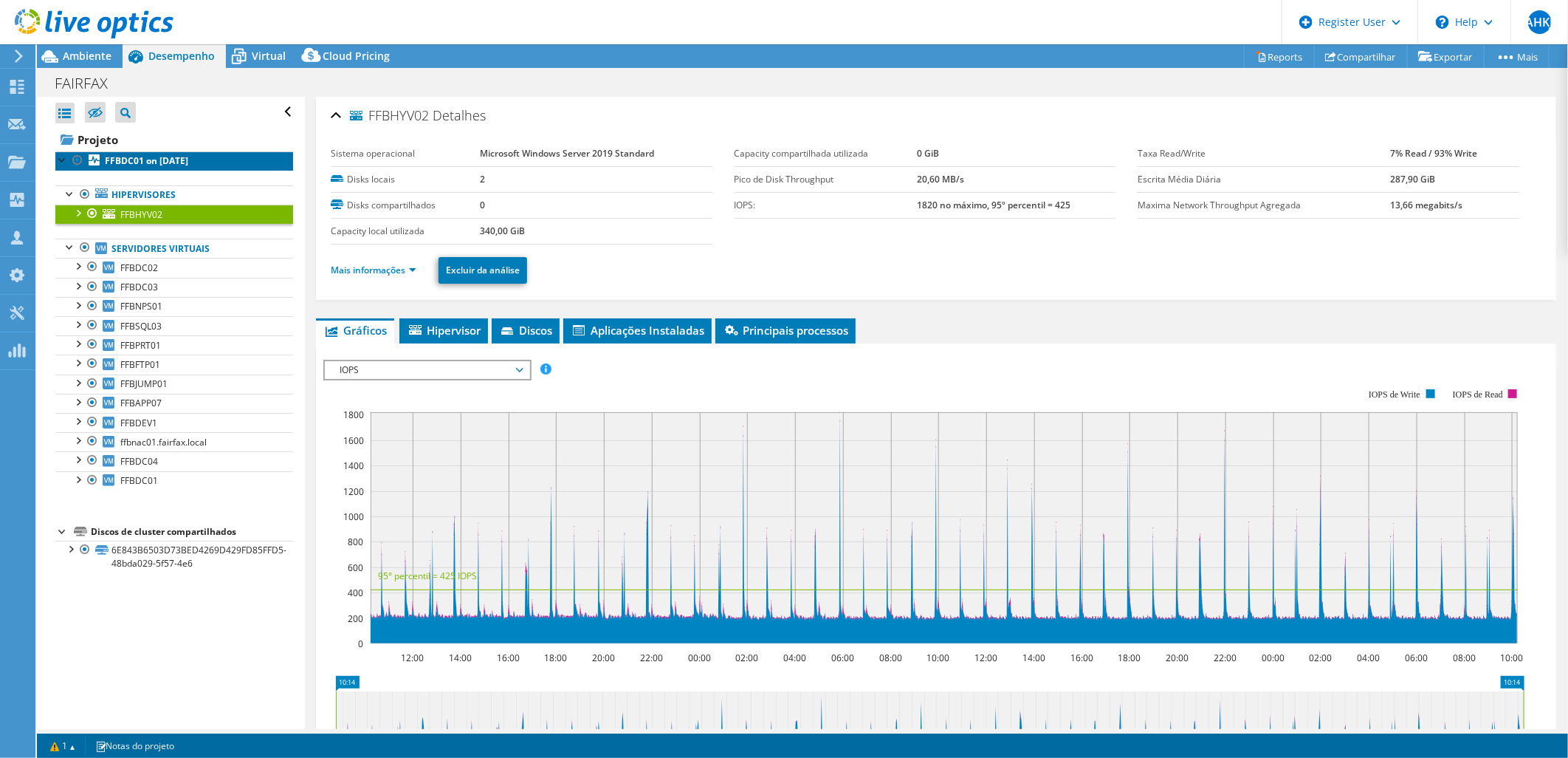
click at [143, 162] on b "FFBDC01 on 9/12/2025" at bounding box center [147, 160] width 84 height 13
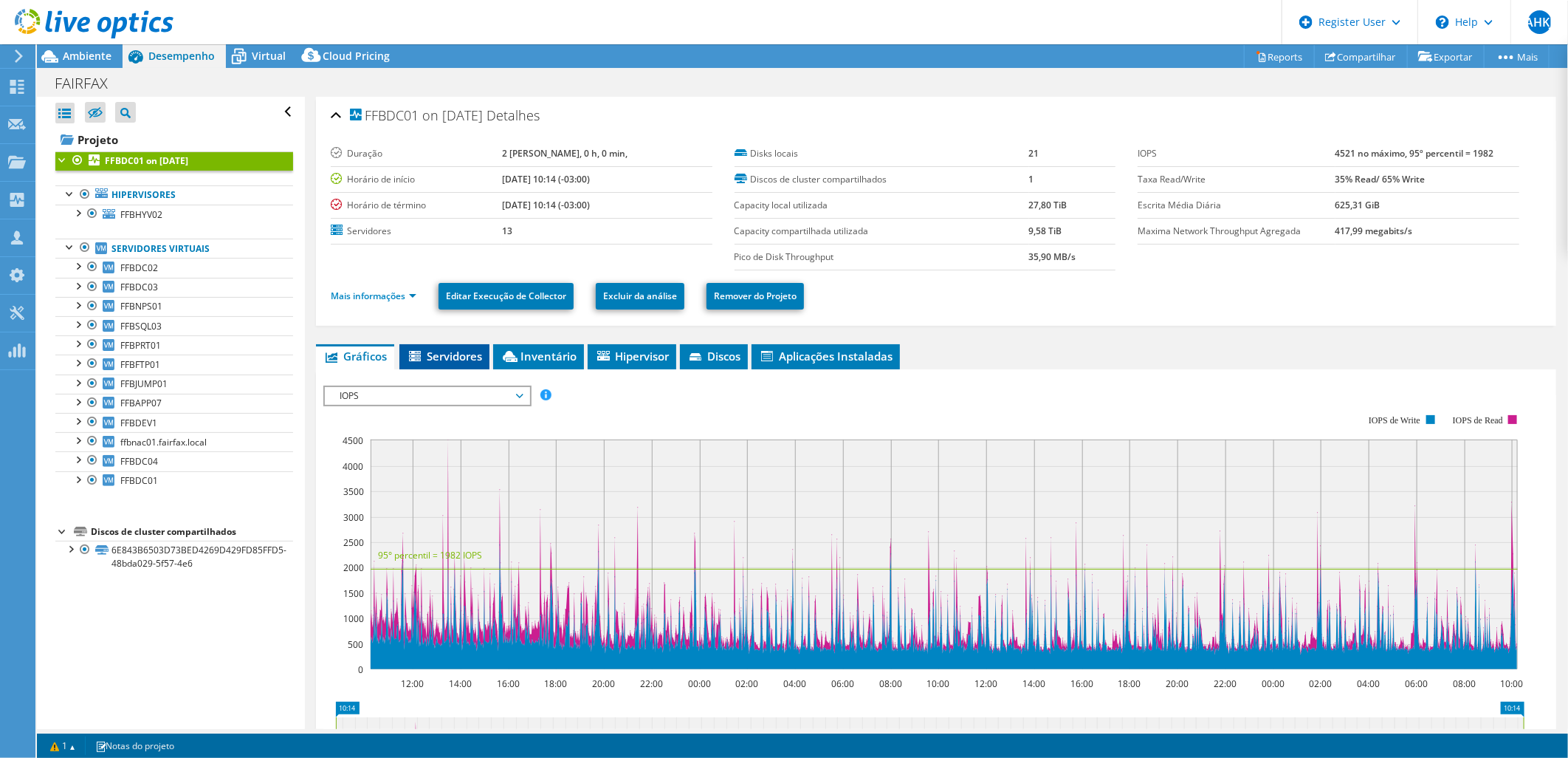
click at [453, 349] on span "Servidores" at bounding box center [444, 356] width 75 height 15
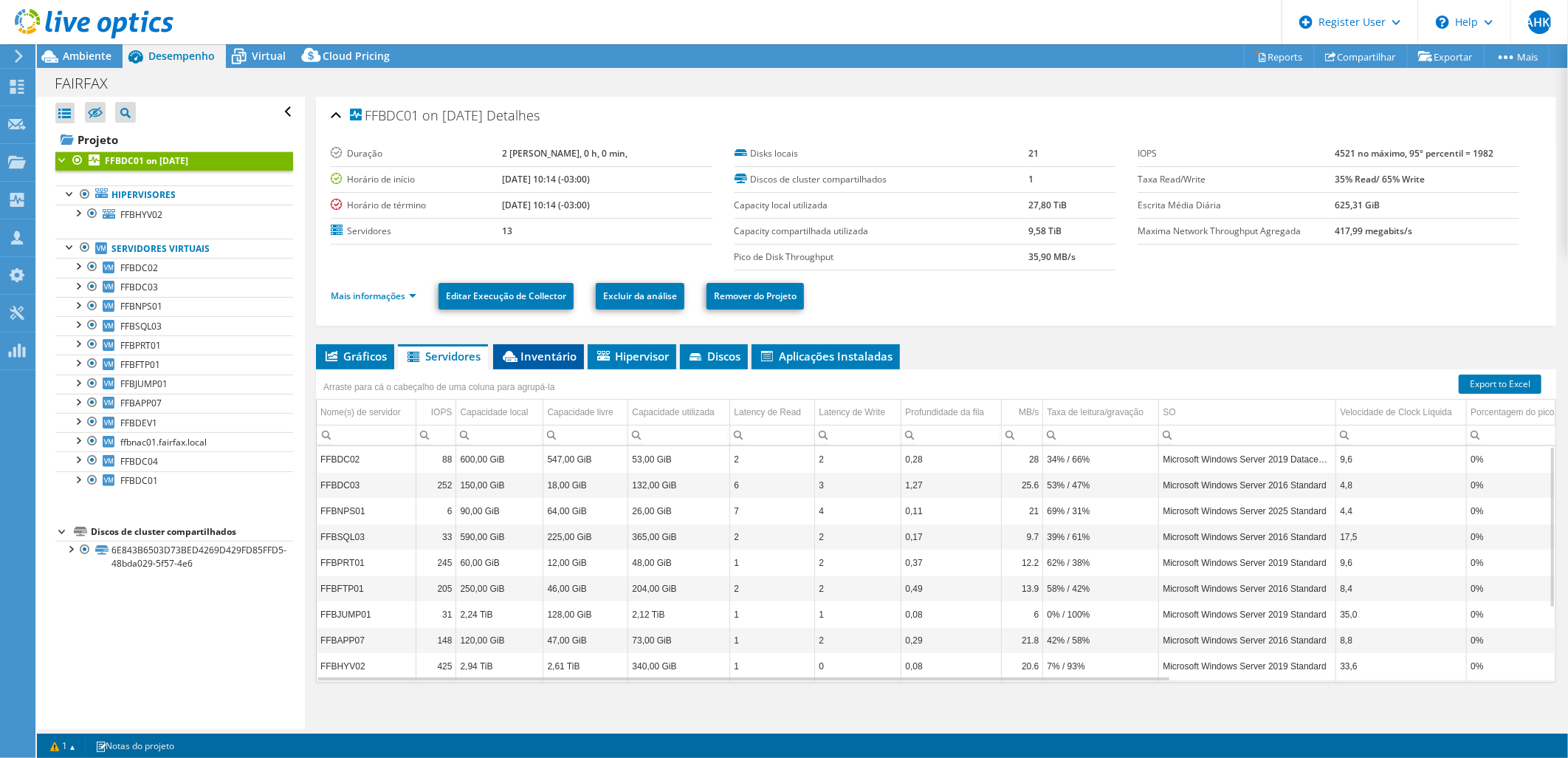
click at [551, 359] on span "Inventário" at bounding box center [538, 356] width 76 height 15
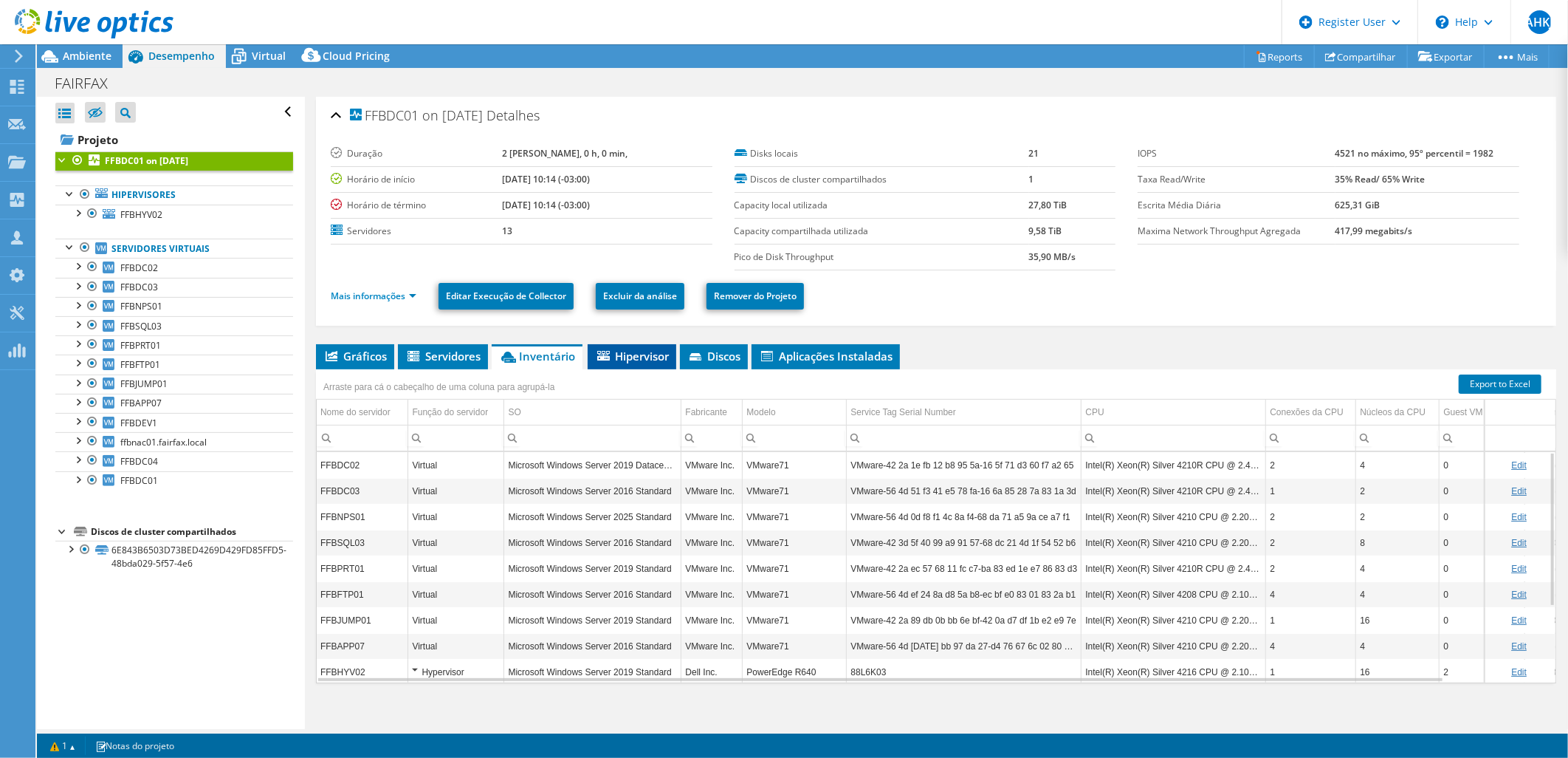
click at [640, 359] on span "Hipervisor" at bounding box center [632, 356] width 74 height 15
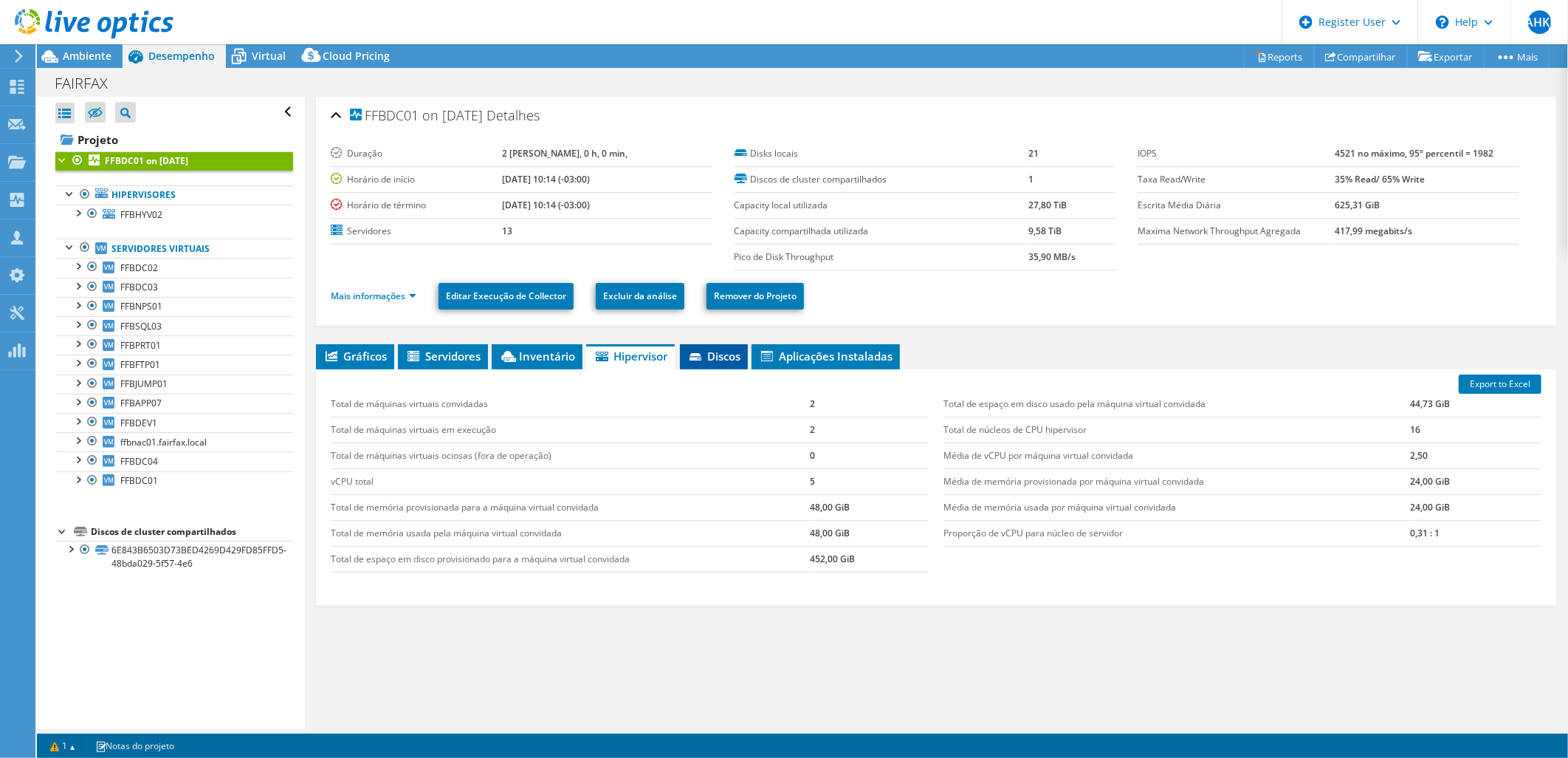
click at [701, 359] on icon at bounding box center [695, 357] width 12 height 8
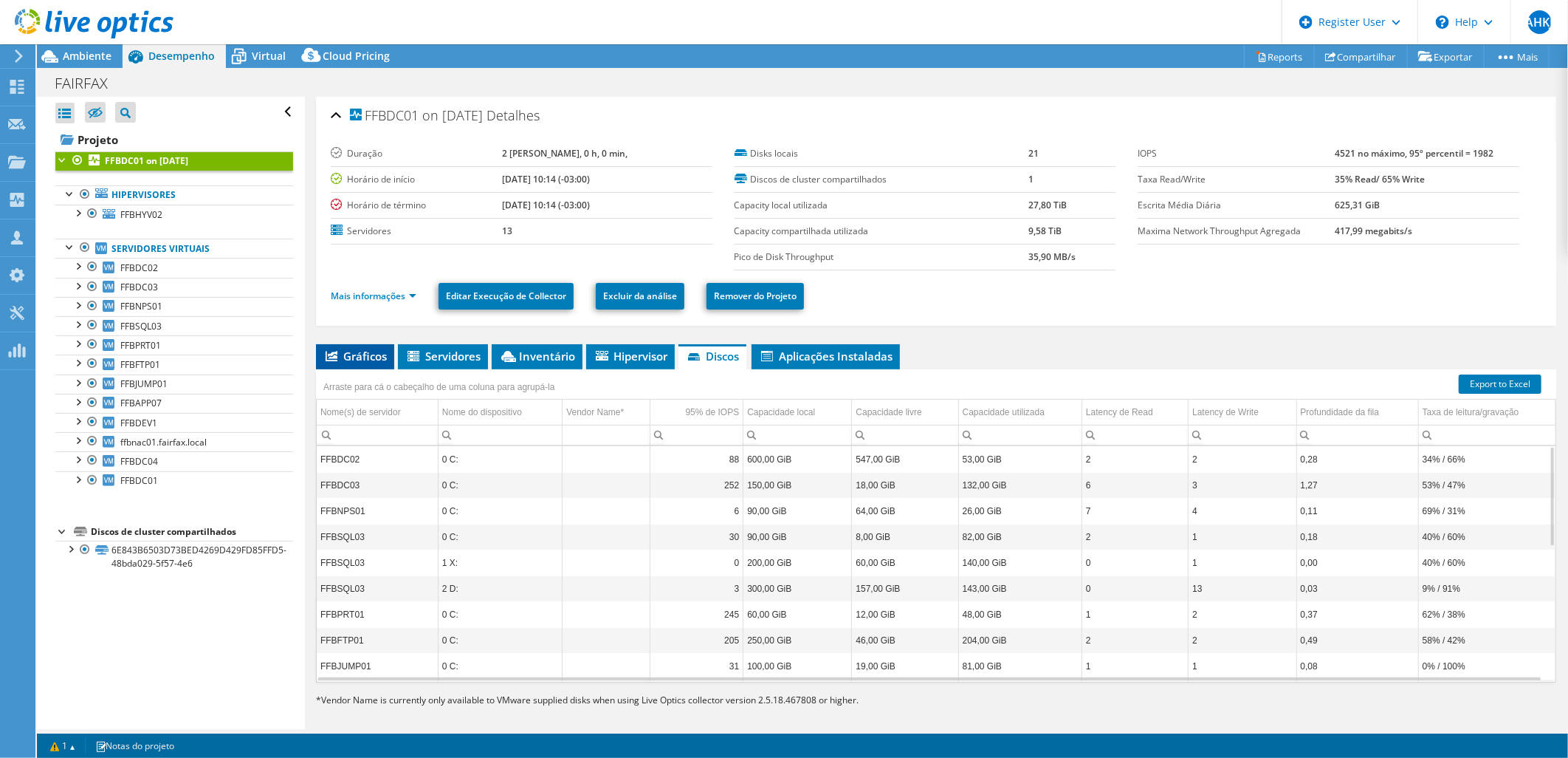
click at [363, 353] on span "Gráficos" at bounding box center [355, 356] width 63 height 15
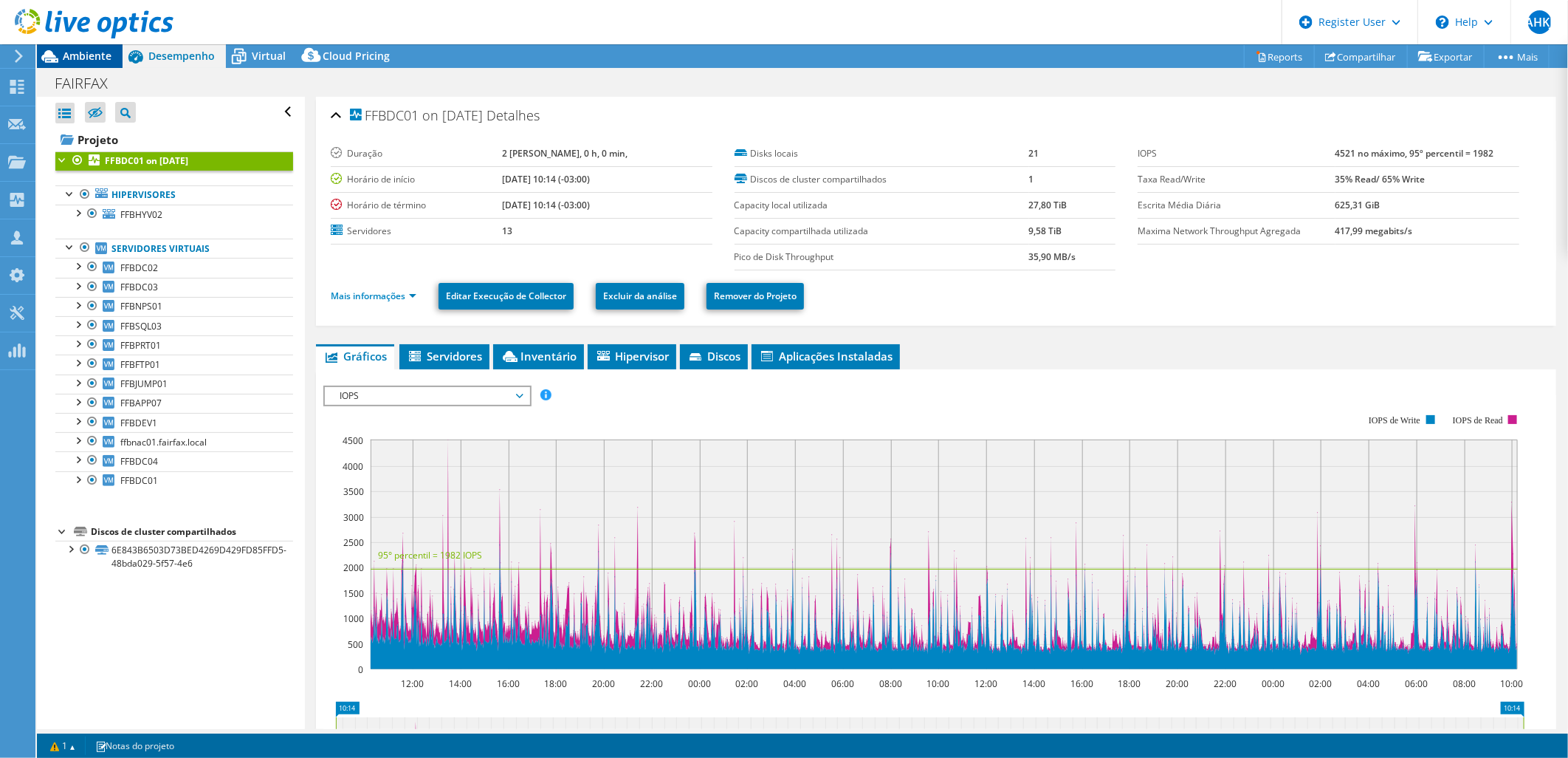
click at [70, 53] on span "Ambiente" at bounding box center [87, 55] width 49 height 14
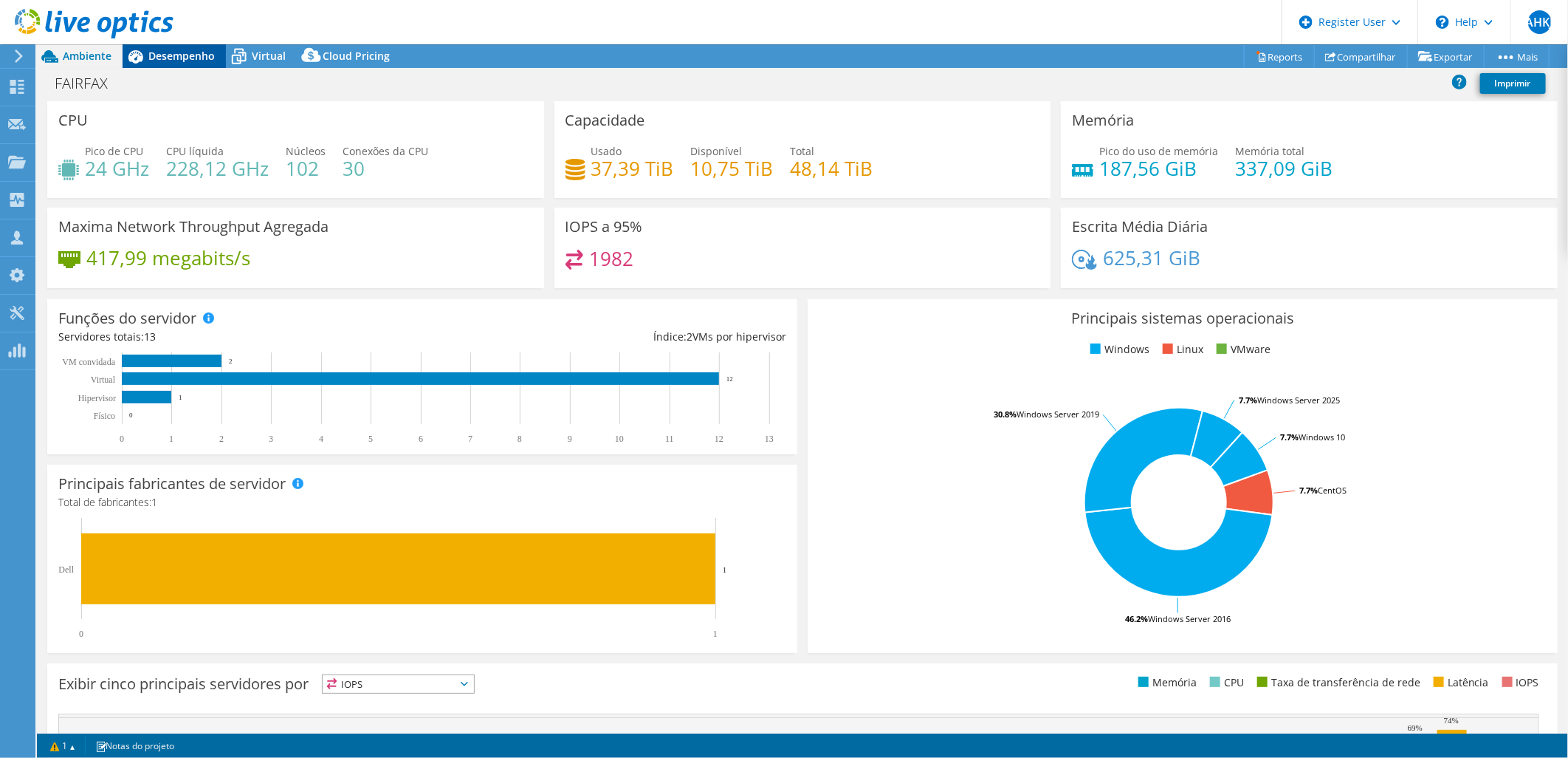
click at [186, 57] on span "Desempenho" at bounding box center [182, 55] width 67 height 14
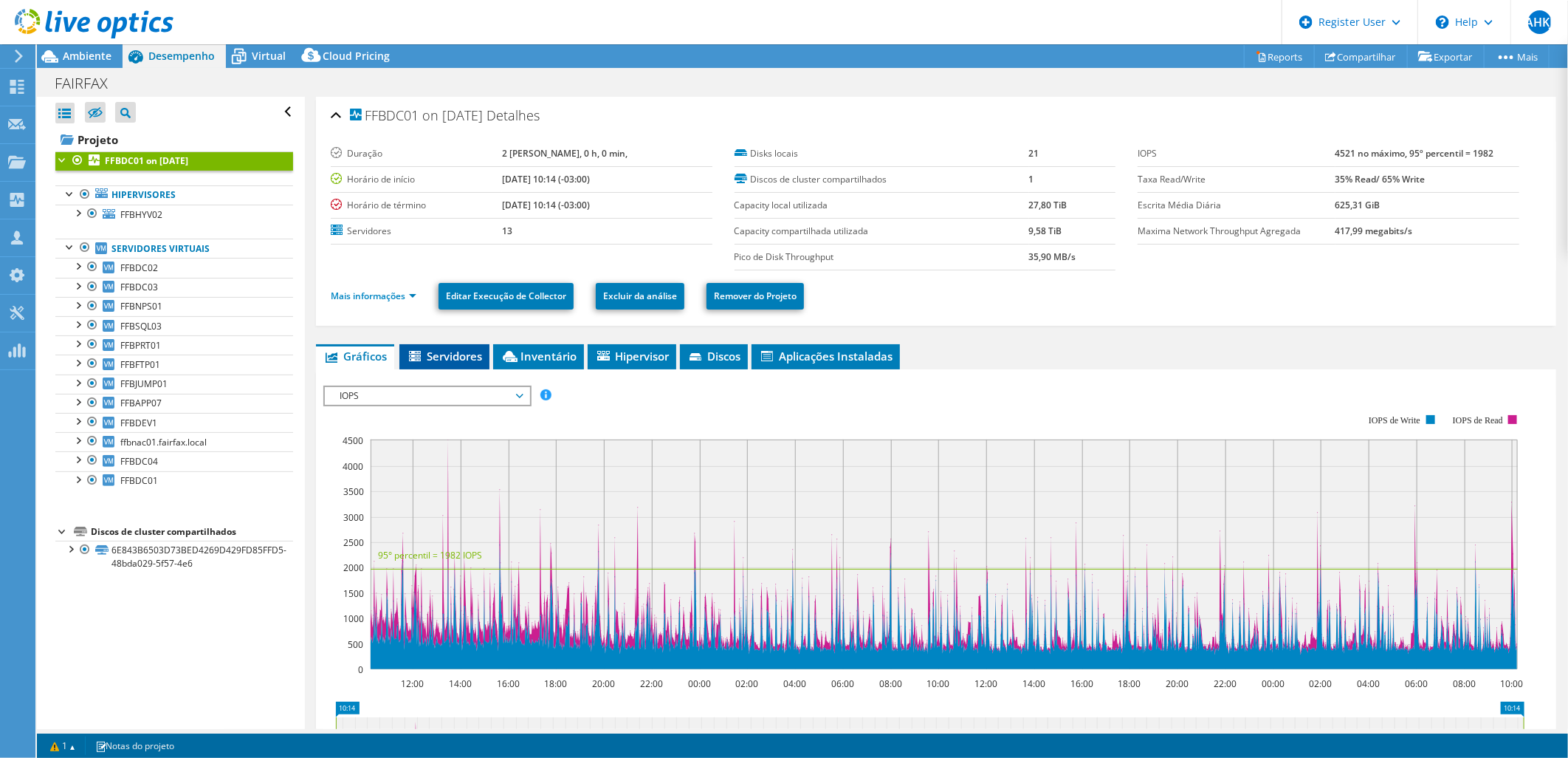
click at [444, 355] on span "Servidores" at bounding box center [444, 356] width 75 height 15
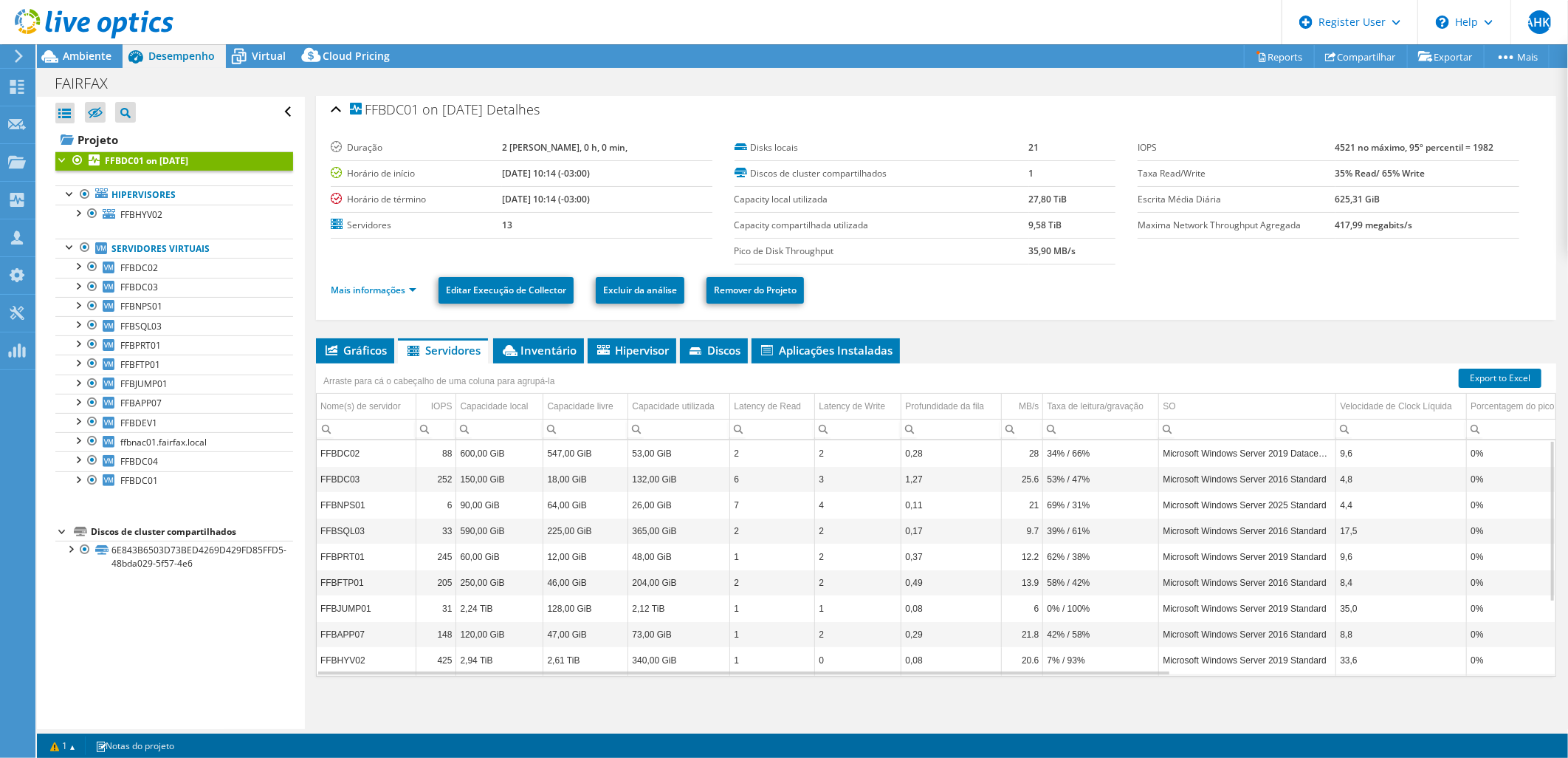
scroll to position [0, 0]
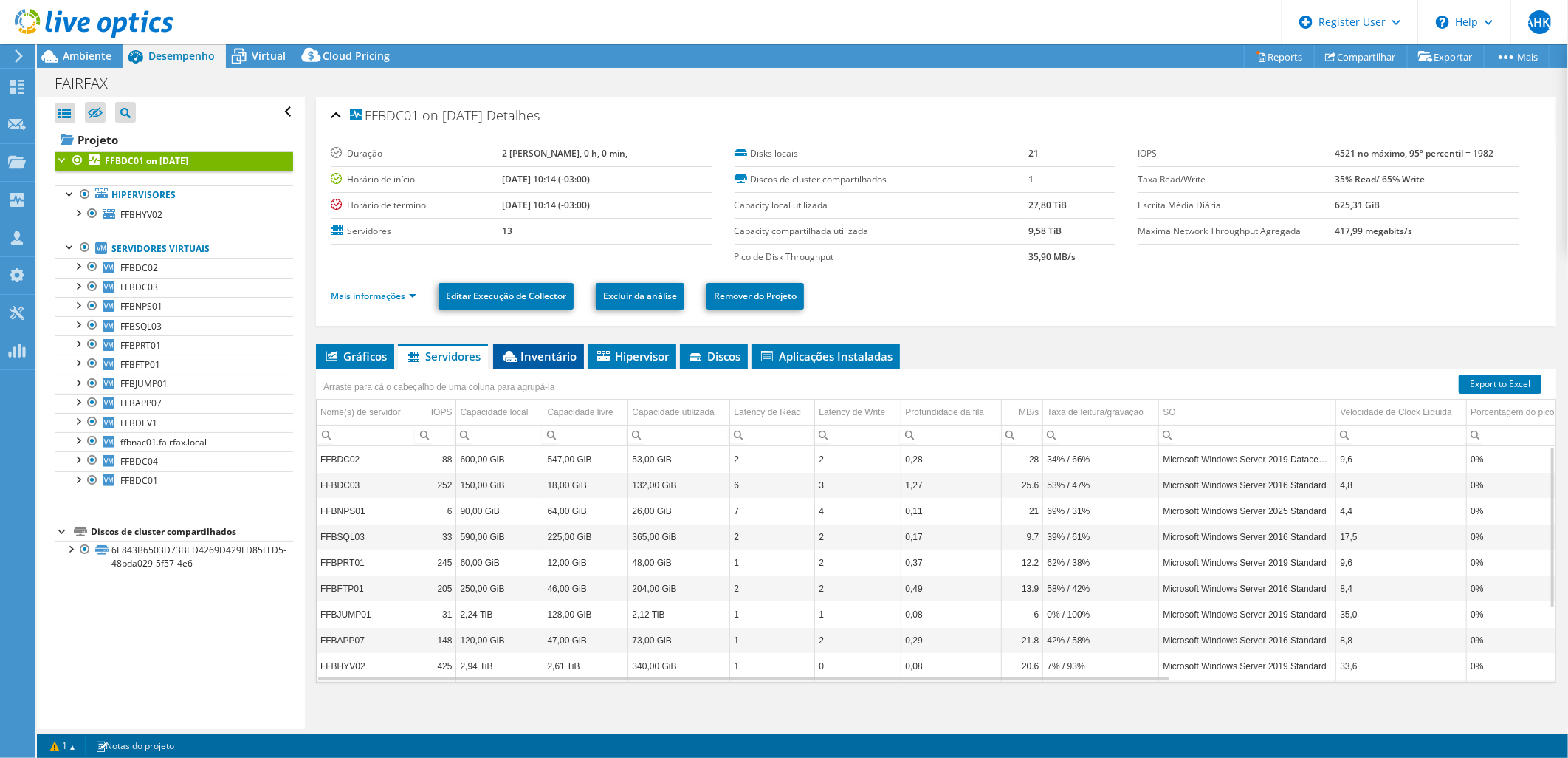
click at [540, 359] on span "Inventário" at bounding box center [538, 356] width 76 height 15
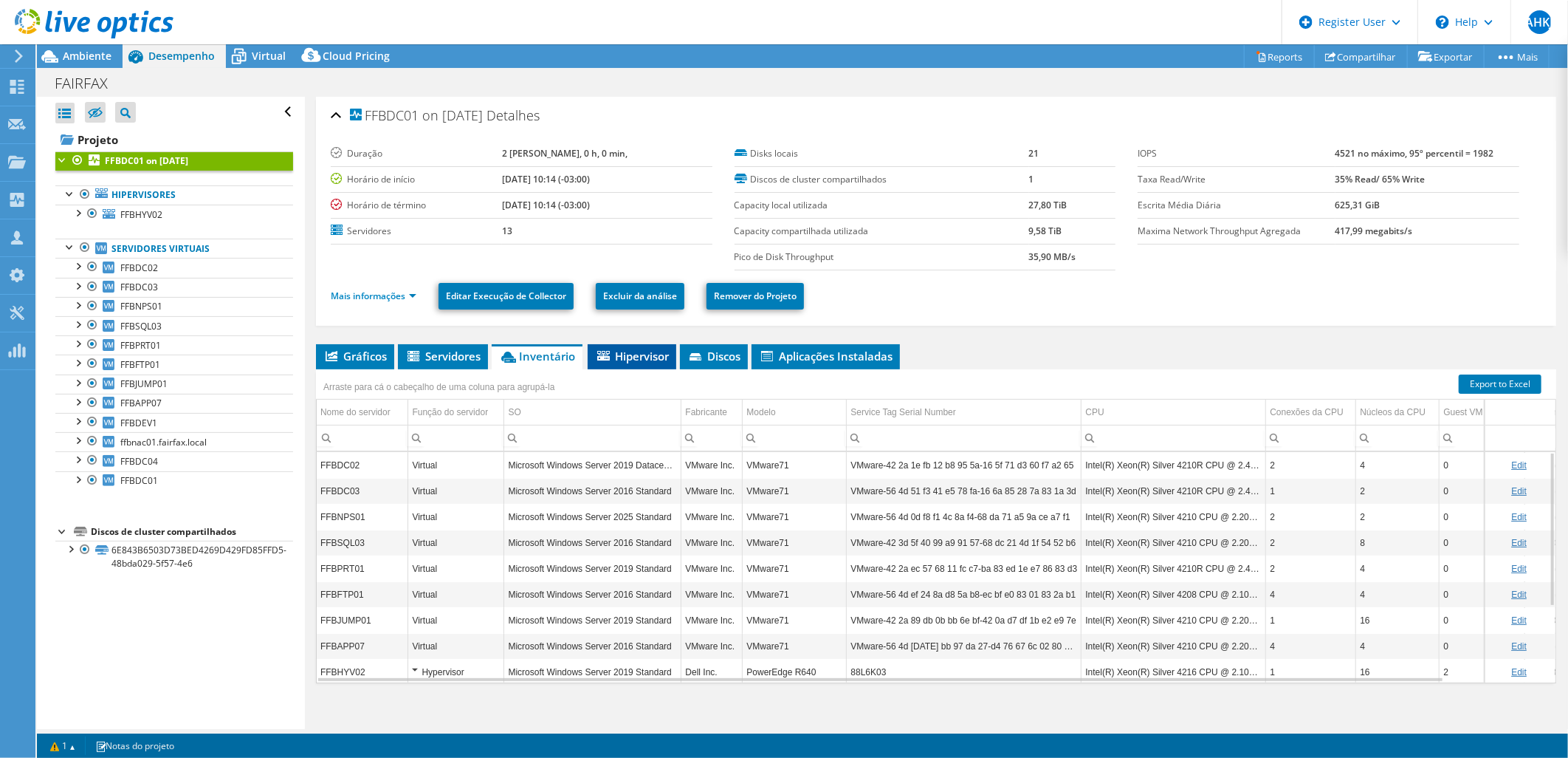
click at [646, 360] on span "Hipervisor" at bounding box center [632, 356] width 74 height 15
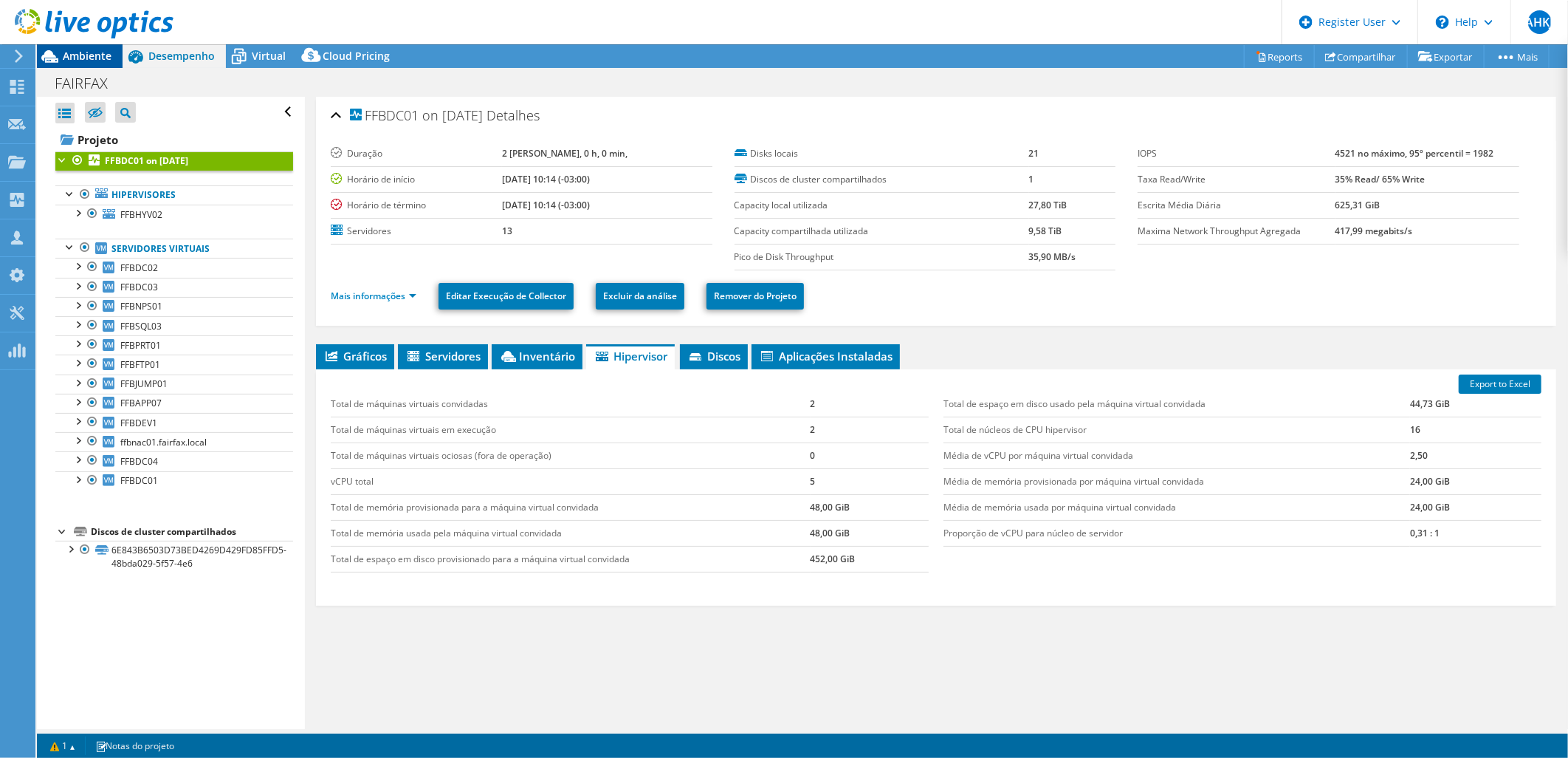
click at [86, 55] on span "Ambiente" at bounding box center [87, 55] width 49 height 14
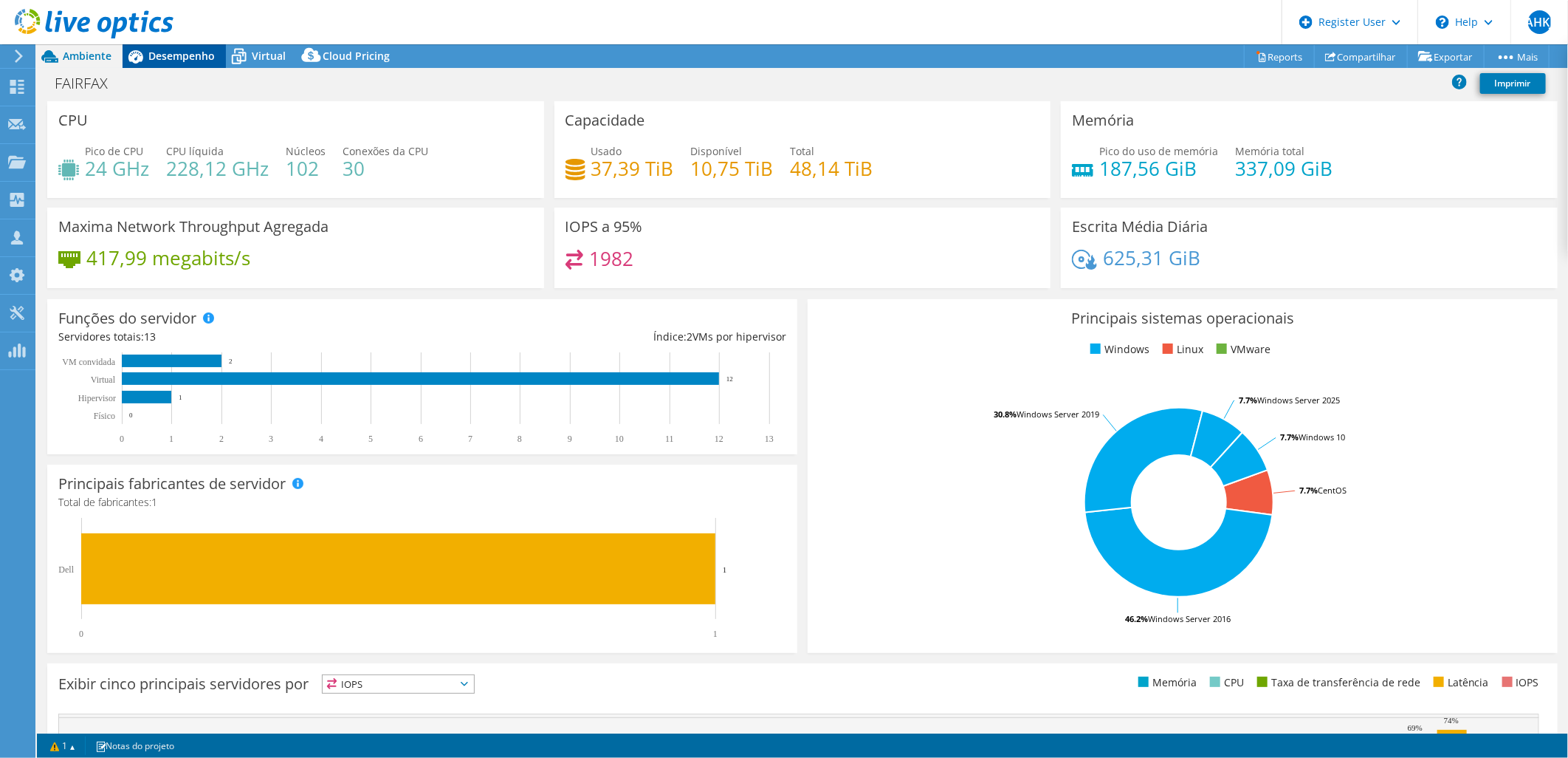
click at [178, 55] on span "Desempenho" at bounding box center [182, 55] width 67 height 14
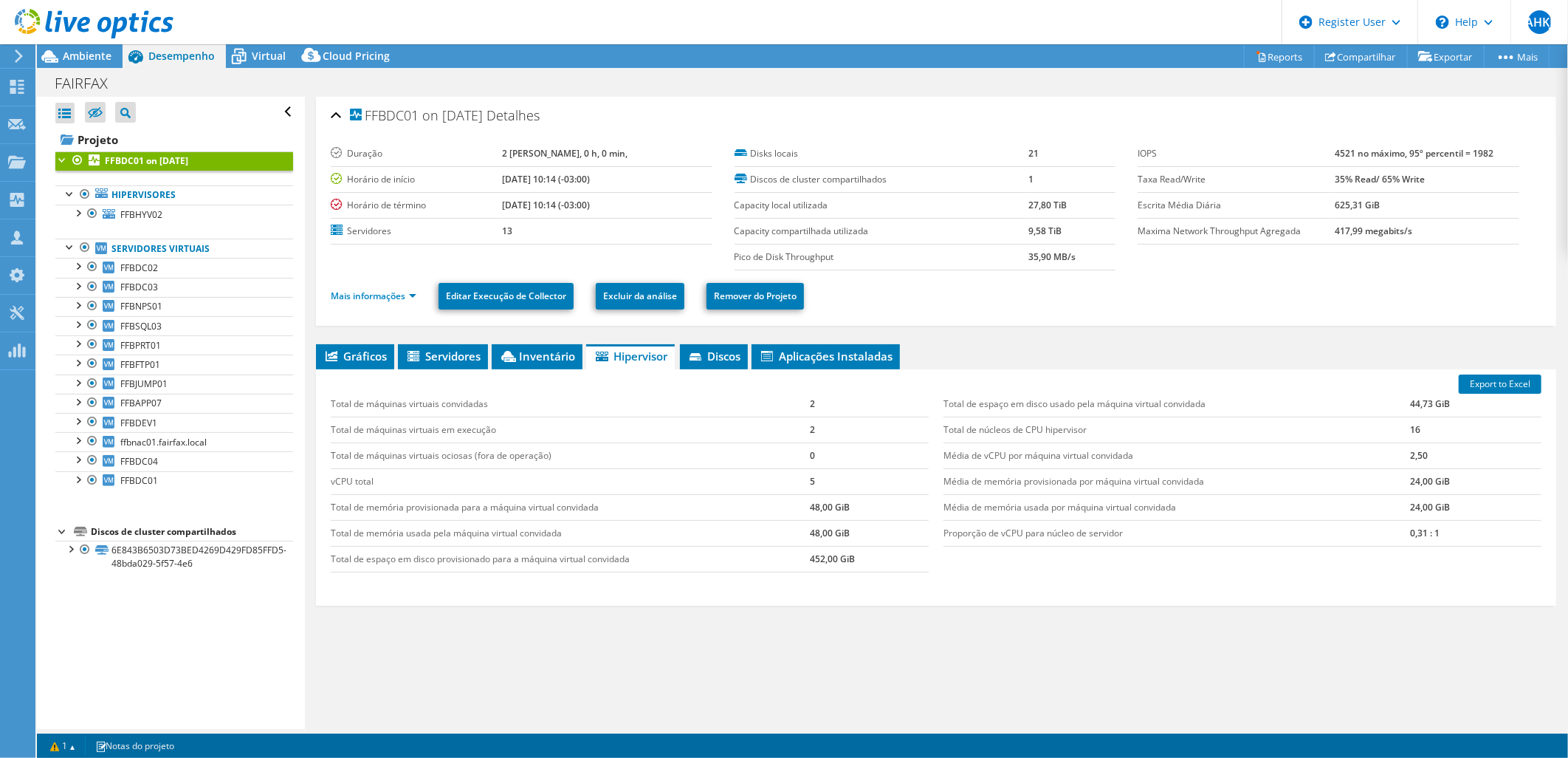
click at [71, 26] on use at bounding box center [94, 23] width 159 height 30
